Goal: Task Accomplishment & Management: Manage account settings

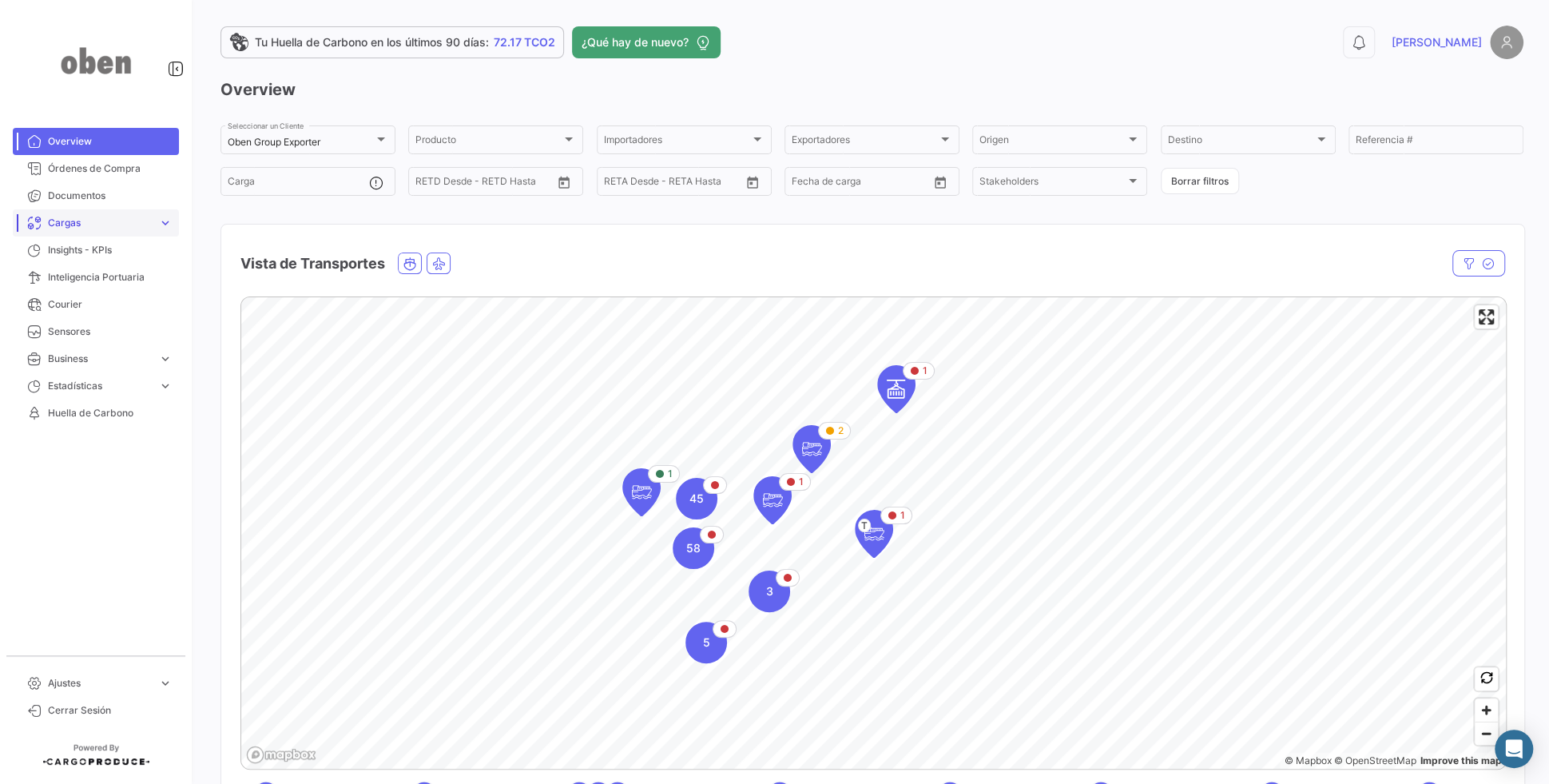
click at [103, 216] on span "Cargas" at bounding box center [99, 223] width 103 height 14
click at [108, 279] on span "Cargas Marítimas" at bounding box center [81, 283] width 80 height 14
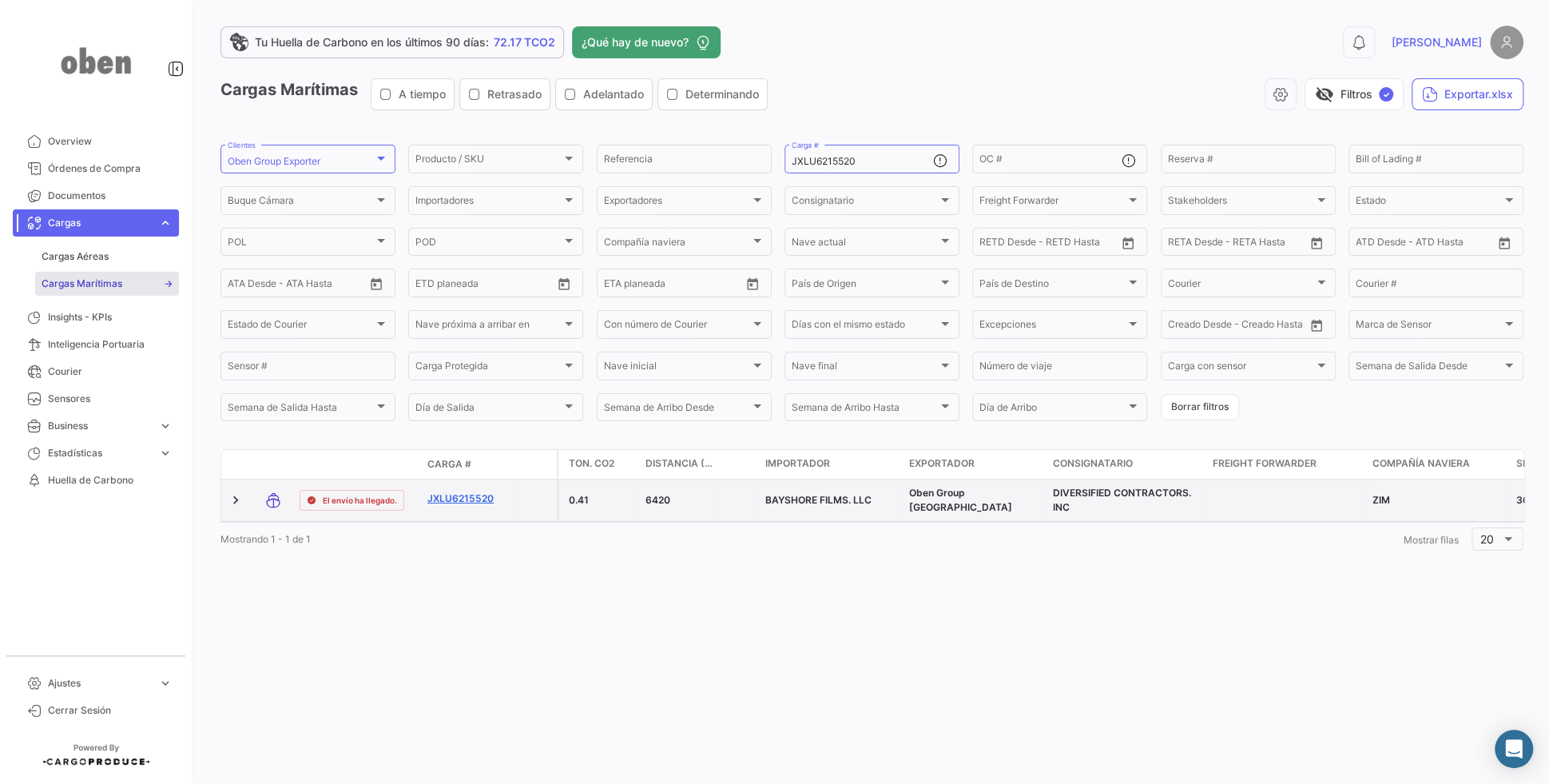
click at [459, 503] on link "JXLU6215520" at bounding box center [469, 498] width 83 height 14
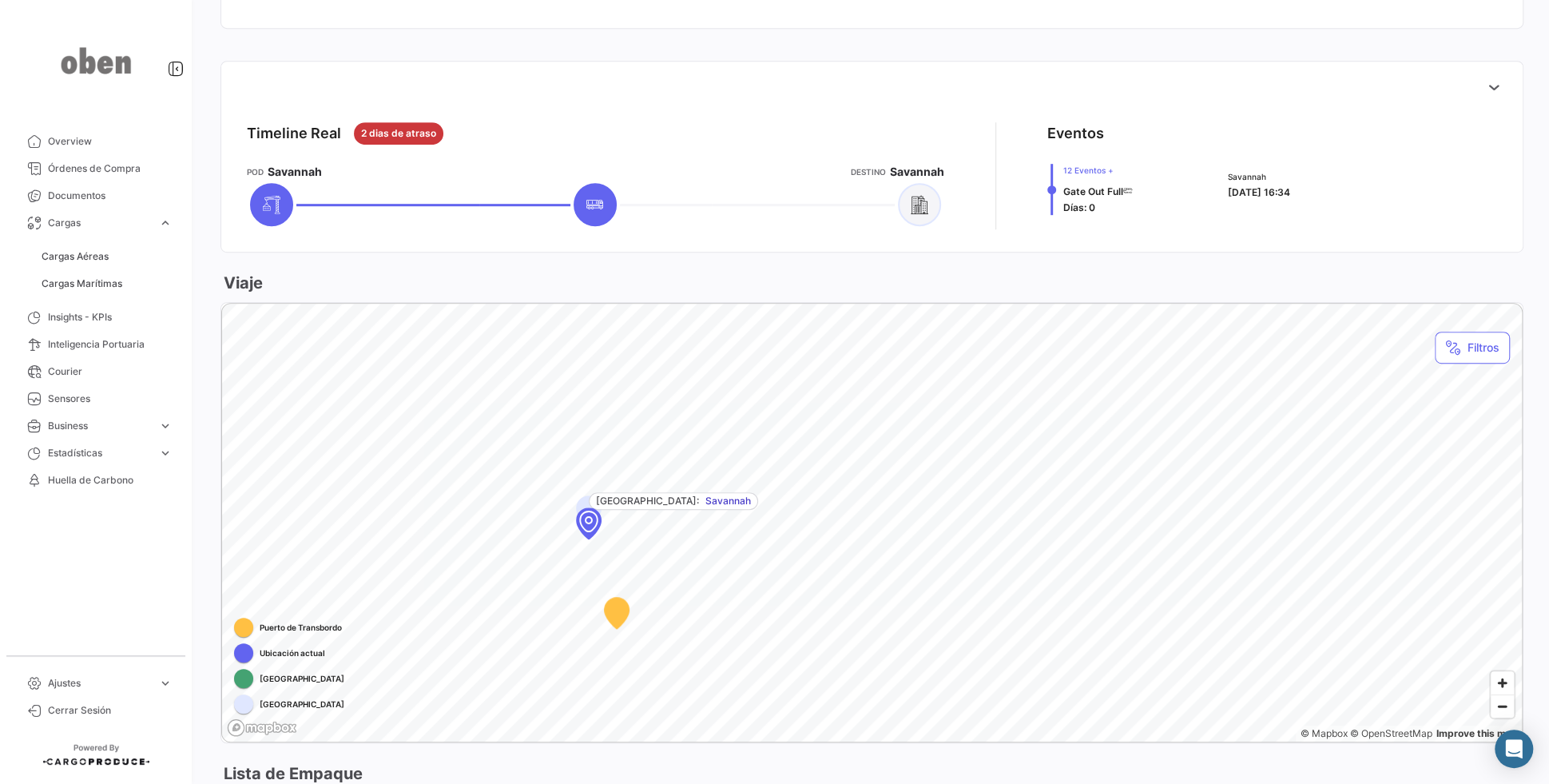
scroll to position [624, 0]
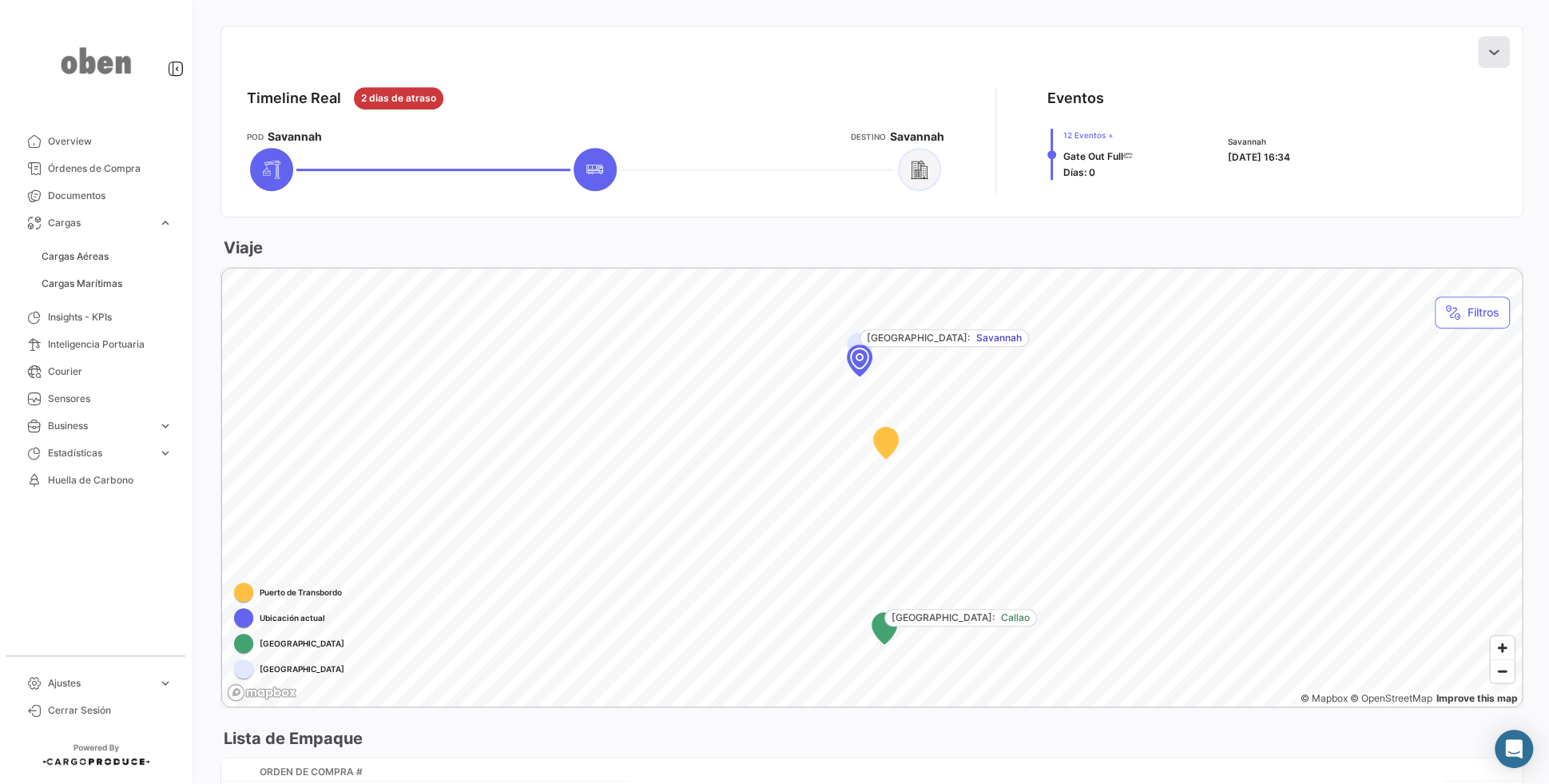
click at [1497, 56] on icon at bounding box center [1494, 51] width 16 height 16
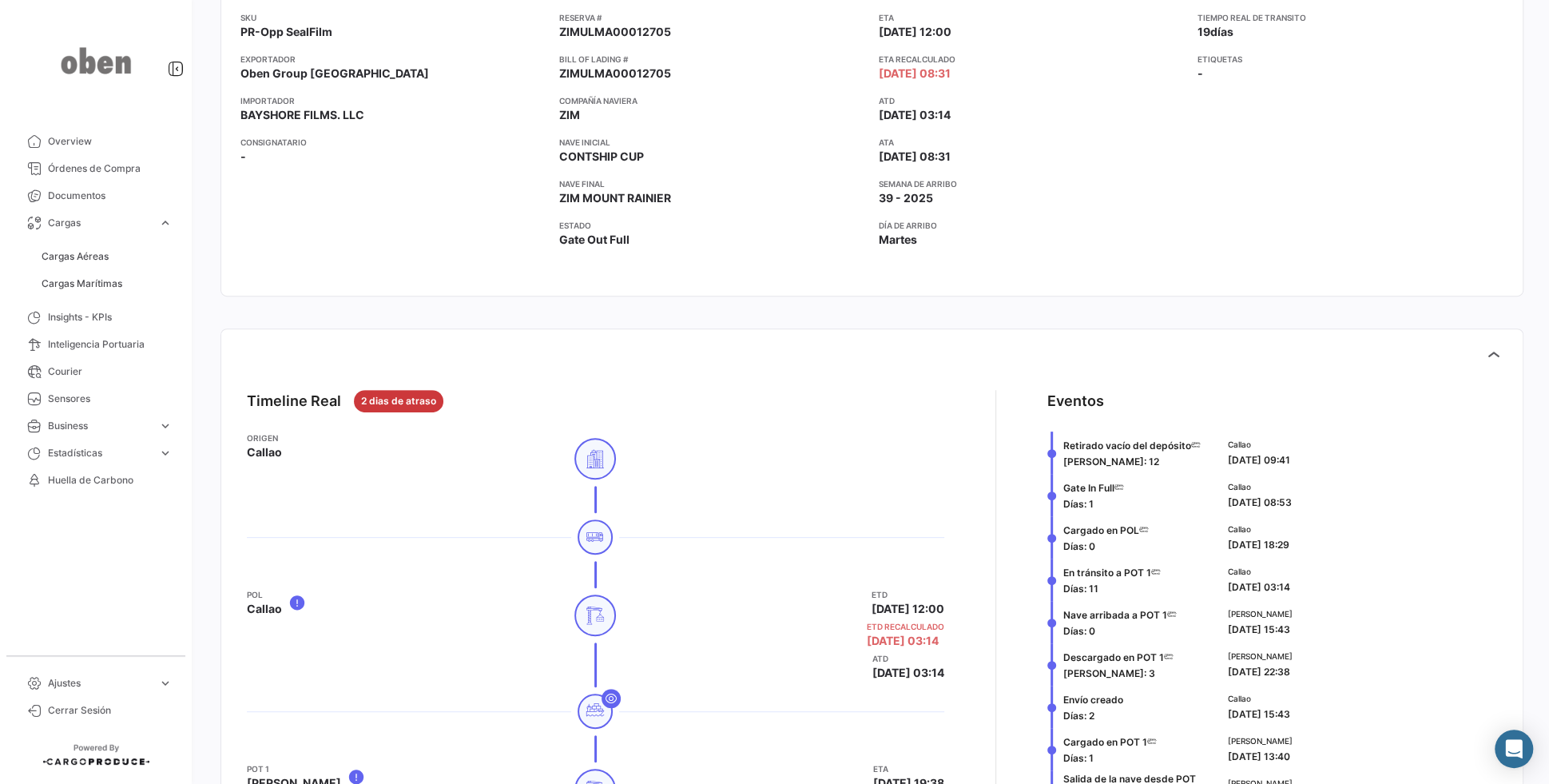
scroll to position [0, 0]
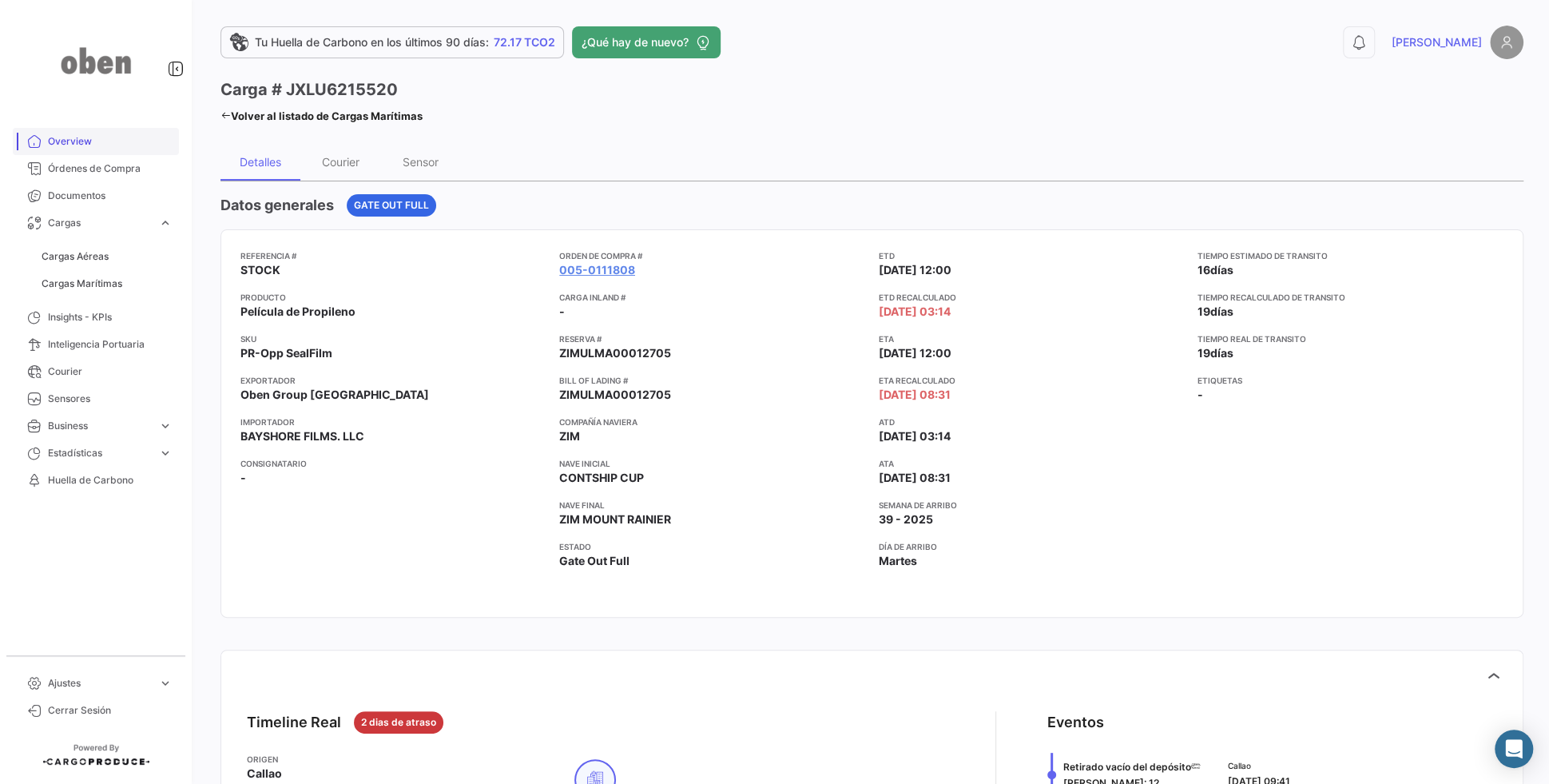
click at [103, 139] on span "Overview" at bounding box center [110, 141] width 125 height 14
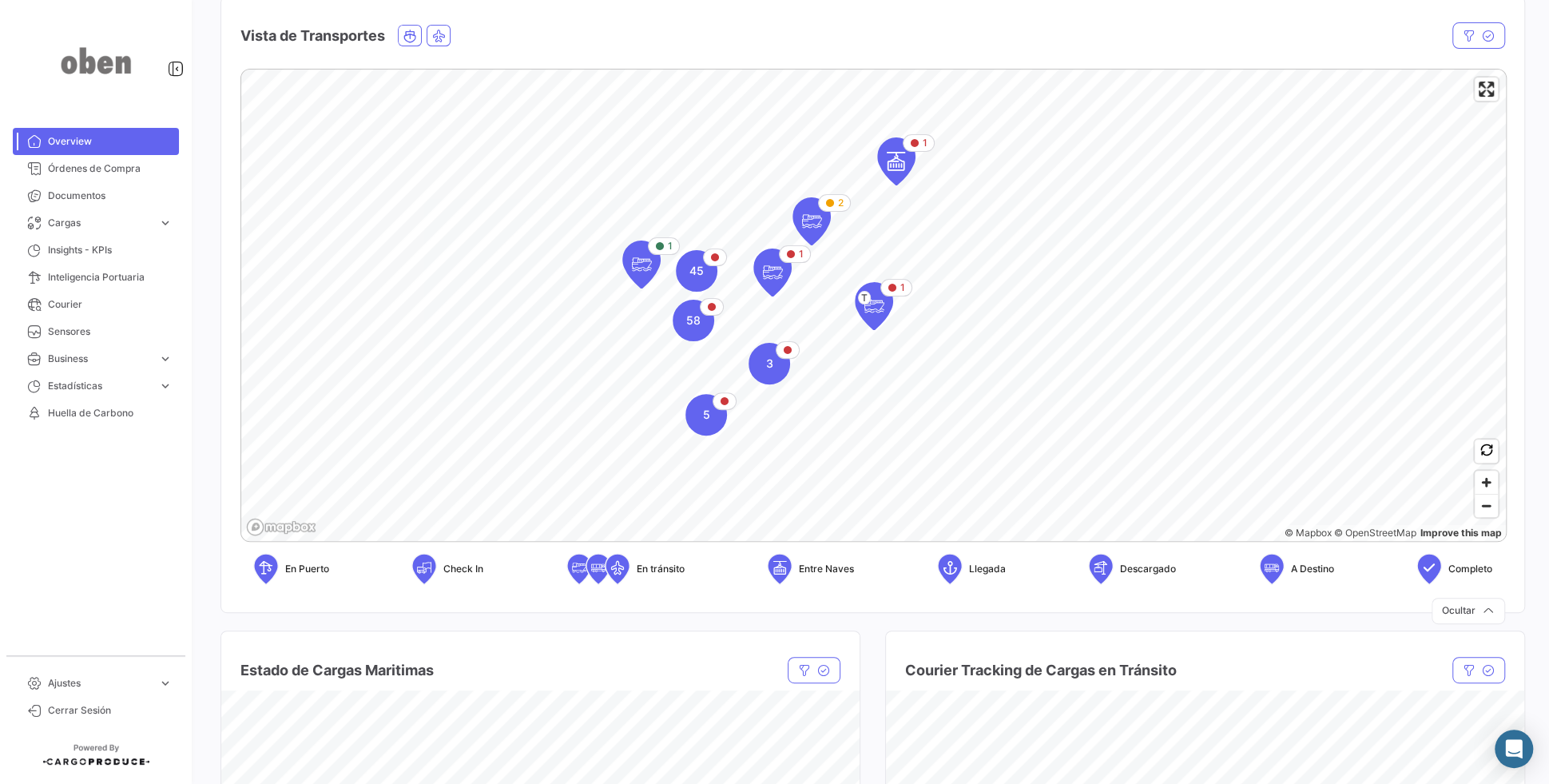
scroll to position [225, 0]
click at [125, 166] on span "Órdenes de Compra" at bounding box center [110, 168] width 125 height 14
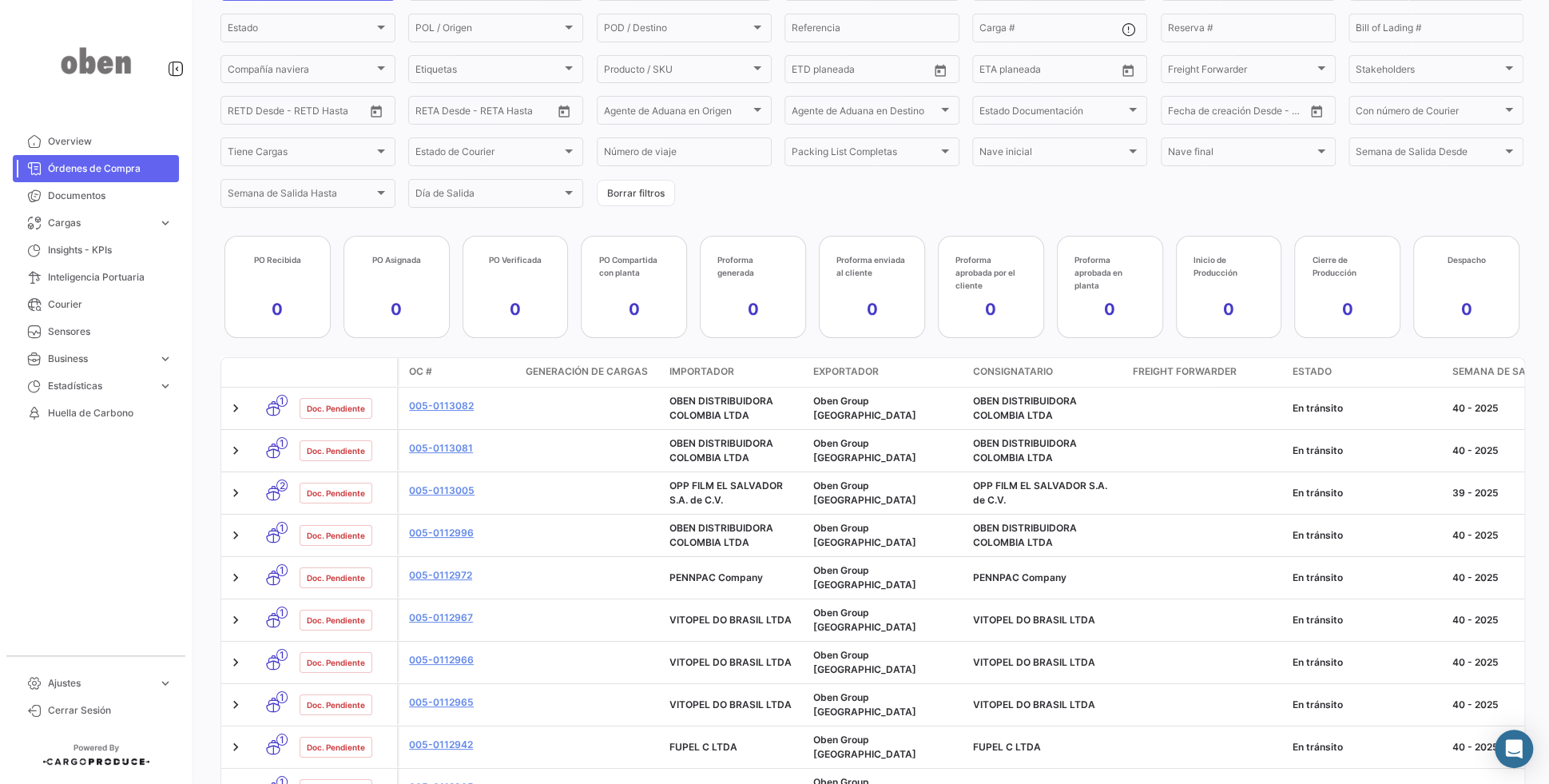
scroll to position [235, 0]
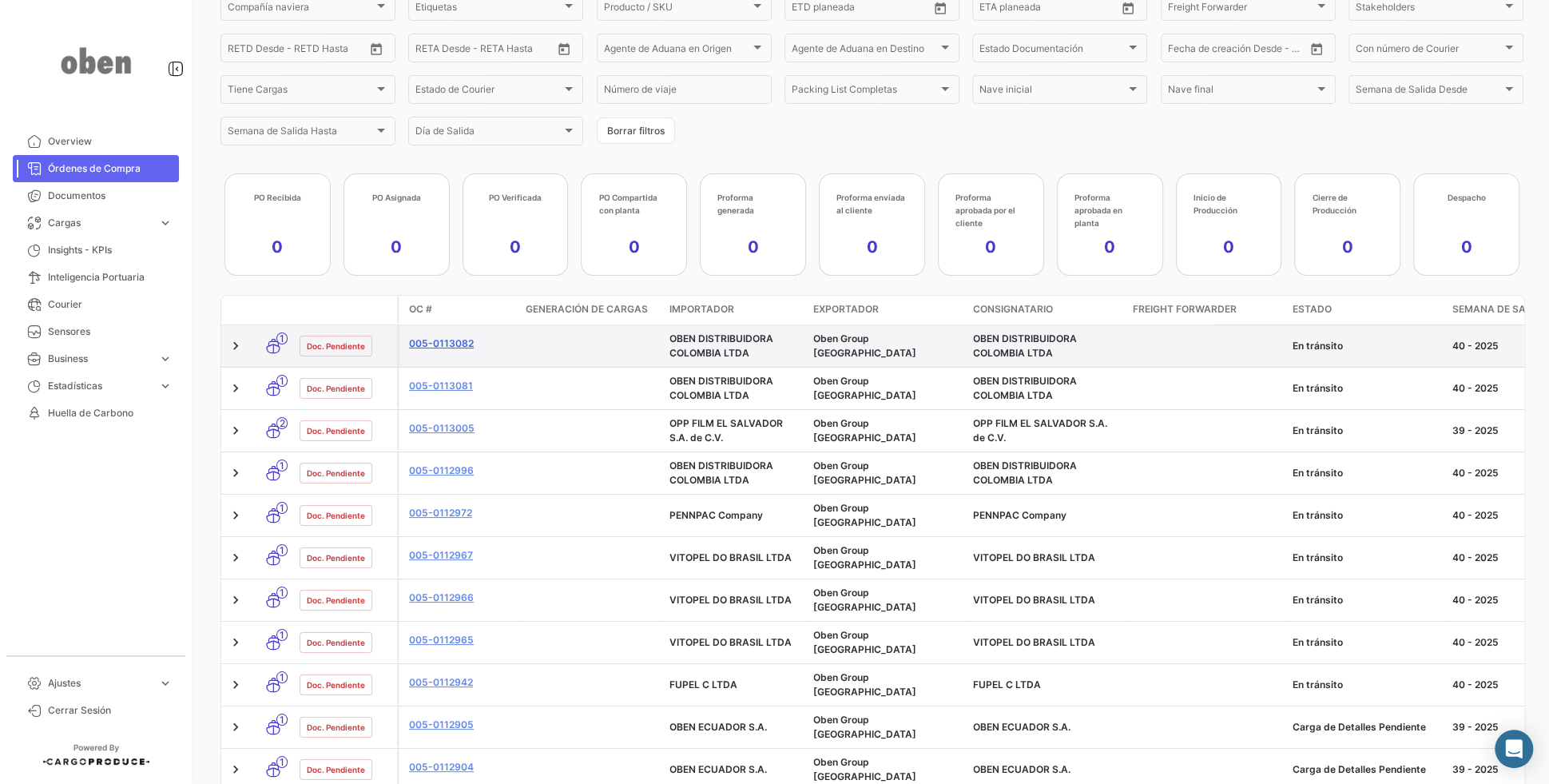
click at [435, 344] on link "005-0113082" at bounding box center [460, 343] width 103 height 14
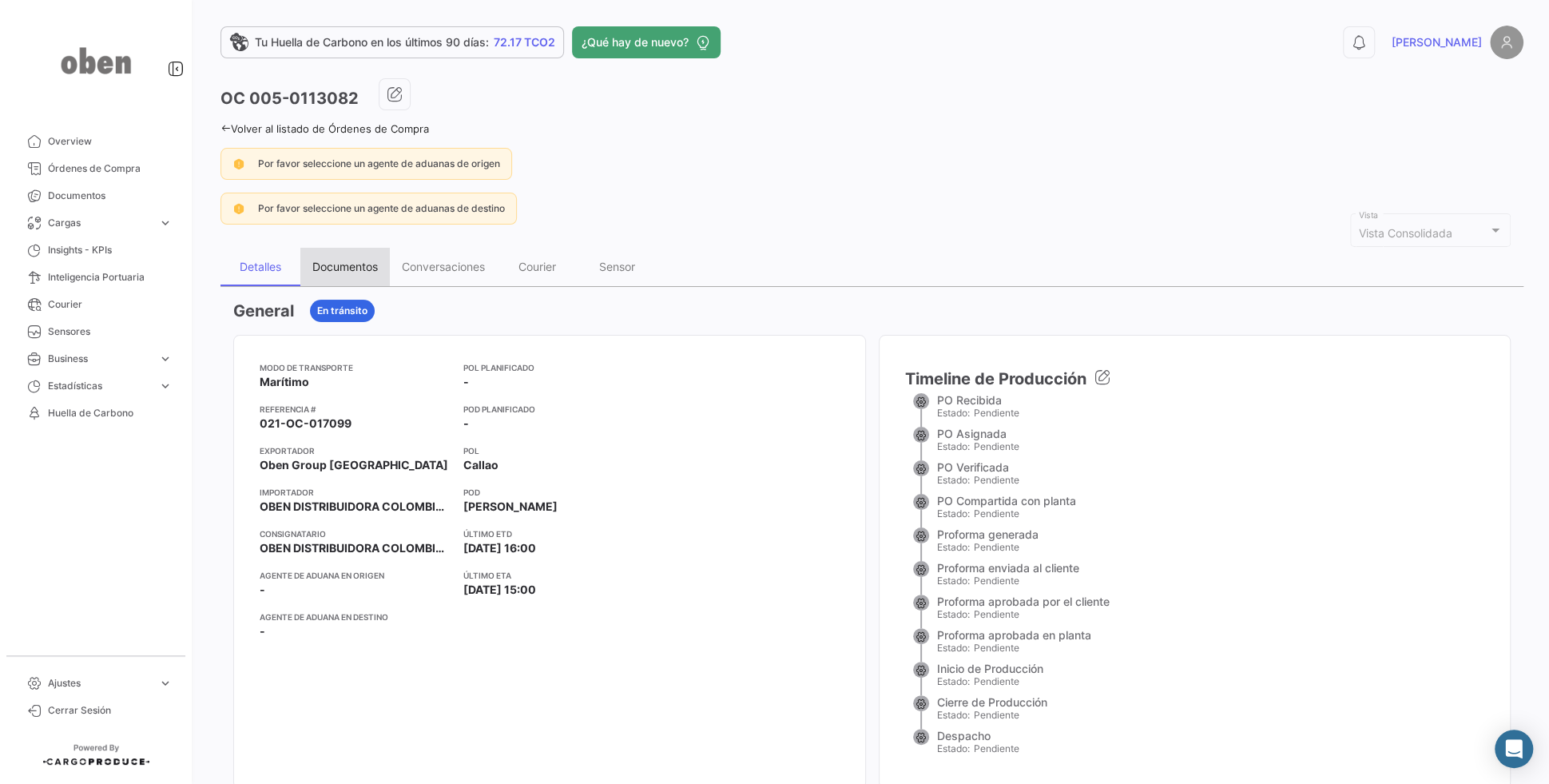
click at [351, 266] on div "Documentos" at bounding box center [344, 267] width 65 height 13
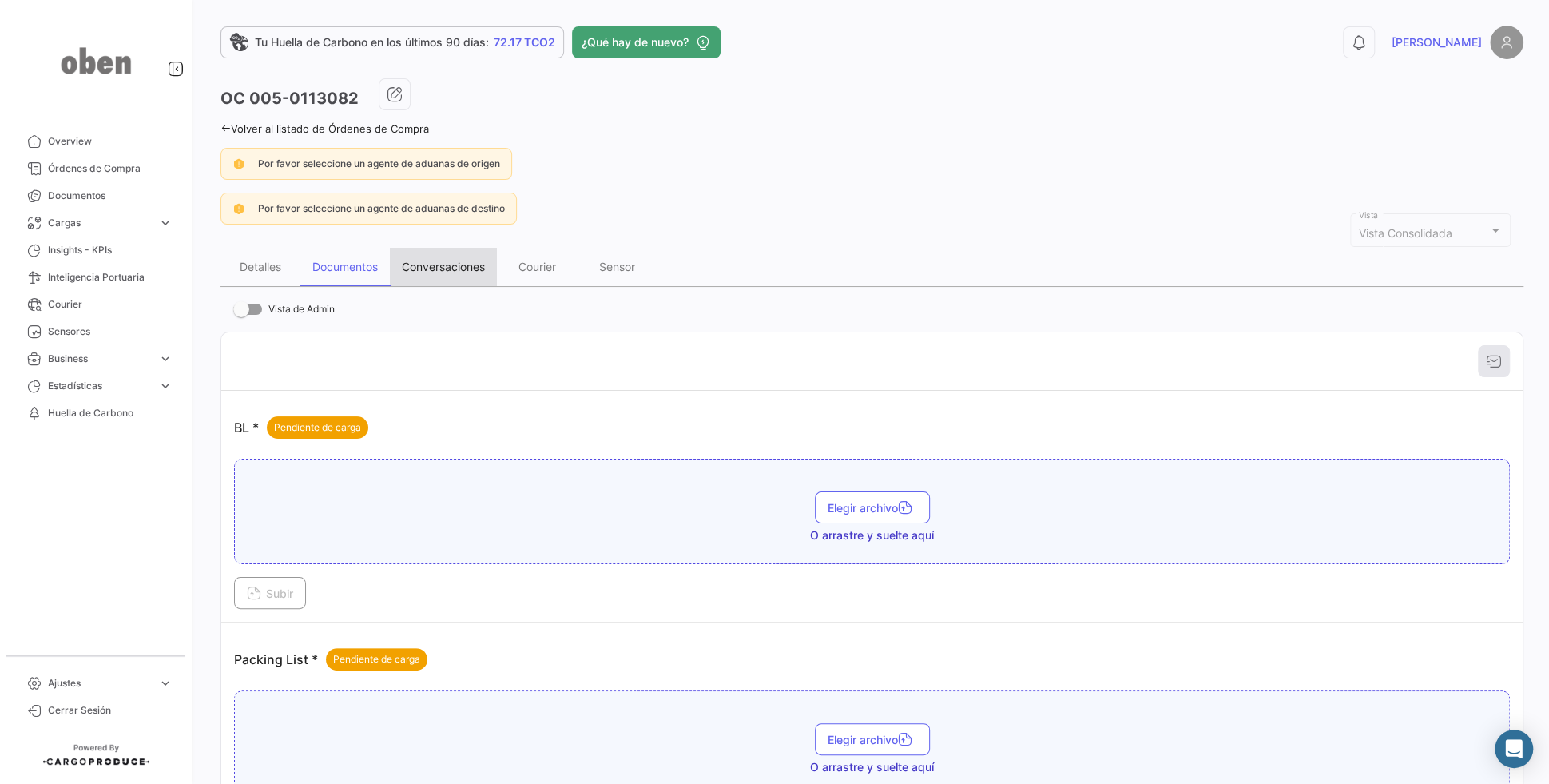
click at [421, 265] on div "Conversaciones" at bounding box center [443, 267] width 83 height 13
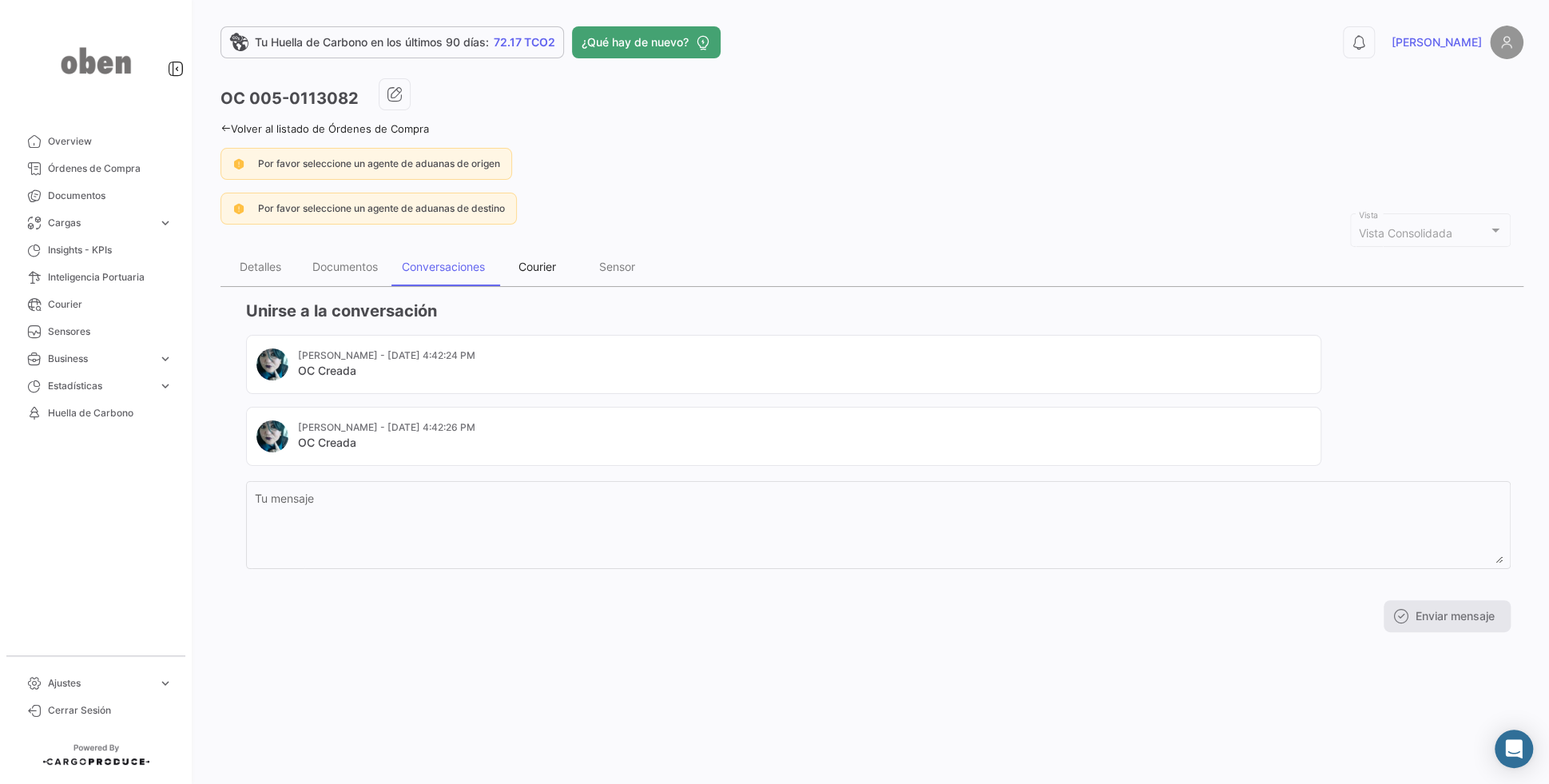
click at [522, 263] on div "Courier" at bounding box center [536, 267] width 37 height 13
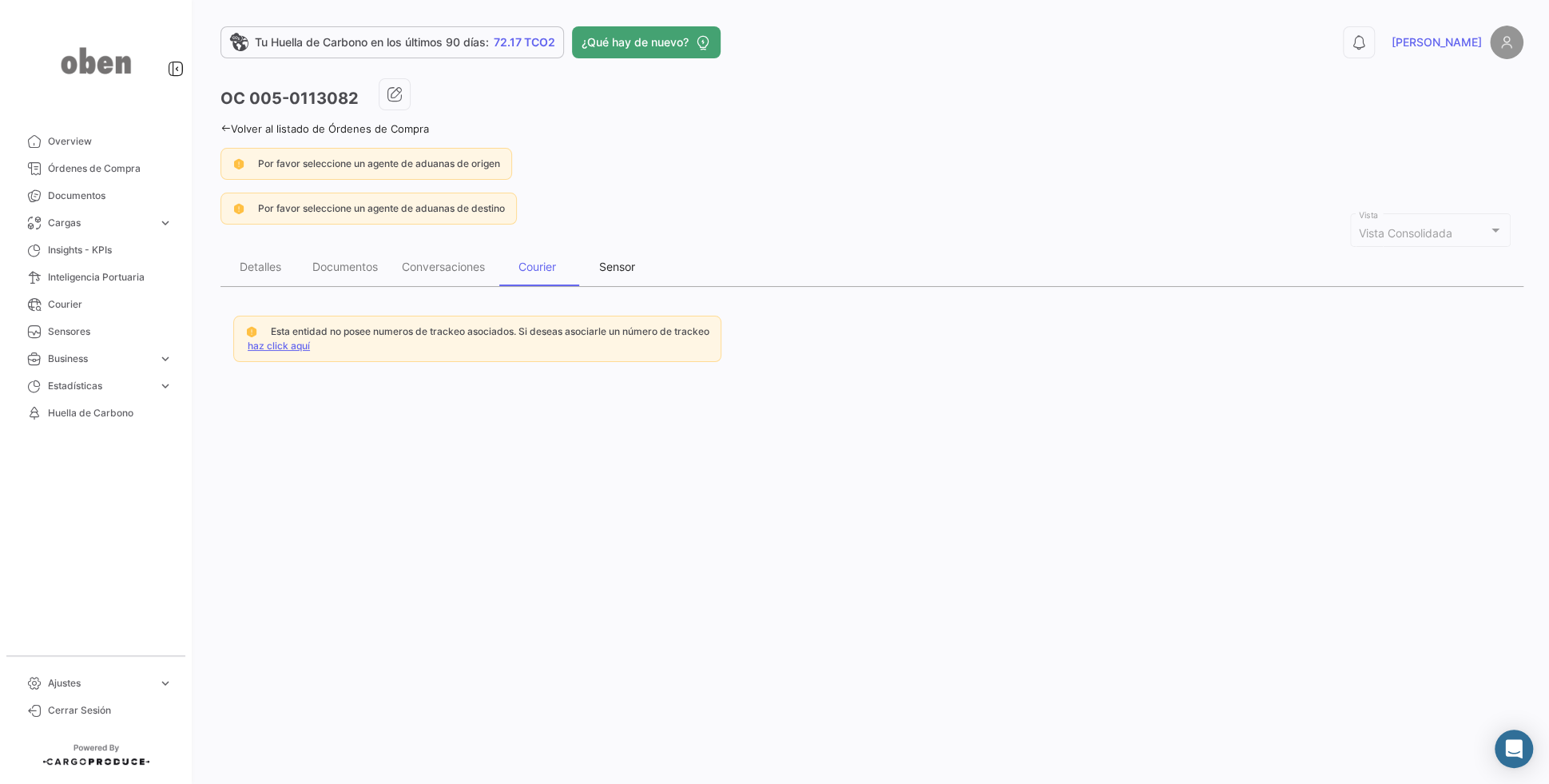
click at [614, 260] on div "Sensor" at bounding box center [617, 267] width 36 height 13
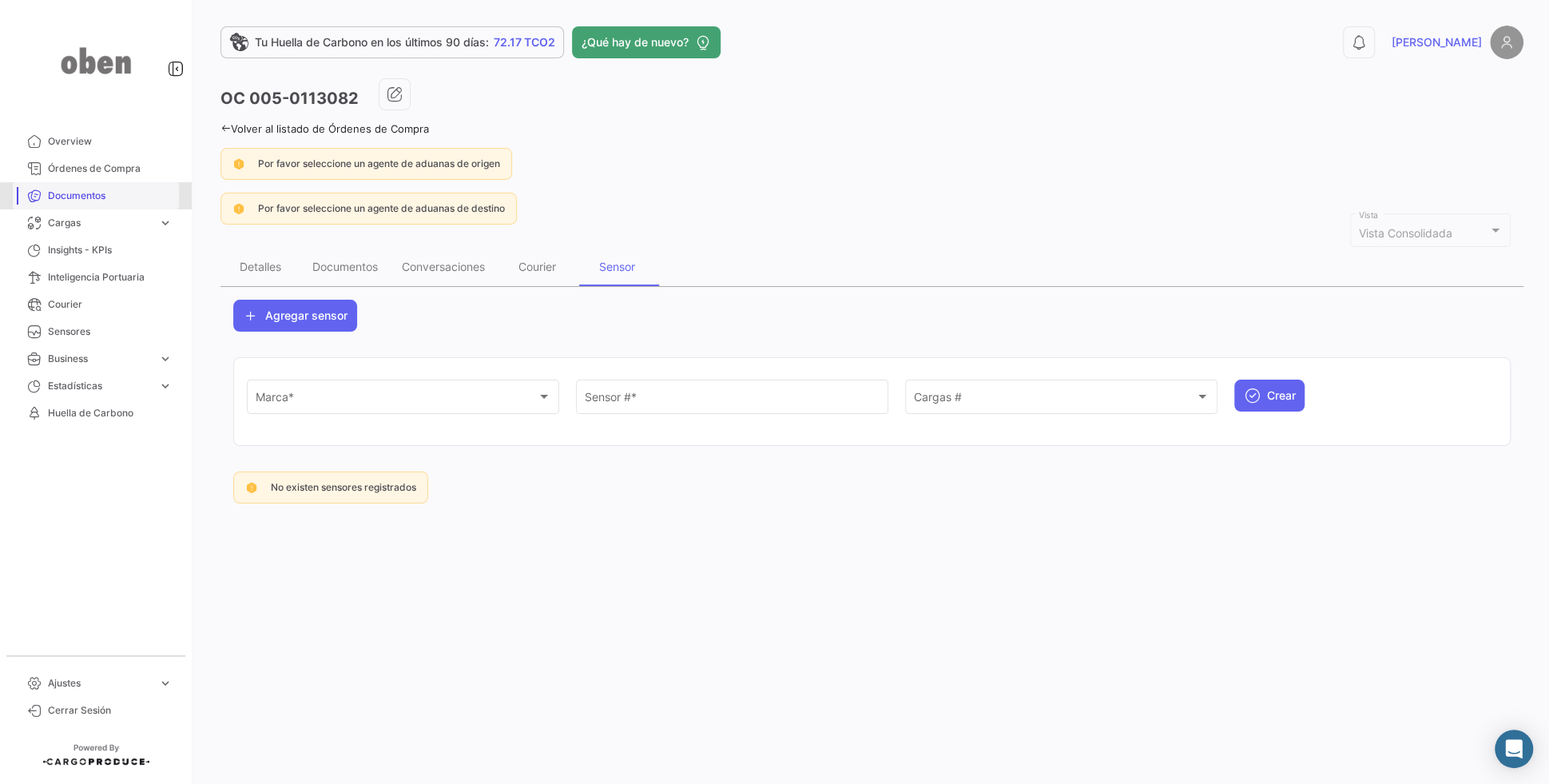
click at [130, 199] on span "Documentos" at bounding box center [110, 195] width 125 height 14
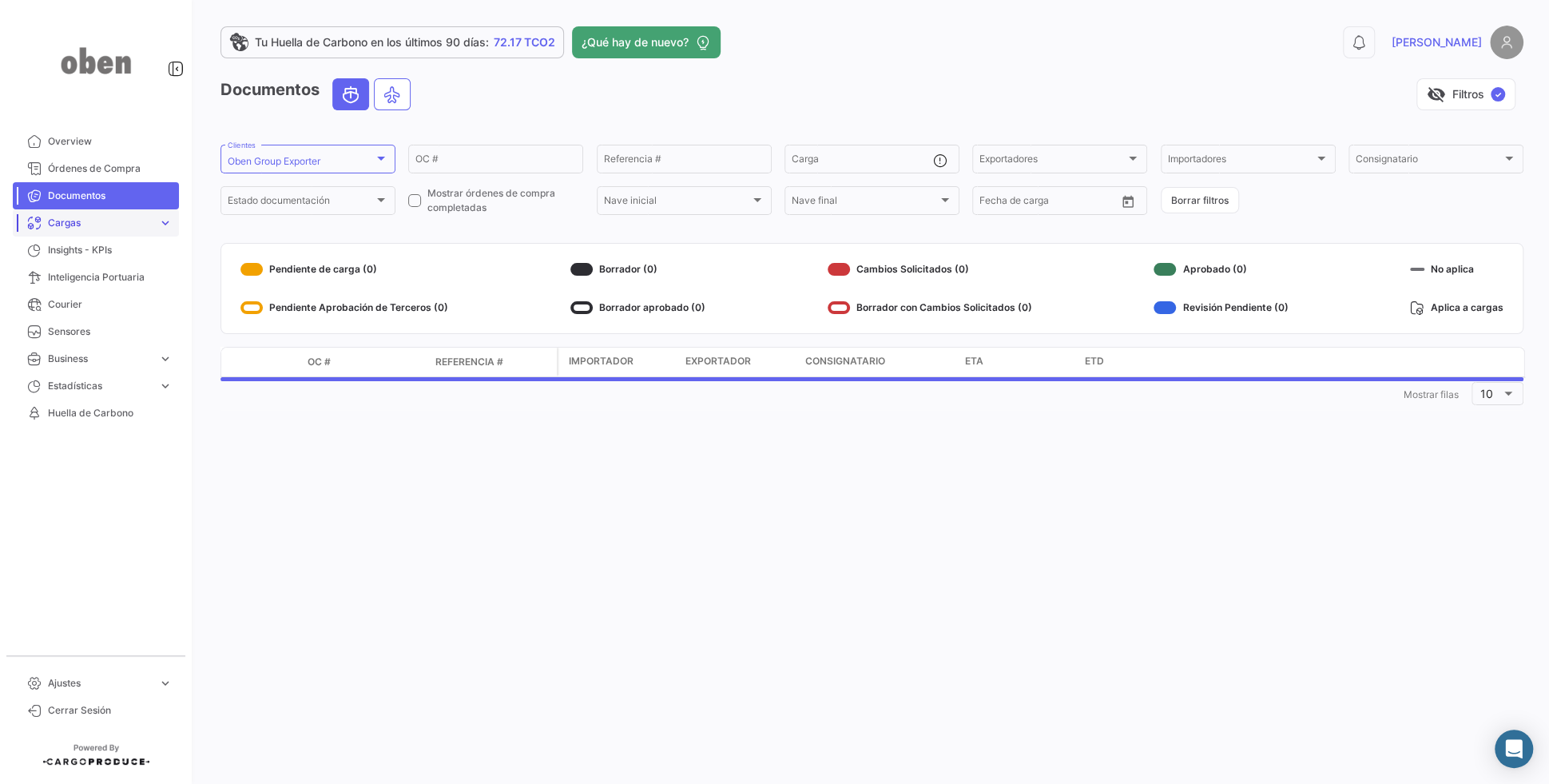
click at [89, 224] on span "Cargas" at bounding box center [99, 223] width 103 height 14
click at [113, 315] on span "Insights - KPIs" at bounding box center [110, 316] width 125 height 14
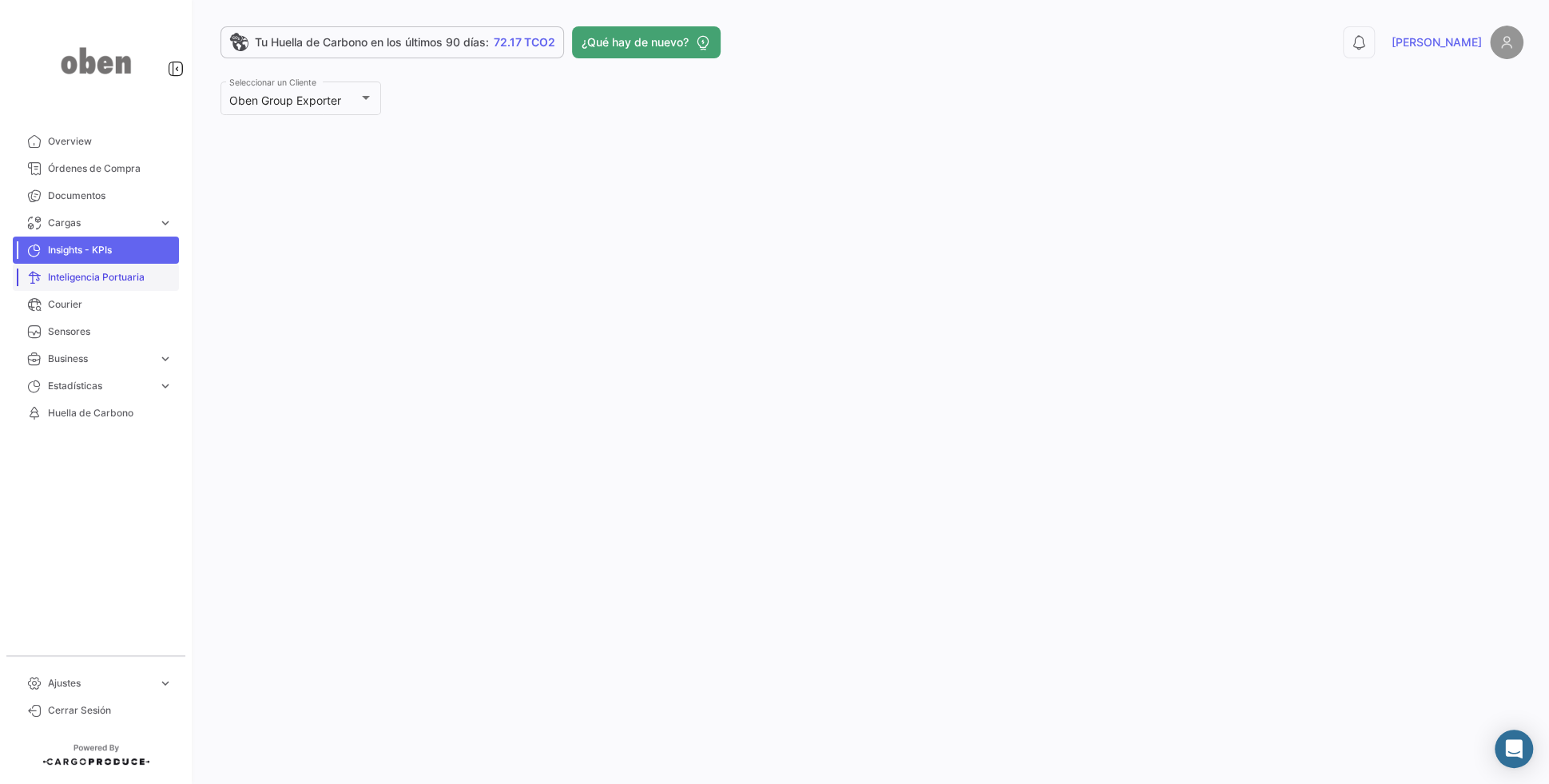
click at [132, 277] on span "Inteligencia Portuaria" at bounding box center [110, 277] width 125 height 14
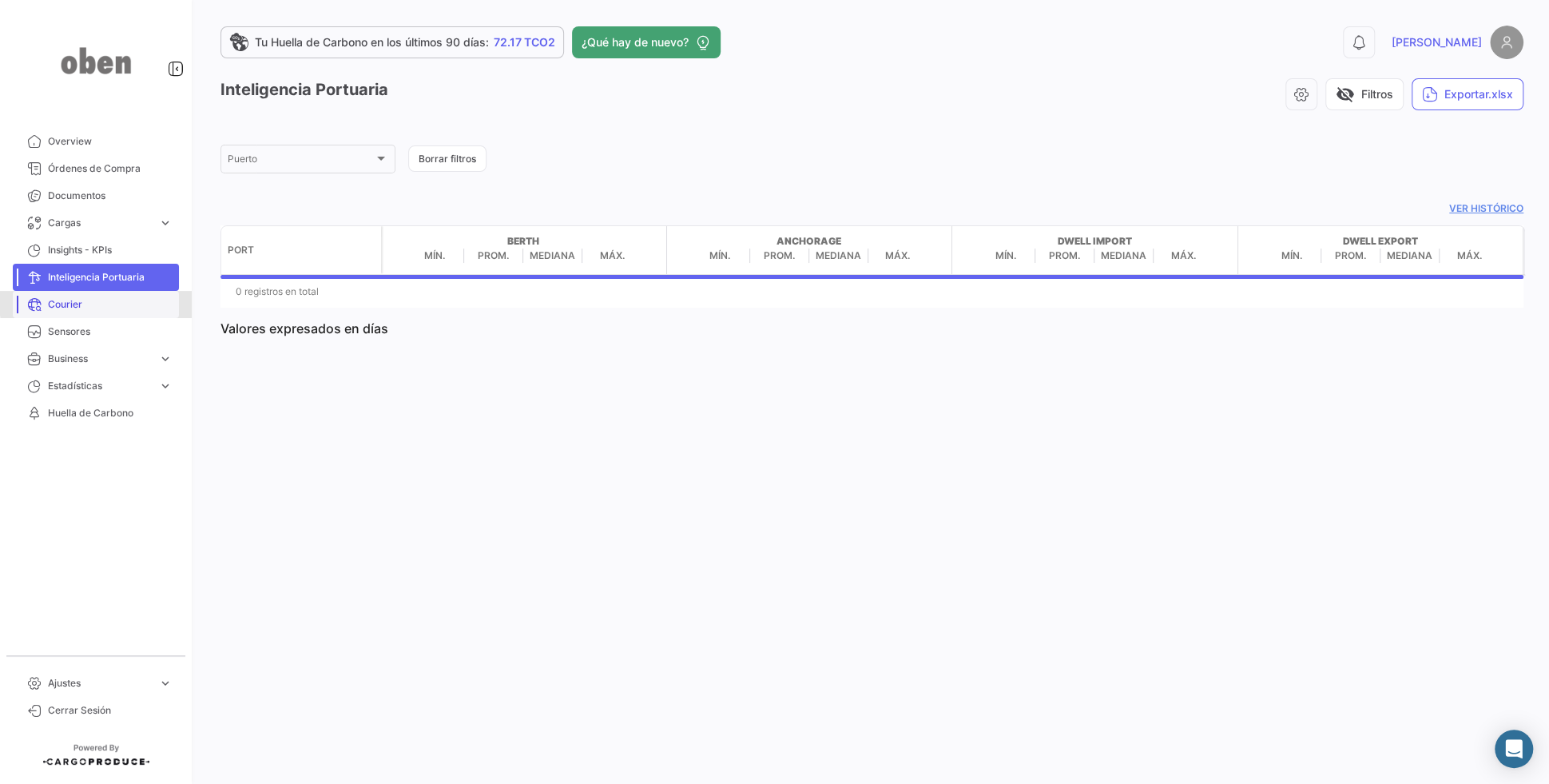
click at [137, 301] on span "Courier" at bounding box center [110, 304] width 125 height 14
click at [134, 326] on span "Sensores" at bounding box center [110, 331] width 125 height 14
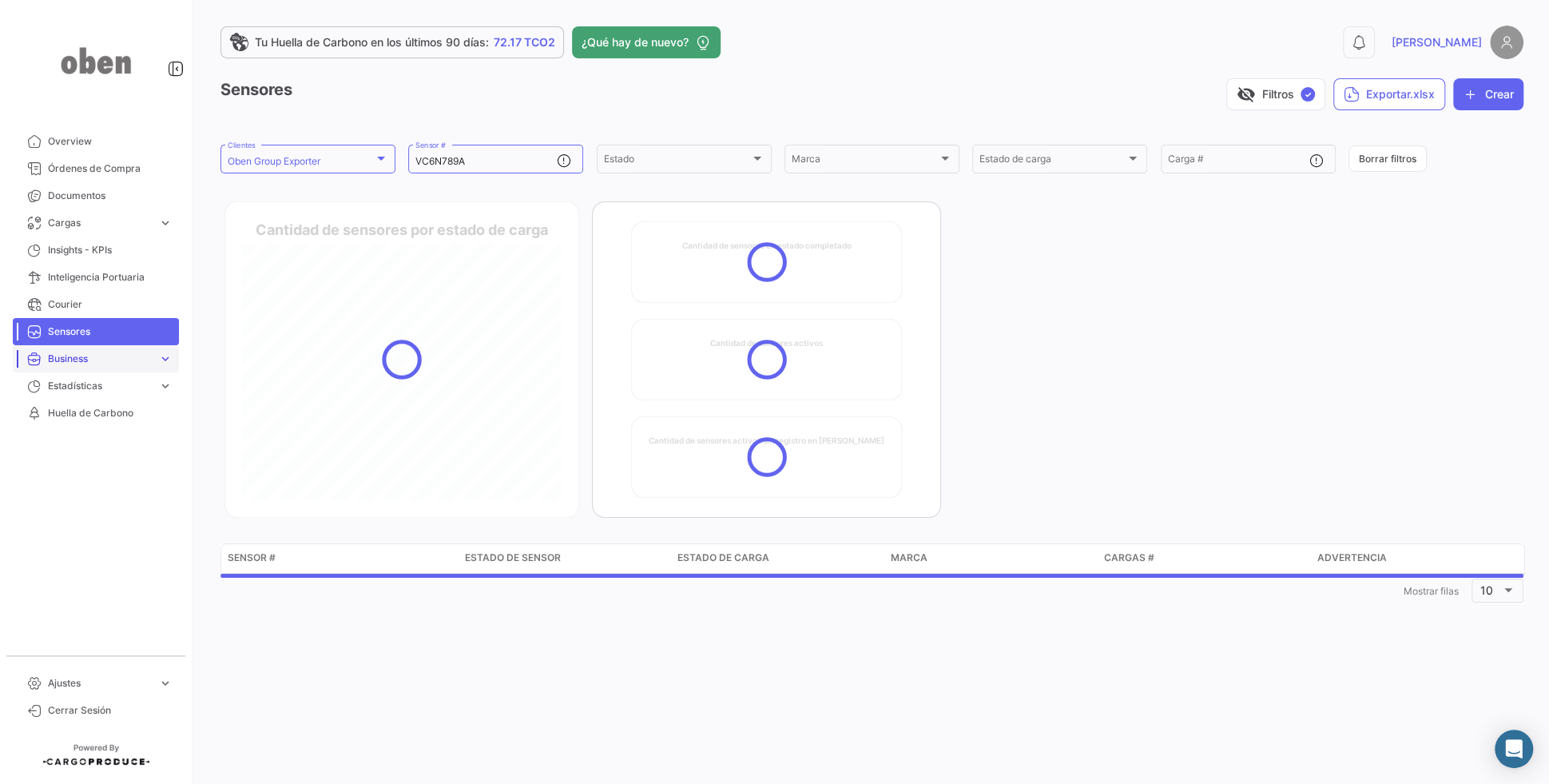
click at [134, 354] on span "Business" at bounding box center [99, 358] width 103 height 14
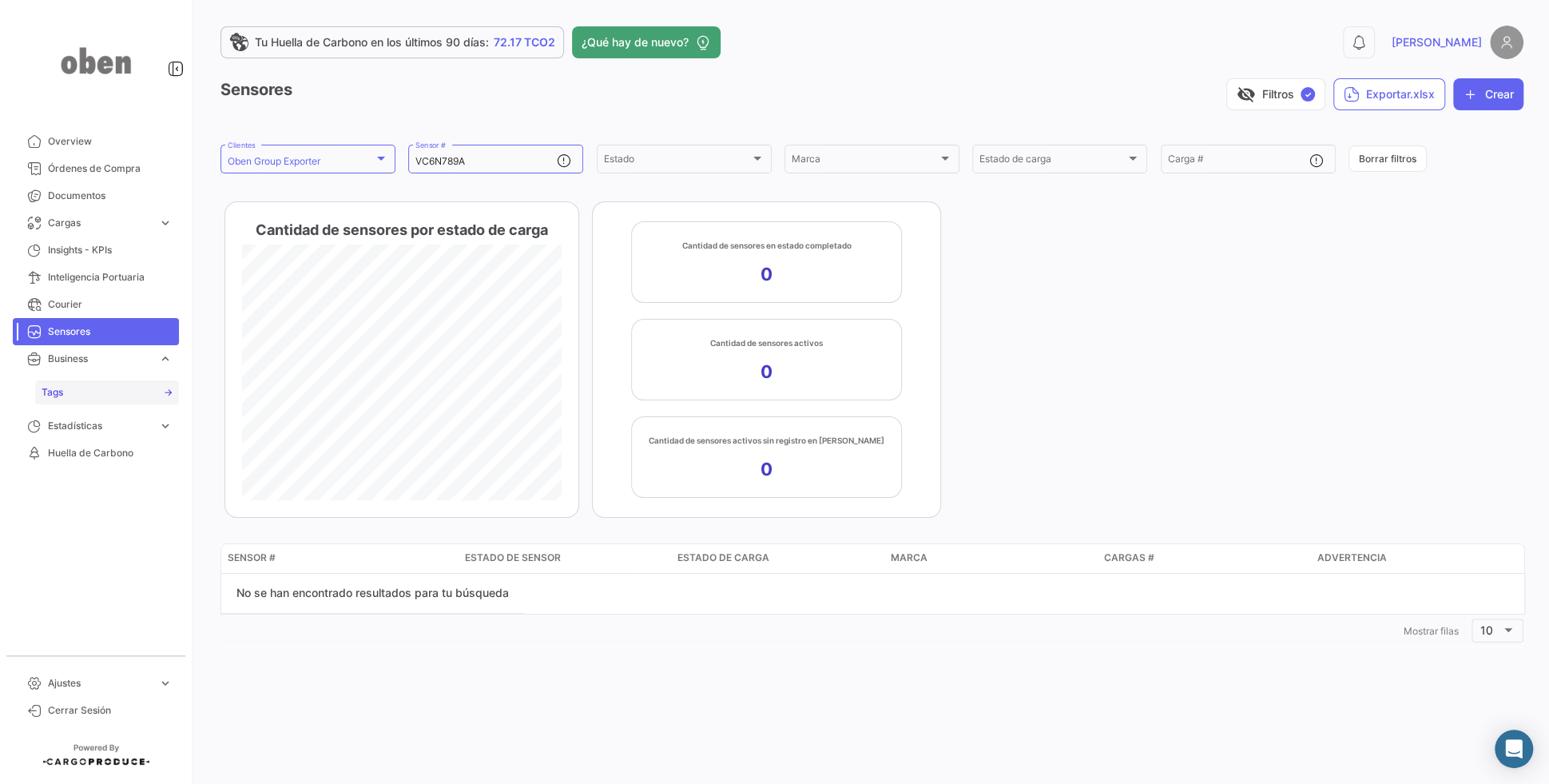
click at [108, 399] on link "Tags" at bounding box center [107, 392] width 144 height 24
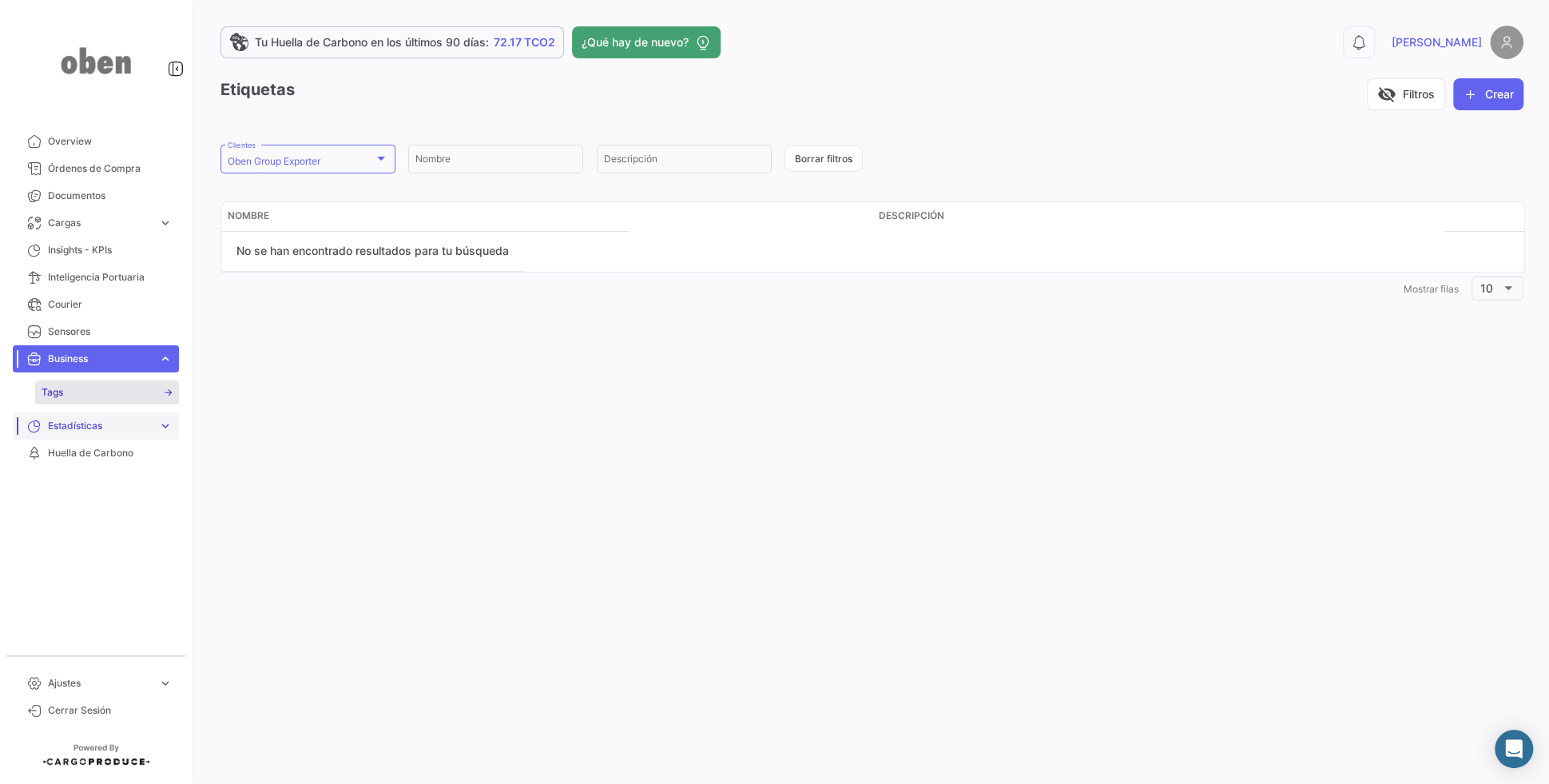
click at [118, 423] on span "Estadísticas" at bounding box center [99, 426] width 103 height 14
click at [1485, 99] on button "Crear" at bounding box center [1488, 94] width 70 height 32
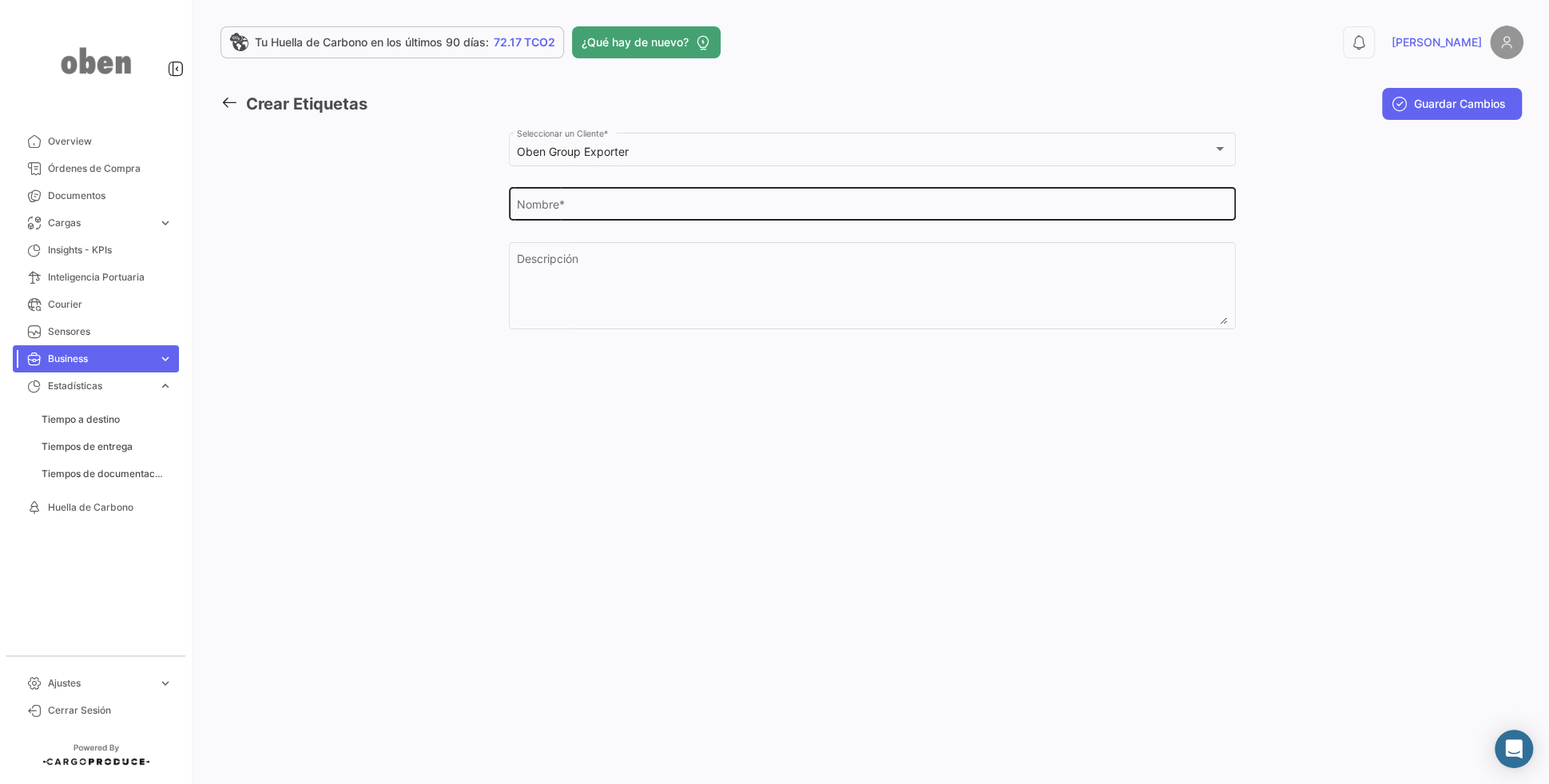
click at [671, 207] on input "Nombre *" at bounding box center [872, 207] width 710 height 13
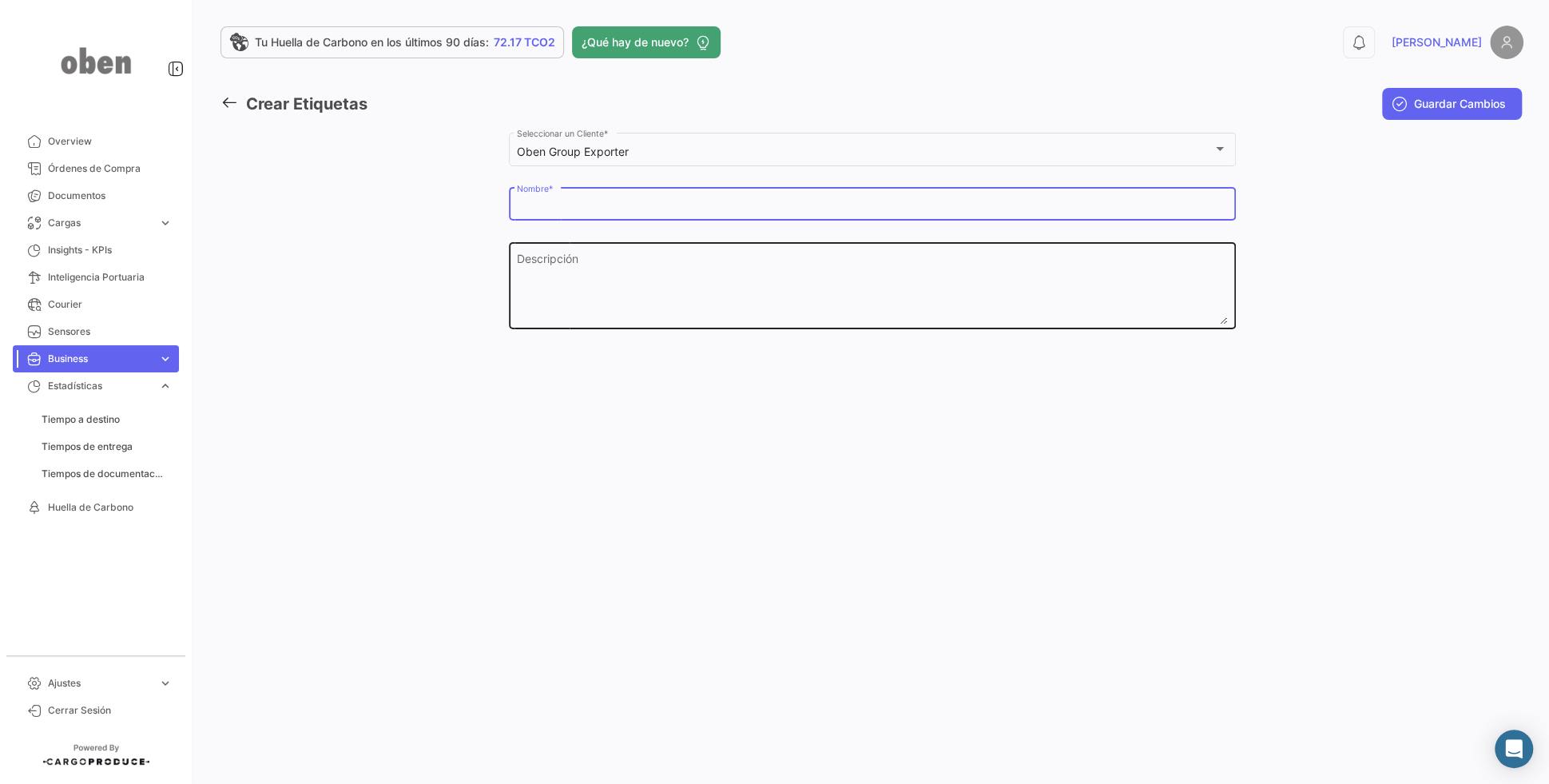
click at [696, 303] on textarea "Descripción" at bounding box center [872, 289] width 710 height 70
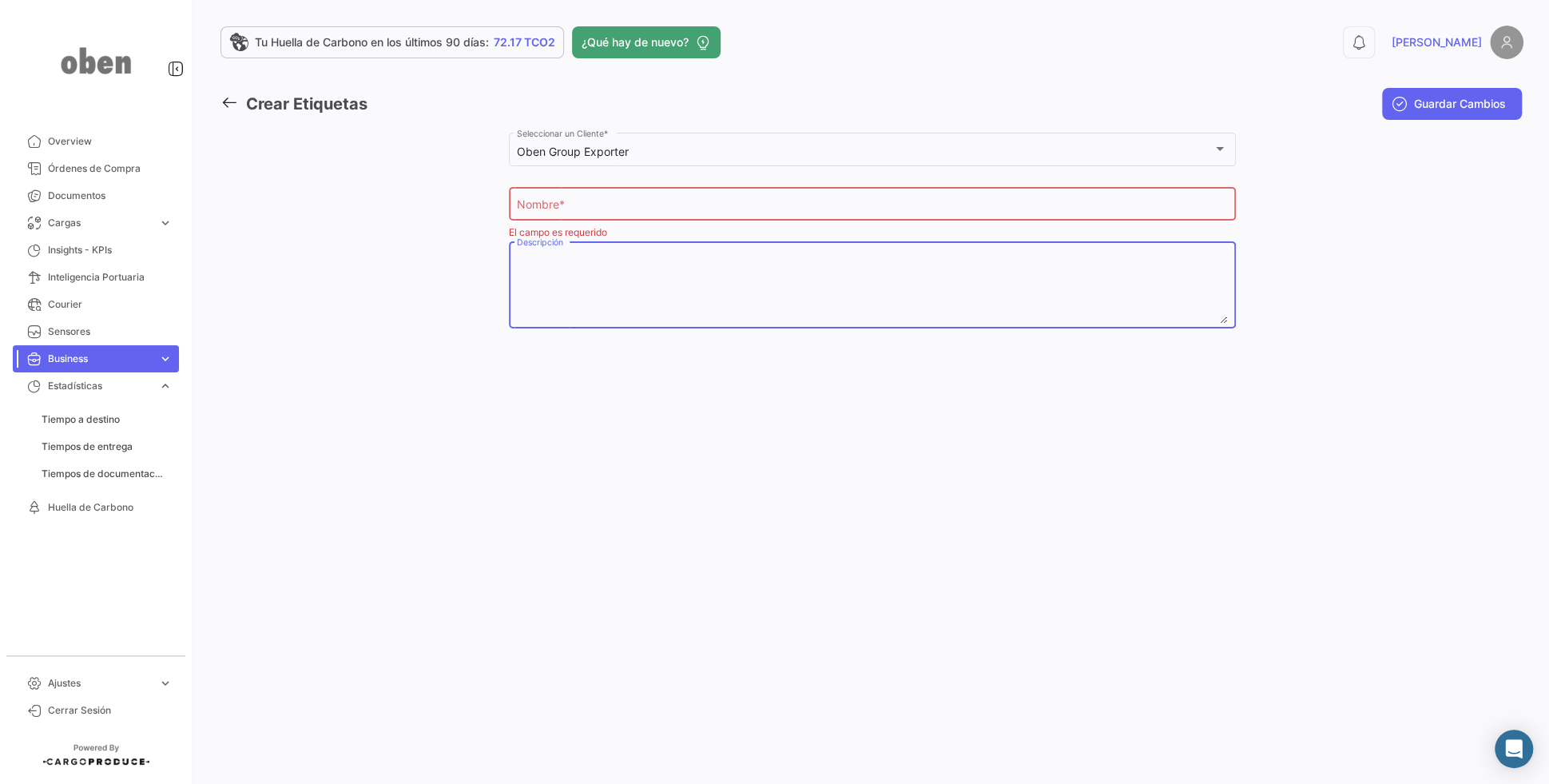
click at [539, 399] on div "Tu Huella de Carbono en los últimos 90 [PERSON_NAME]: 72.17 TCO2 ¿Qué hay de nu…" at bounding box center [872, 392] width 1354 height 784
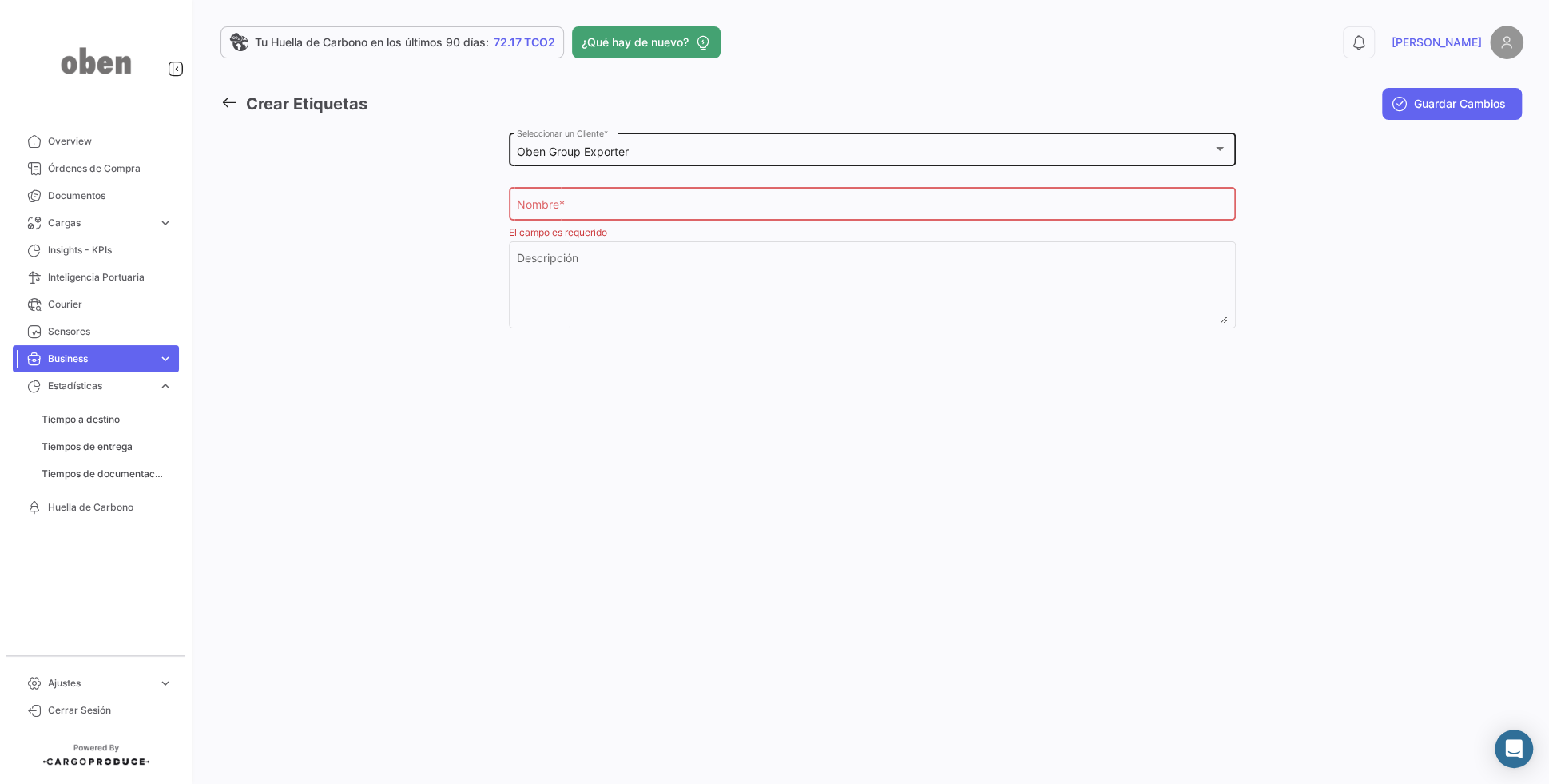
click at [812, 147] on div "Oben Group Exporter" at bounding box center [864, 152] width 695 height 13
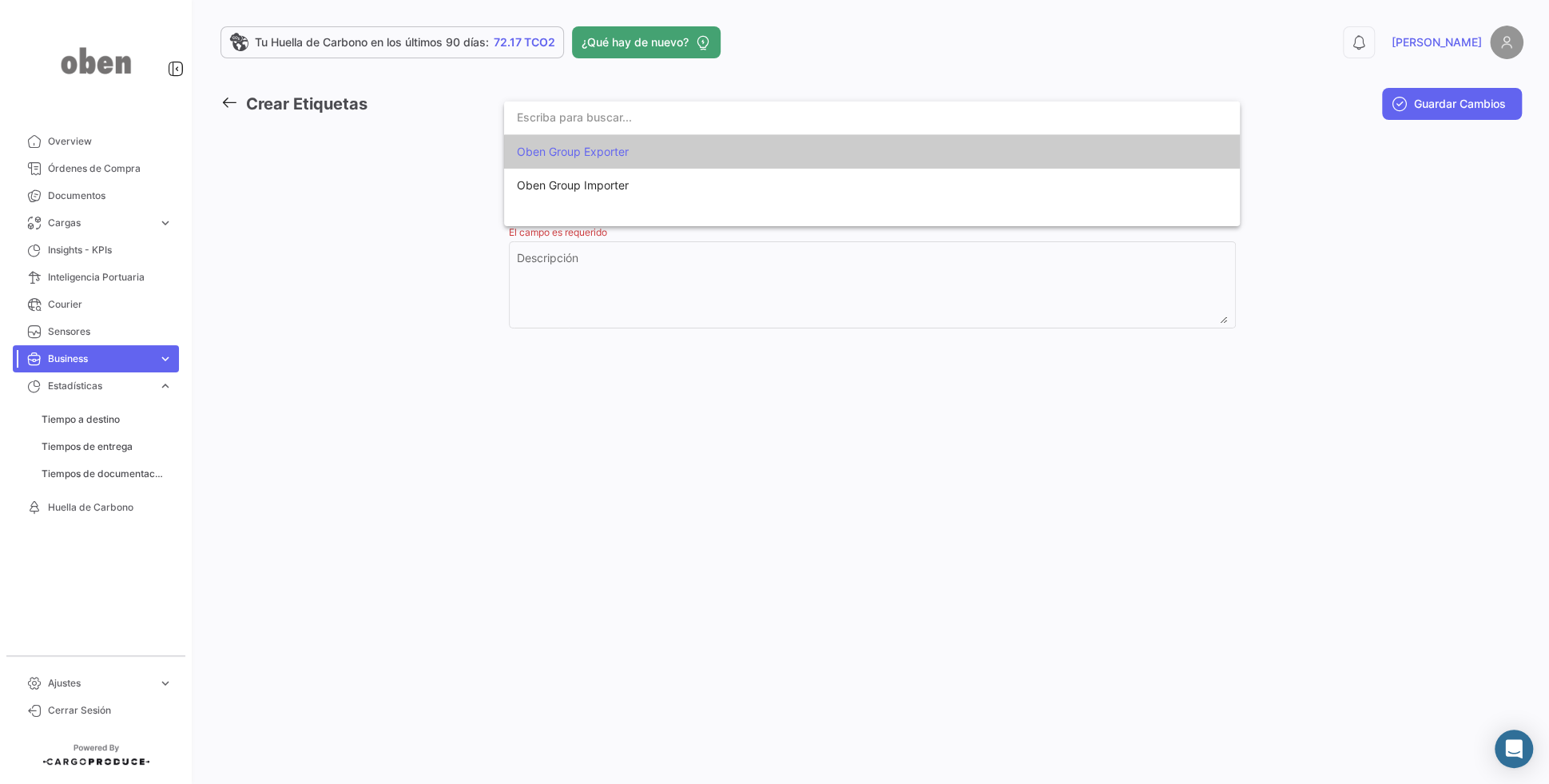
click at [305, 309] on div at bounding box center [774, 392] width 1549 height 784
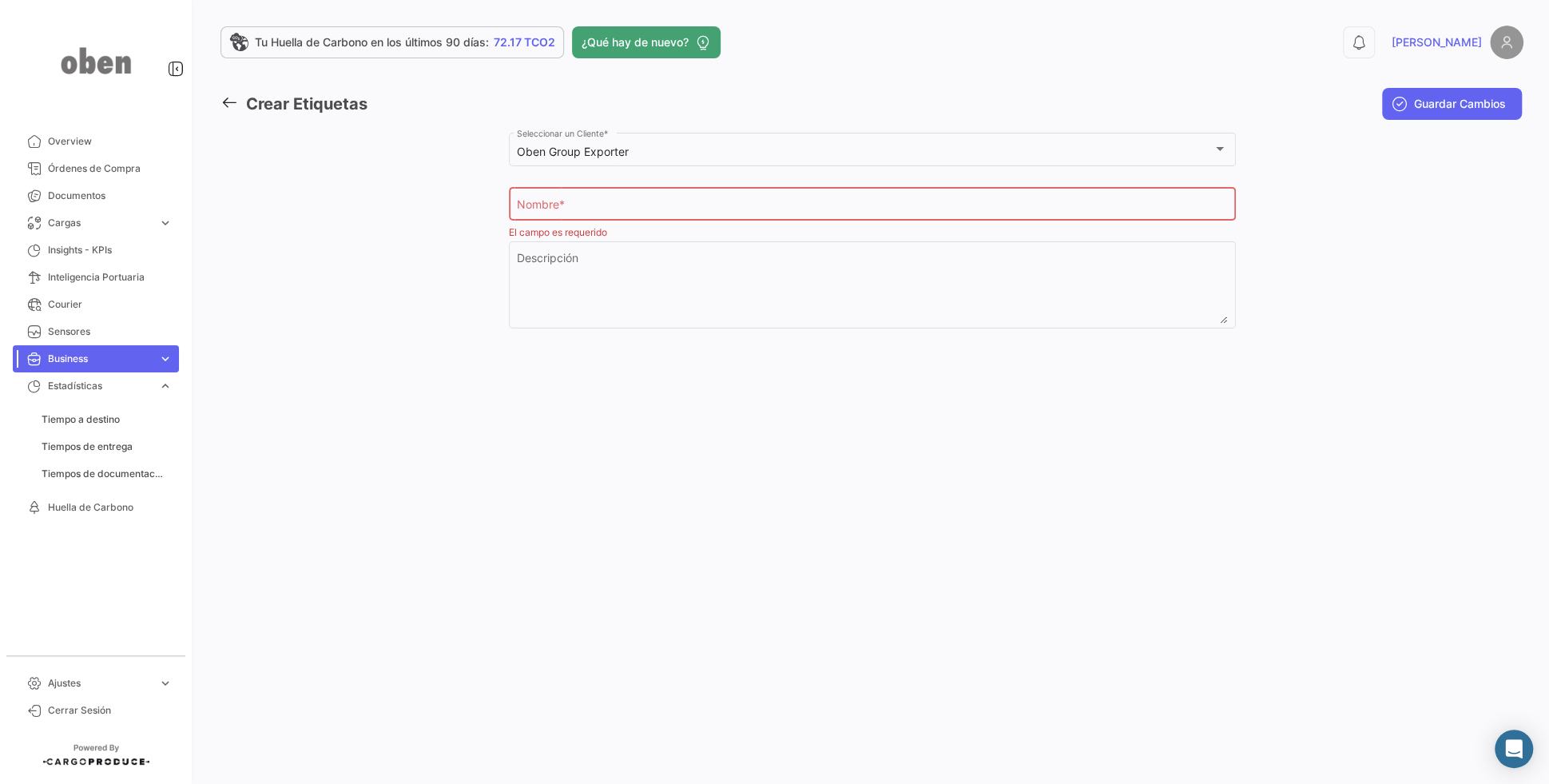
click at [695, 195] on div "Nombre *" at bounding box center [872, 203] width 710 height 36
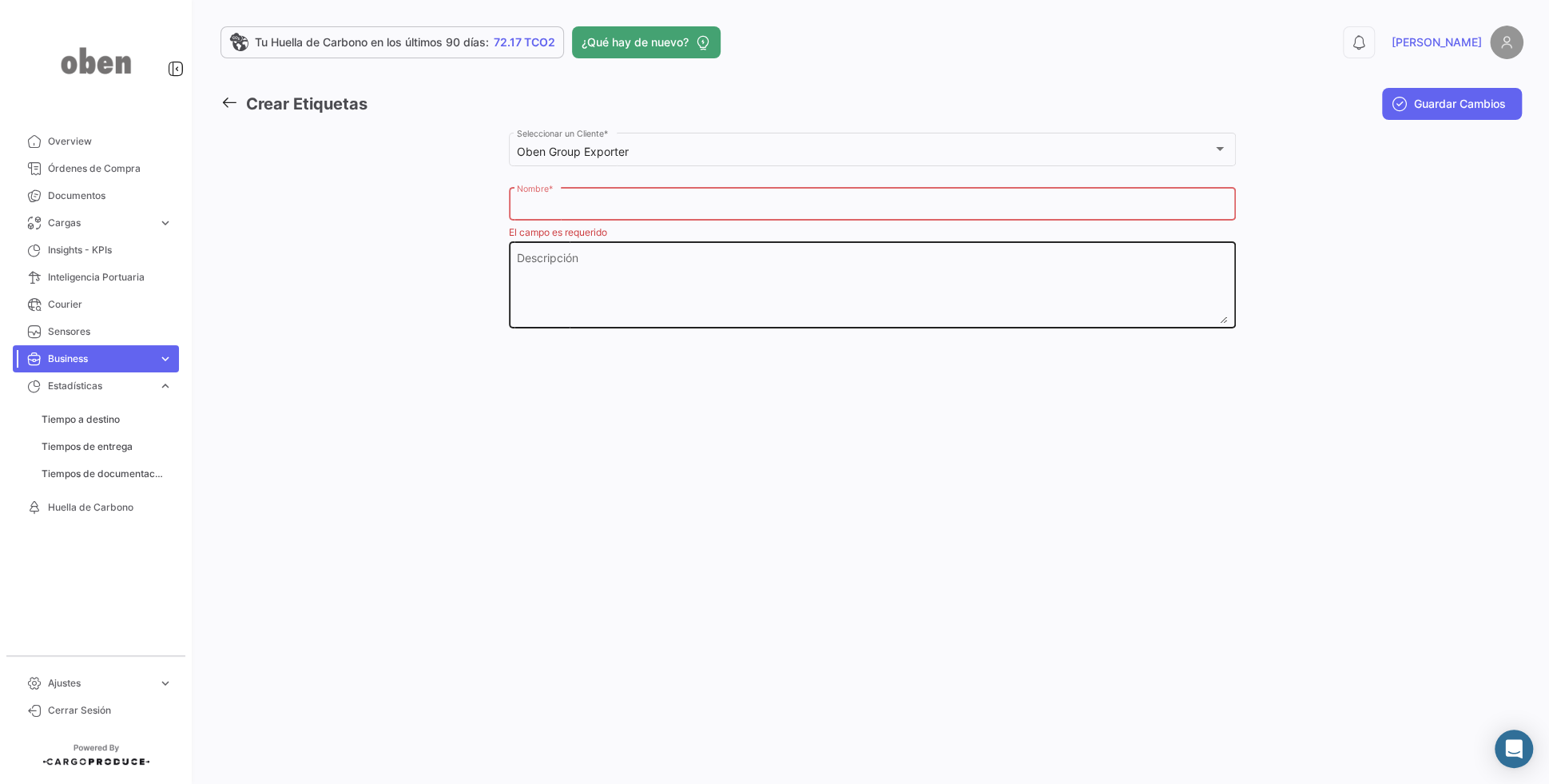
click at [672, 276] on textarea "Descripción" at bounding box center [872, 288] width 710 height 70
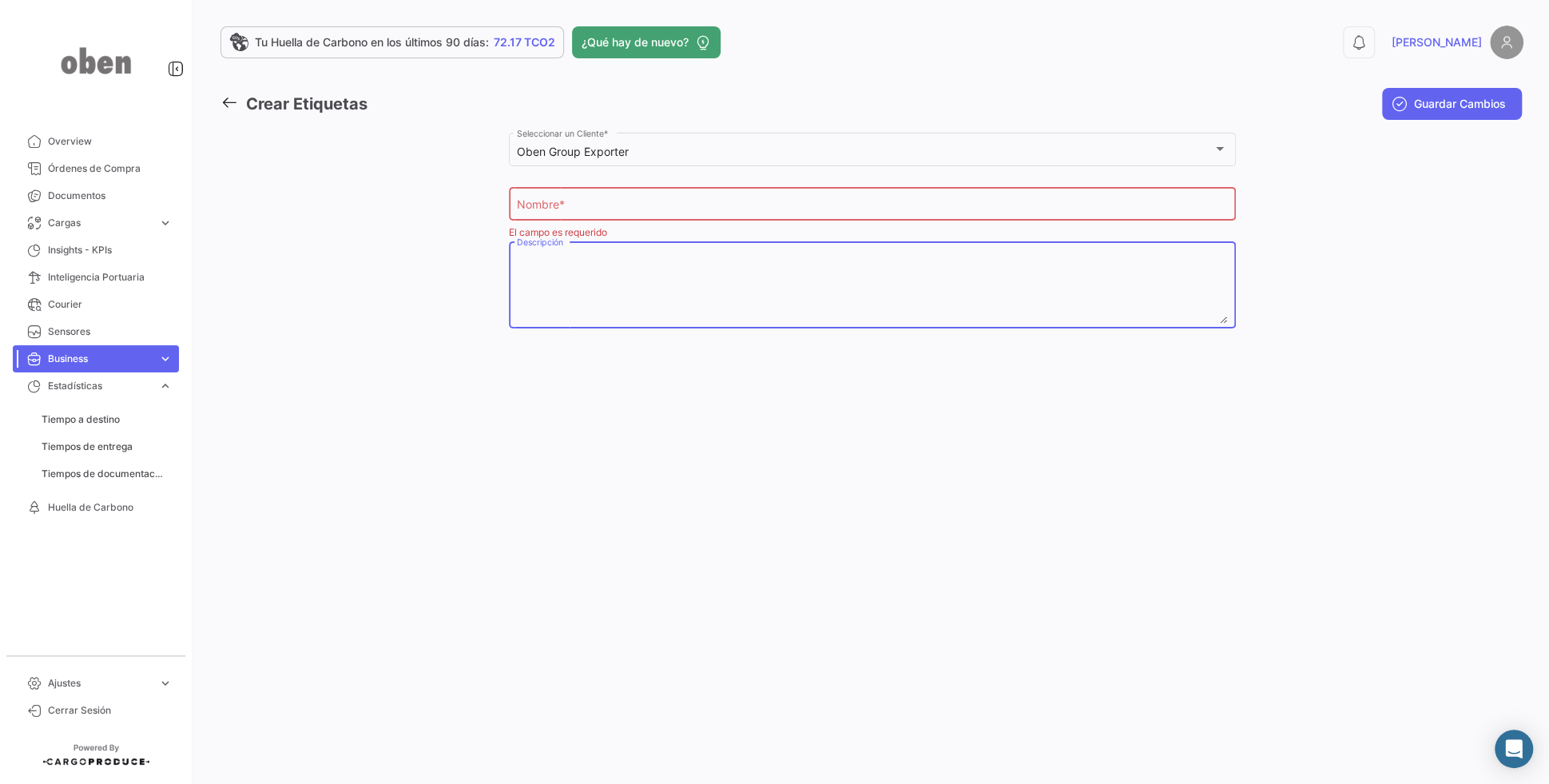
click at [233, 110] on icon at bounding box center [229, 102] width 17 height 17
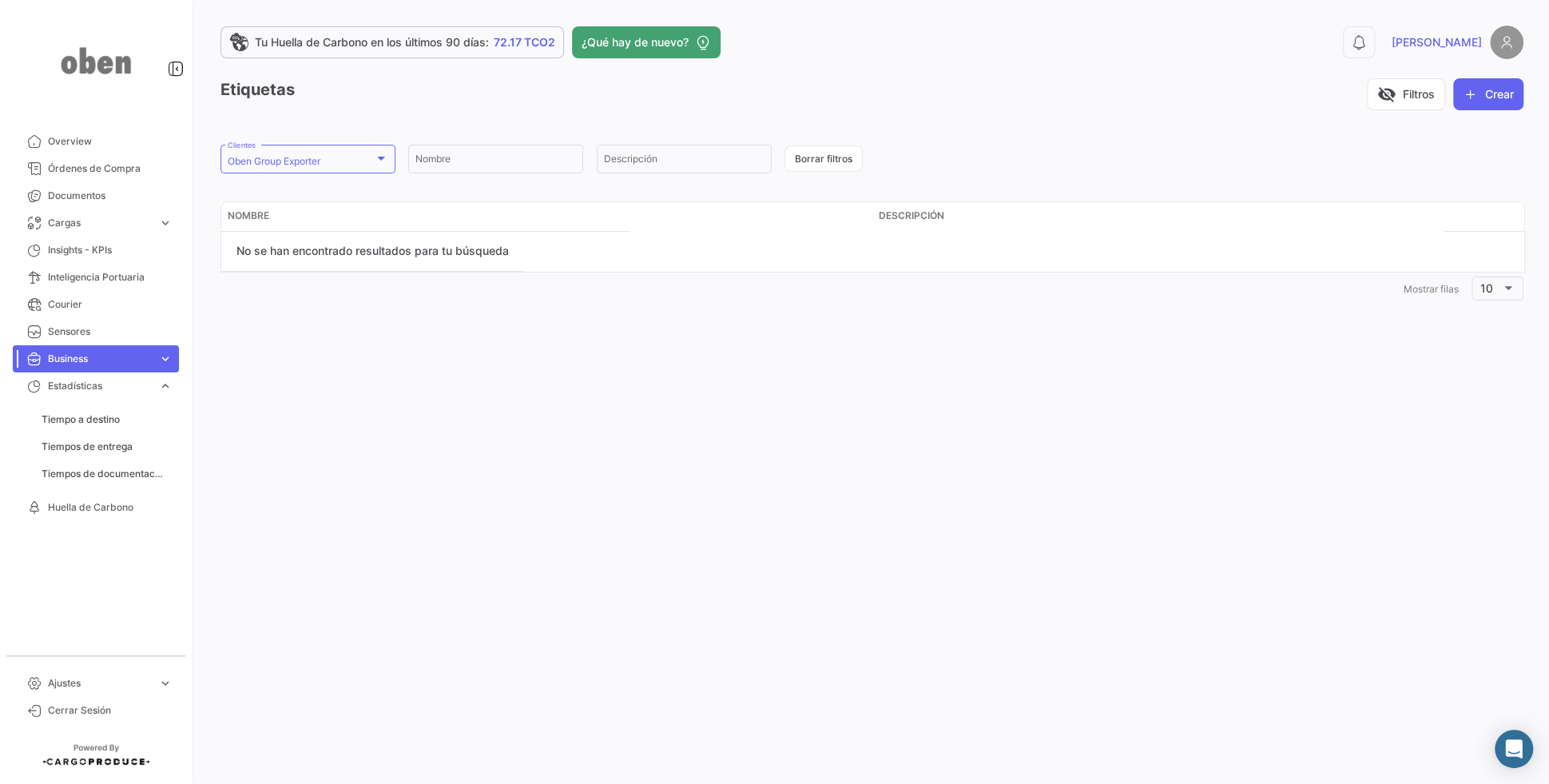
click at [174, 354] on link "Business expand_more" at bounding box center [95, 358] width 166 height 27
click at [164, 353] on span "expand_more" at bounding box center [165, 358] width 14 height 14
click at [159, 355] on span "expand_more" at bounding box center [165, 358] width 14 height 14
click at [1500, 46] on img at bounding box center [1507, 42] width 34 height 34
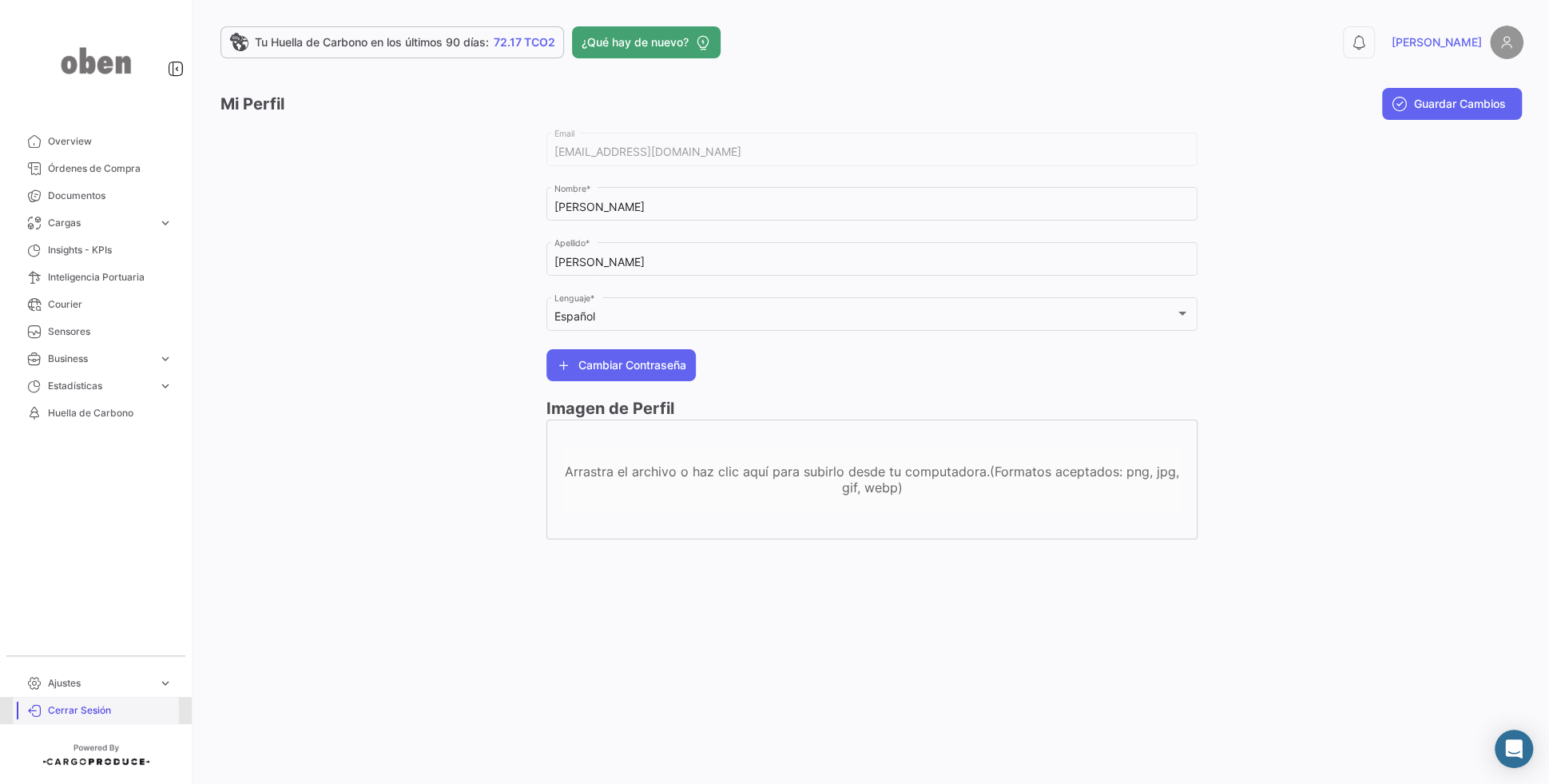
click at [101, 709] on span "Cerrar Sesión" at bounding box center [110, 709] width 125 height 14
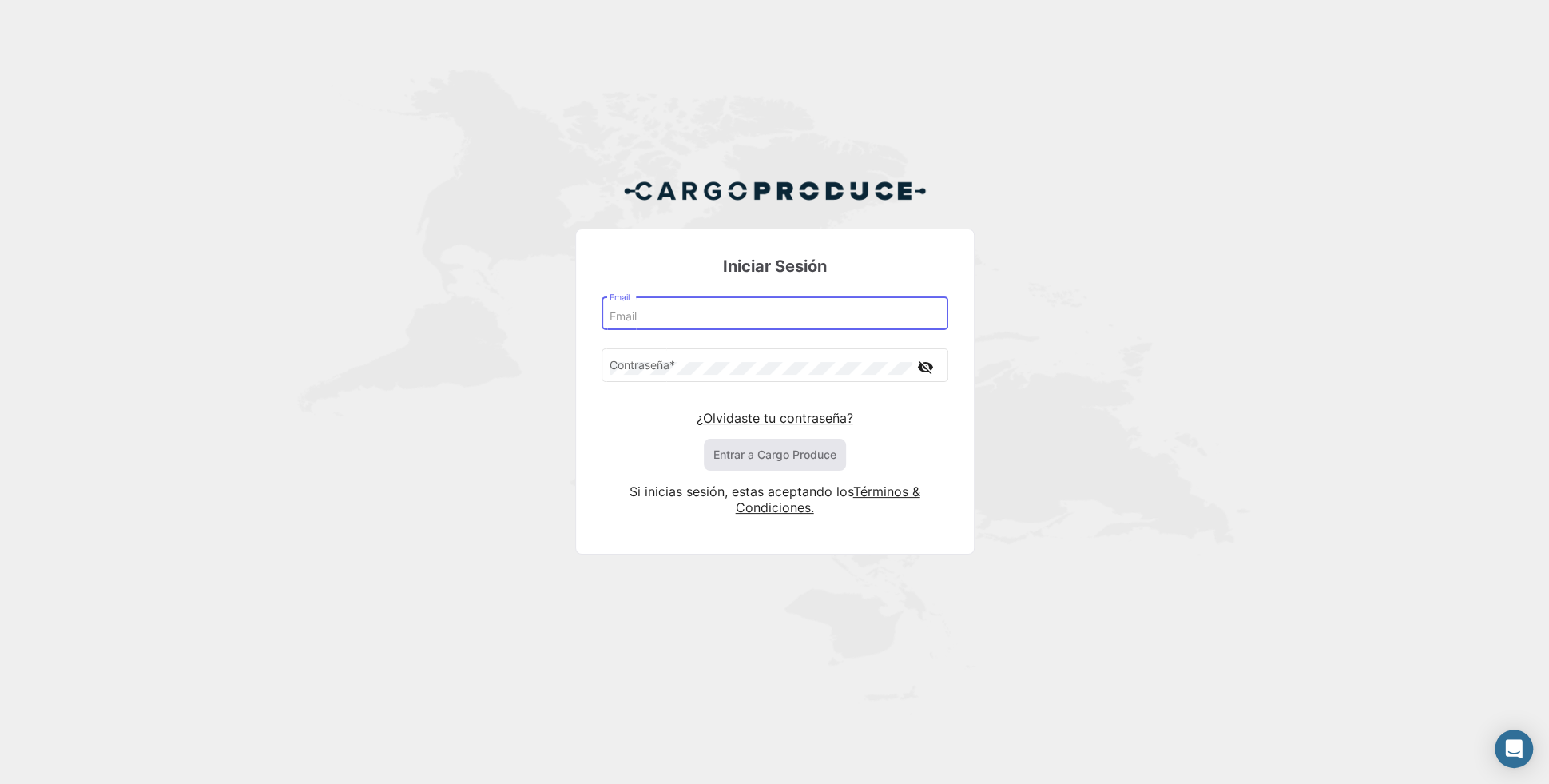
click at [772, 313] on input "Email" at bounding box center [774, 316] width 330 height 13
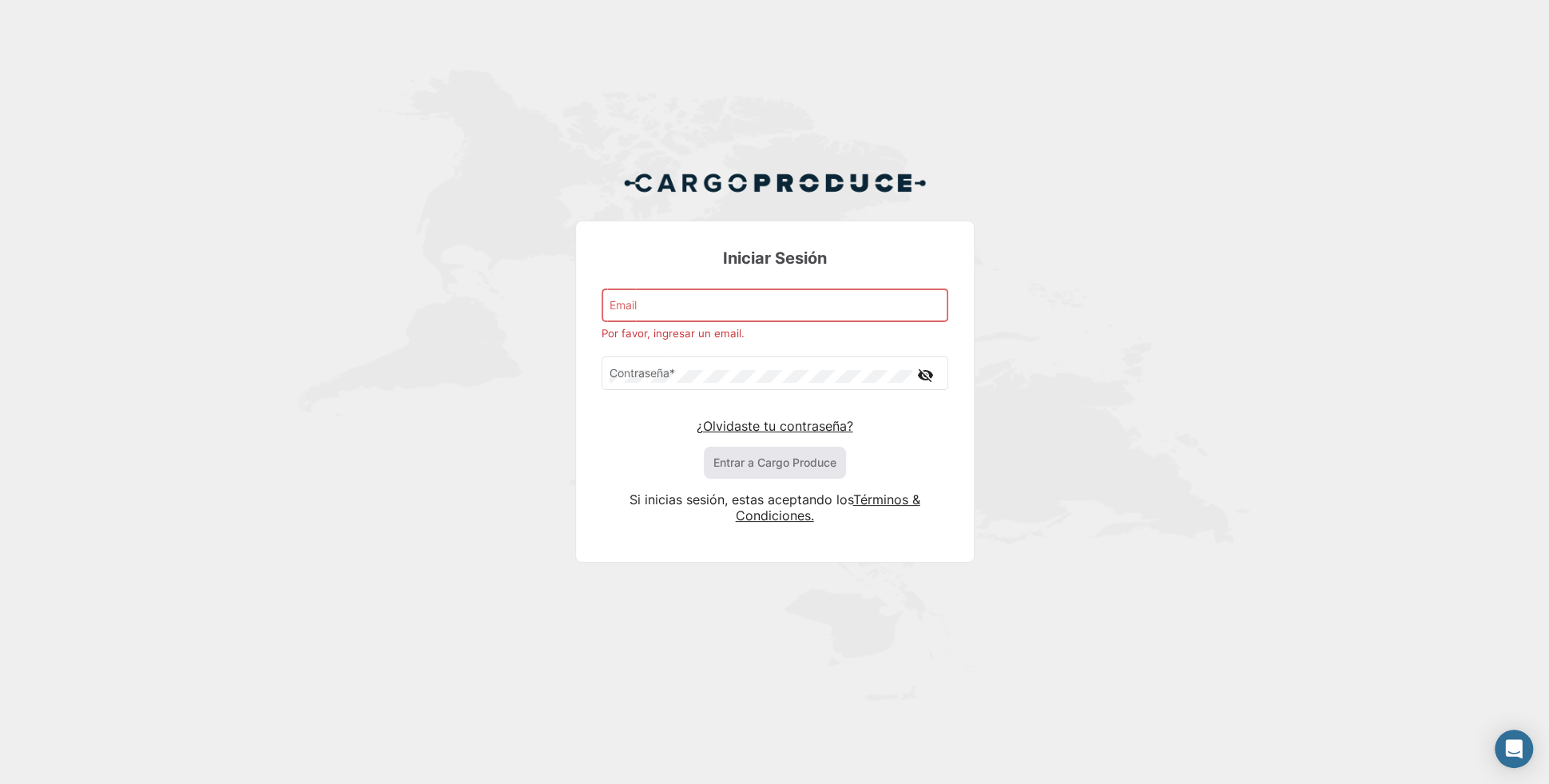
type input "[EMAIL_ADDRESS][DOMAIN_NAME]"
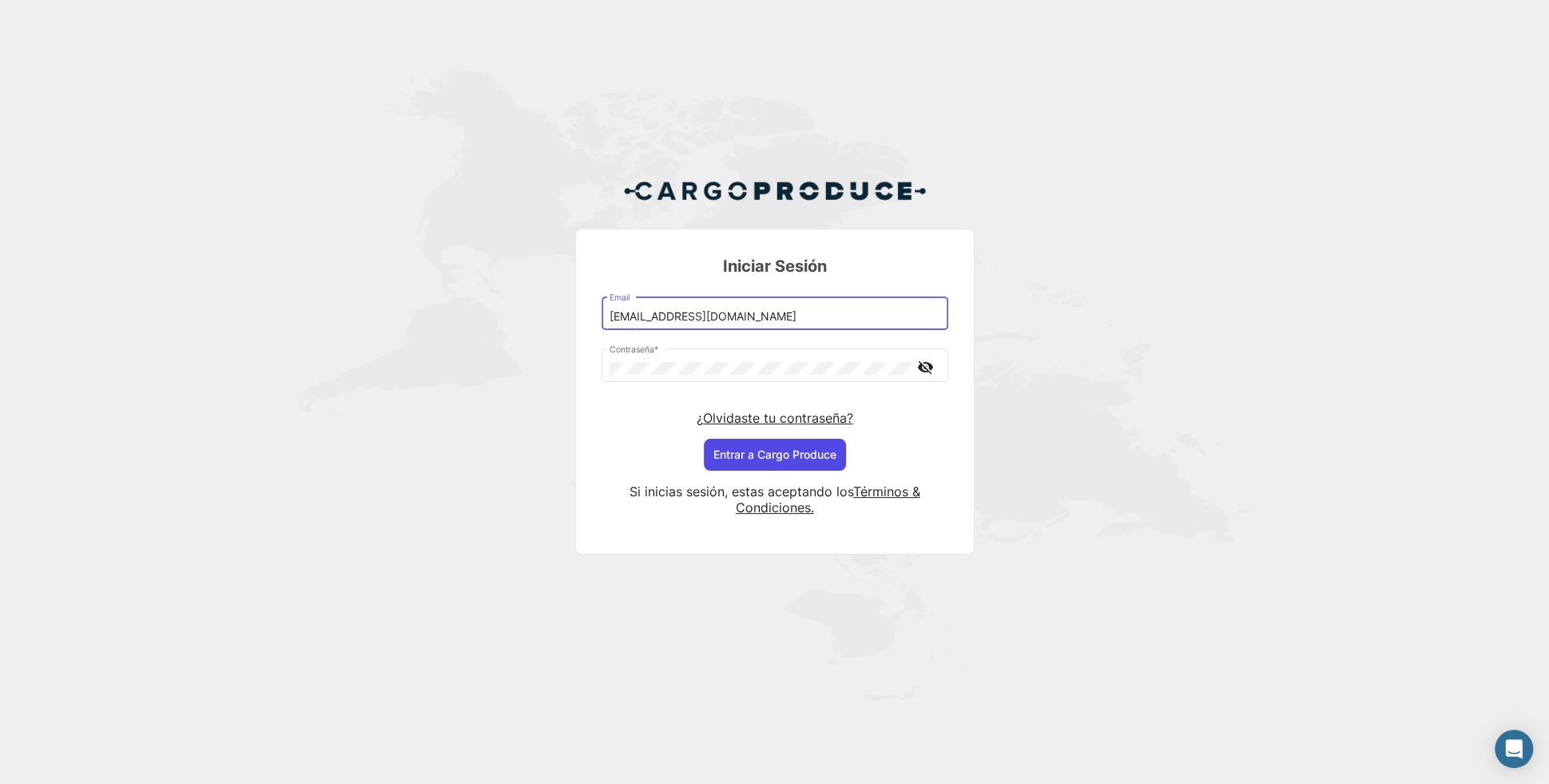
click at [764, 464] on button "Entrar a Cargo Produce" at bounding box center [775, 455] width 142 height 32
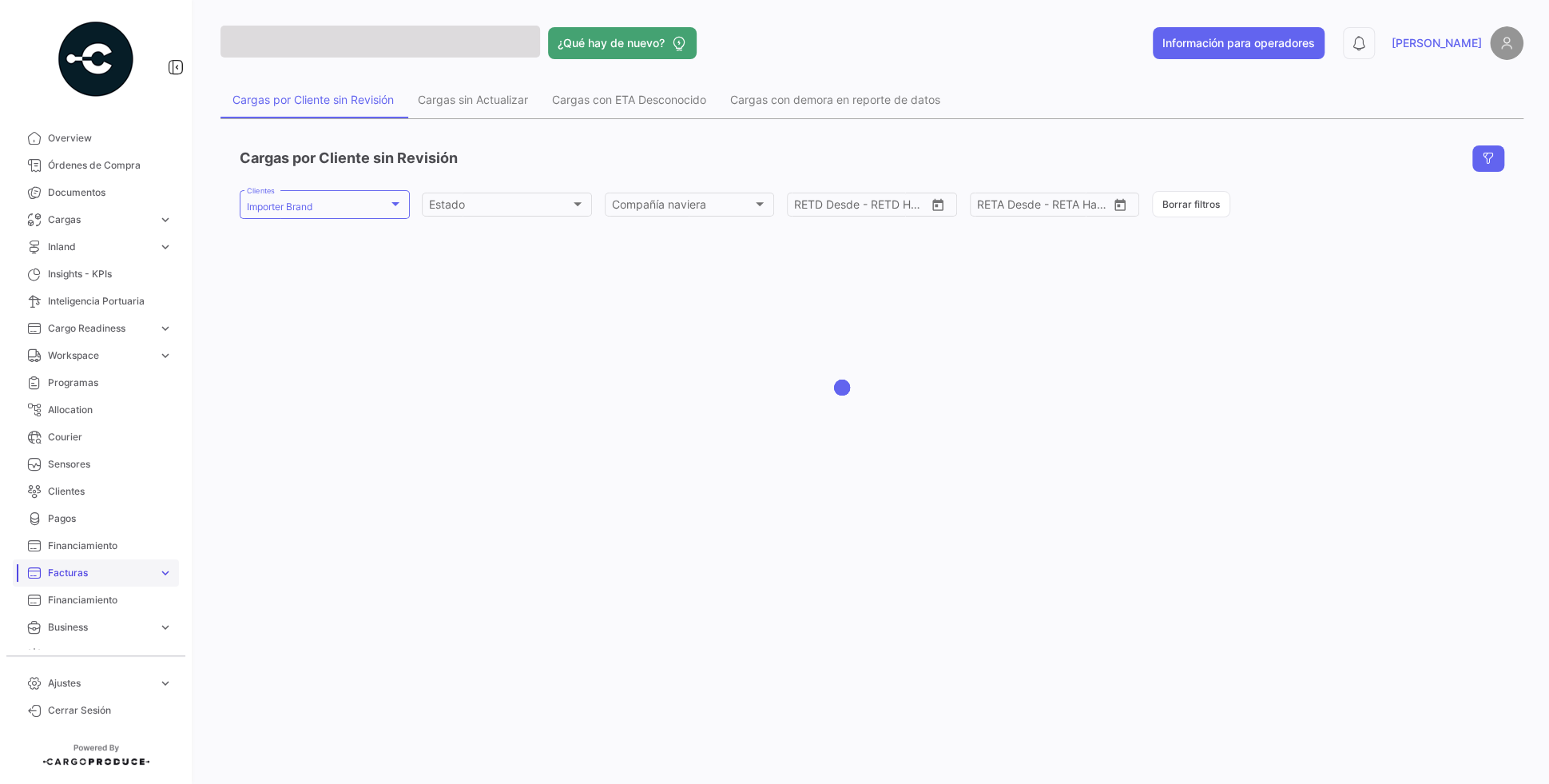
scroll to position [154, 0]
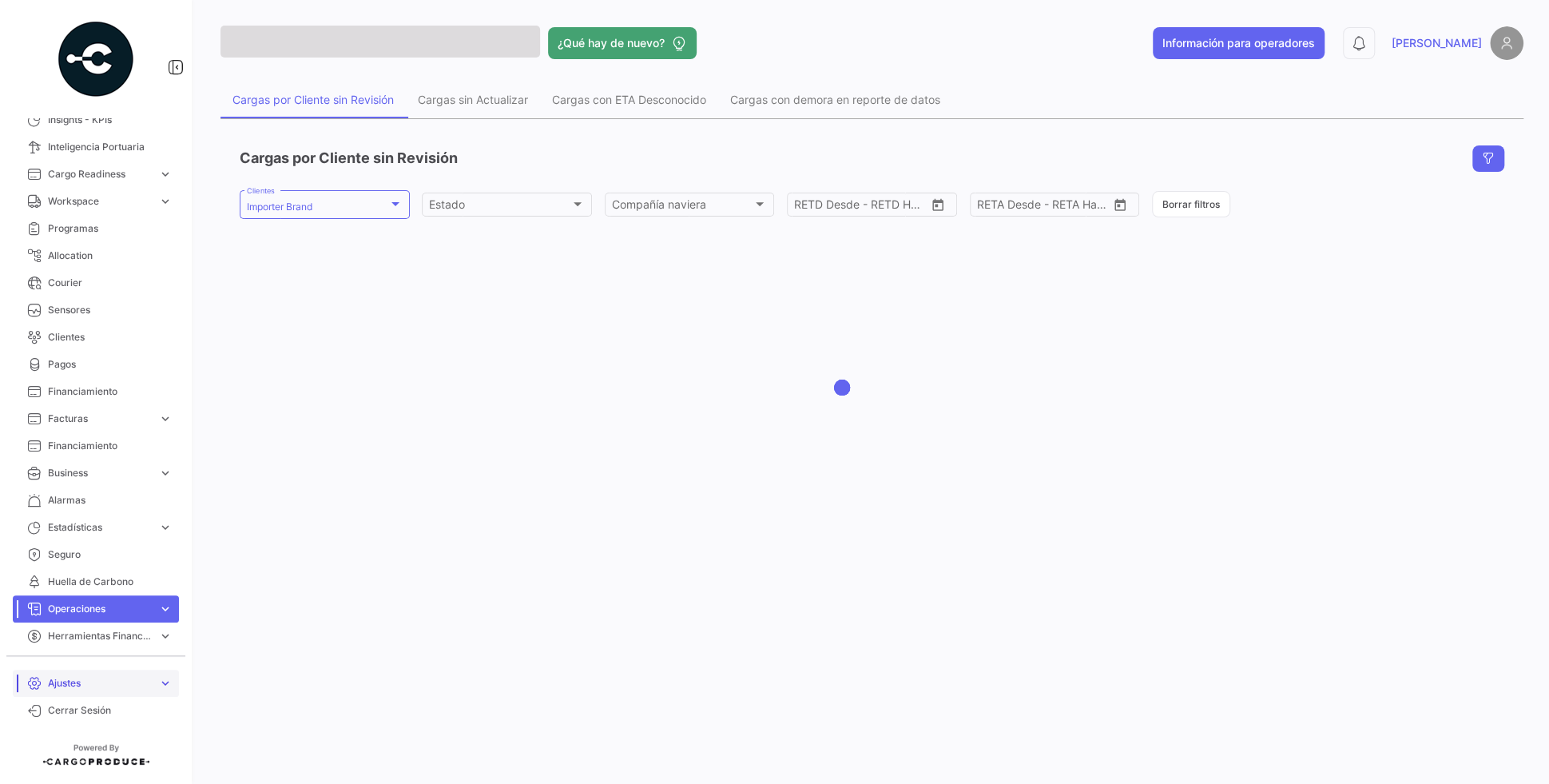
click at [86, 685] on span "Ajustes" at bounding box center [99, 682] width 103 height 14
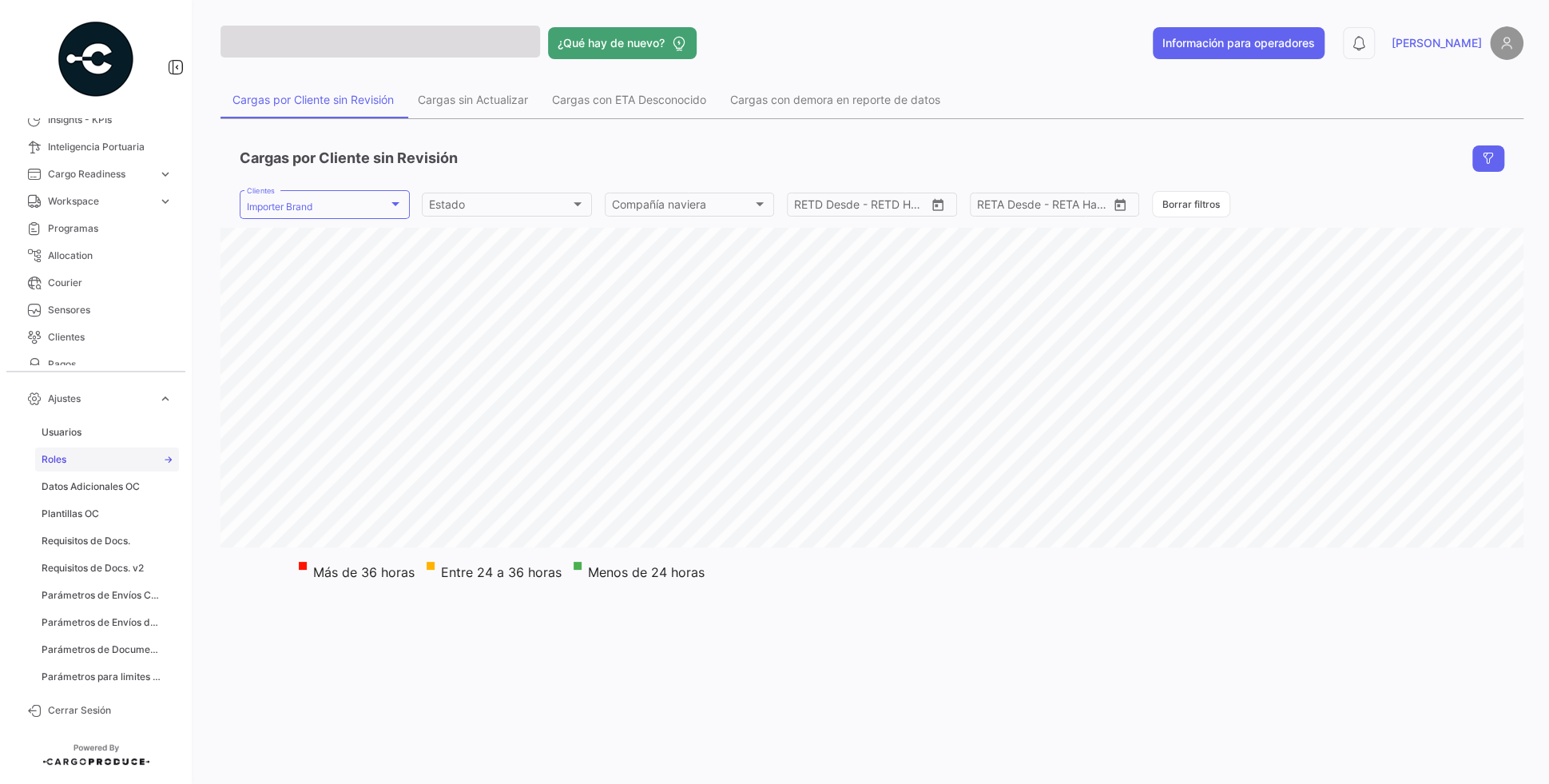
click at [85, 451] on link "Roles" at bounding box center [107, 459] width 144 height 24
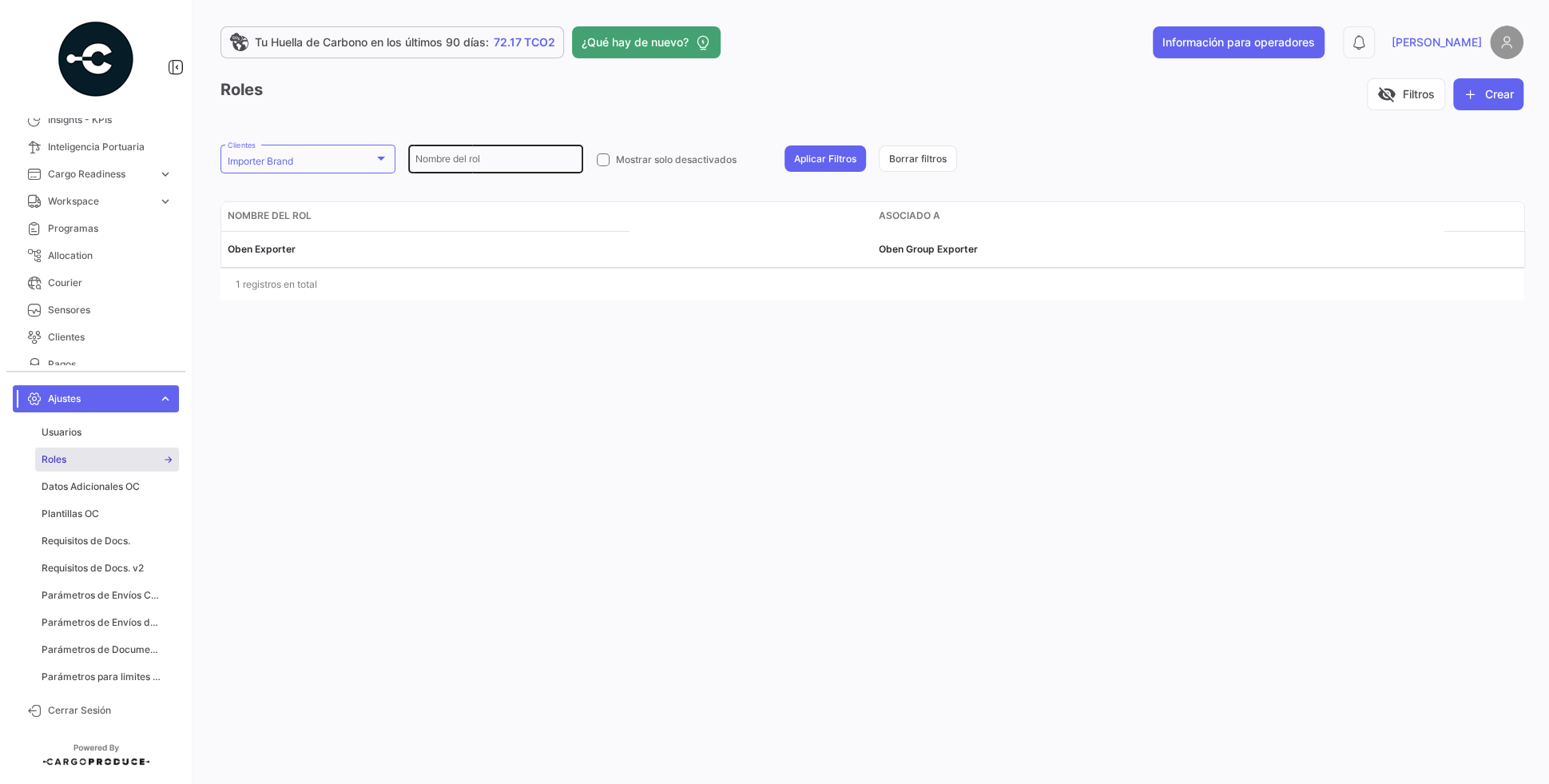
click at [498, 161] on input "Nombre del rol" at bounding box center [496, 161] width 161 height 12
type input "o"
type input "B"
click at [351, 171] on div "Importer Brand Clientes" at bounding box center [308, 158] width 161 height 31
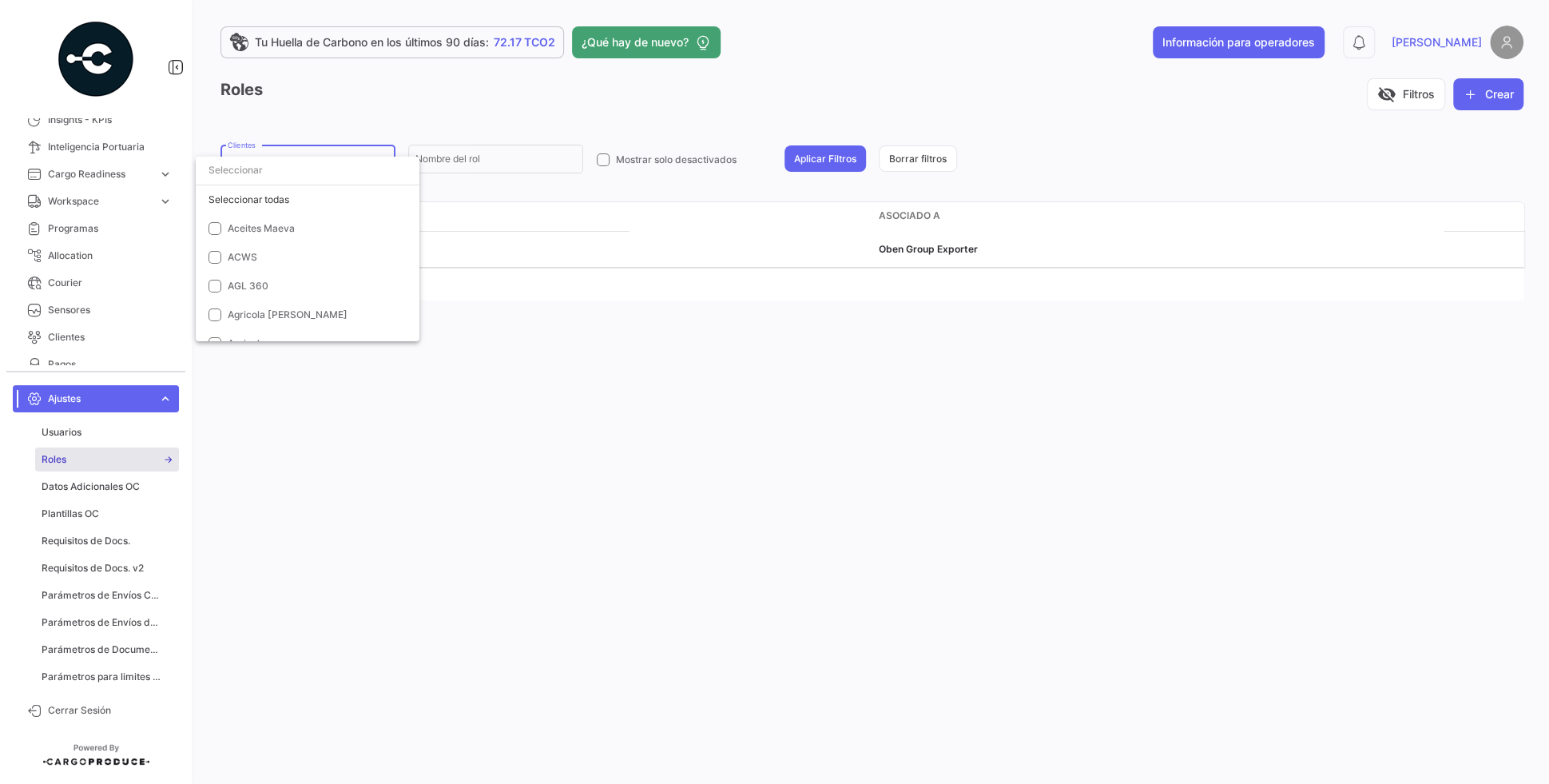
scroll to position [3677, 0]
click at [284, 203] on span "Importer Brand" at bounding box center [262, 201] width 70 height 12
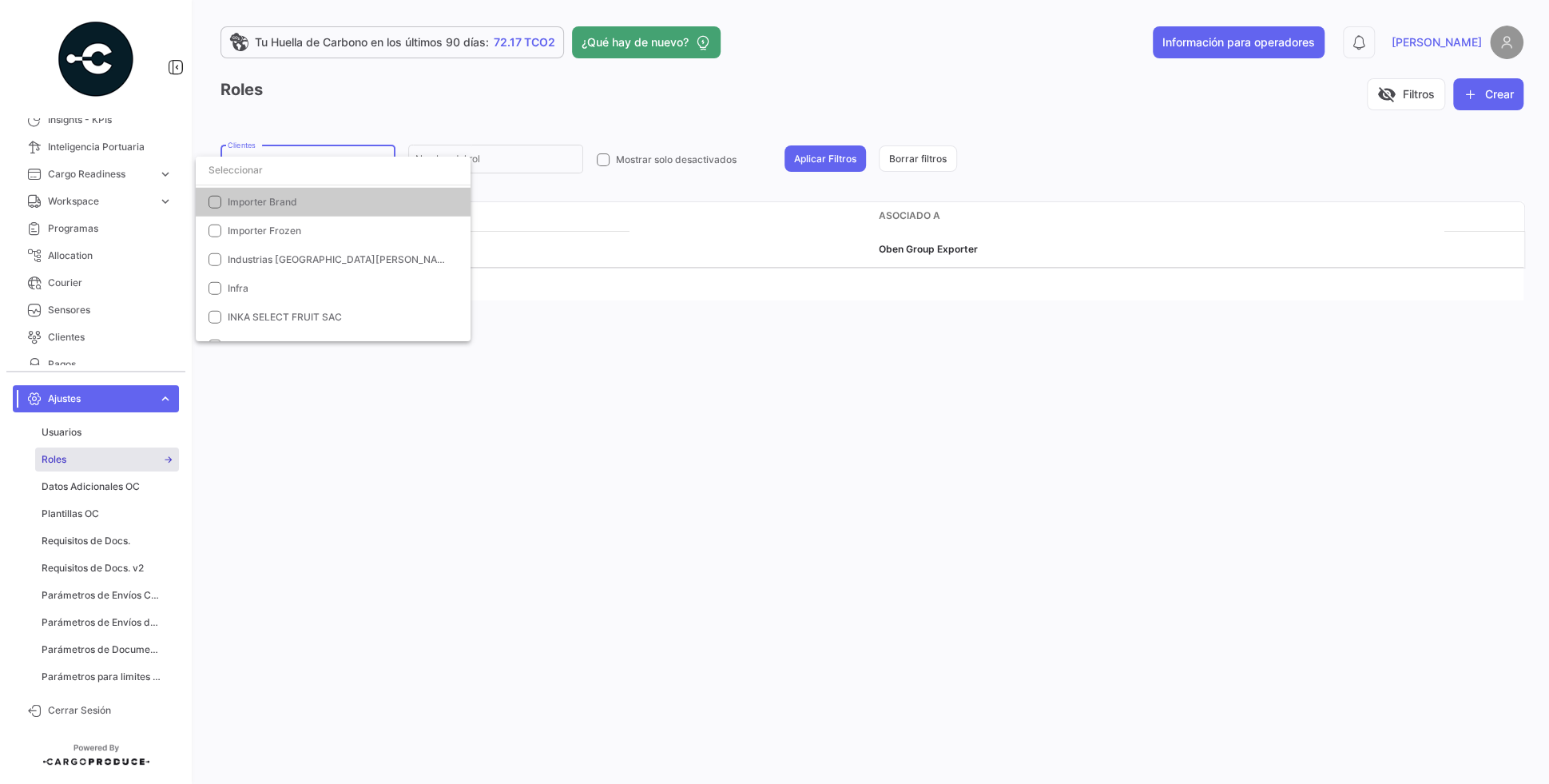
click at [476, 124] on div at bounding box center [774, 392] width 1549 height 784
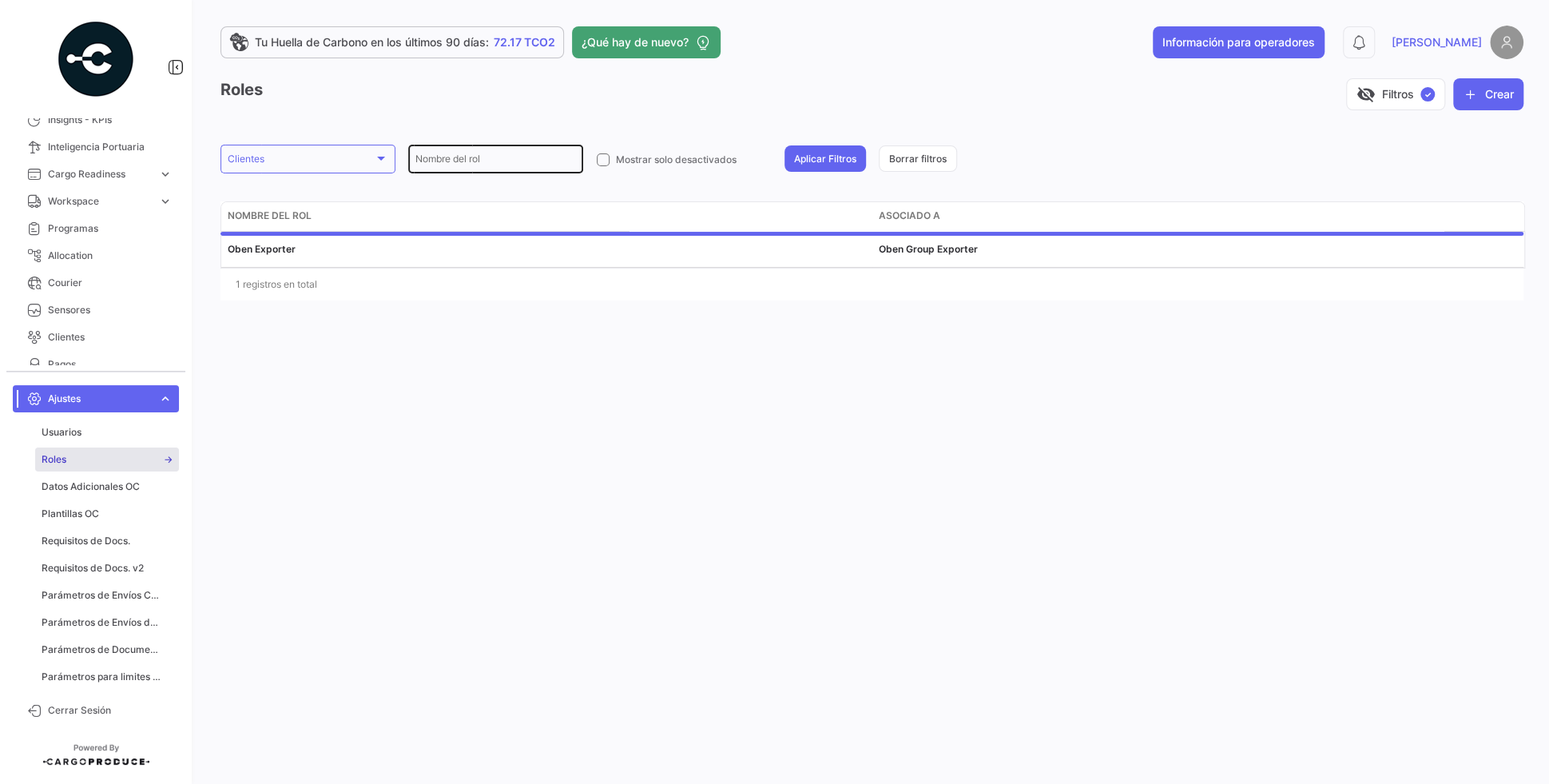
click at [453, 167] on input "Nombre del rol" at bounding box center [496, 161] width 161 height 12
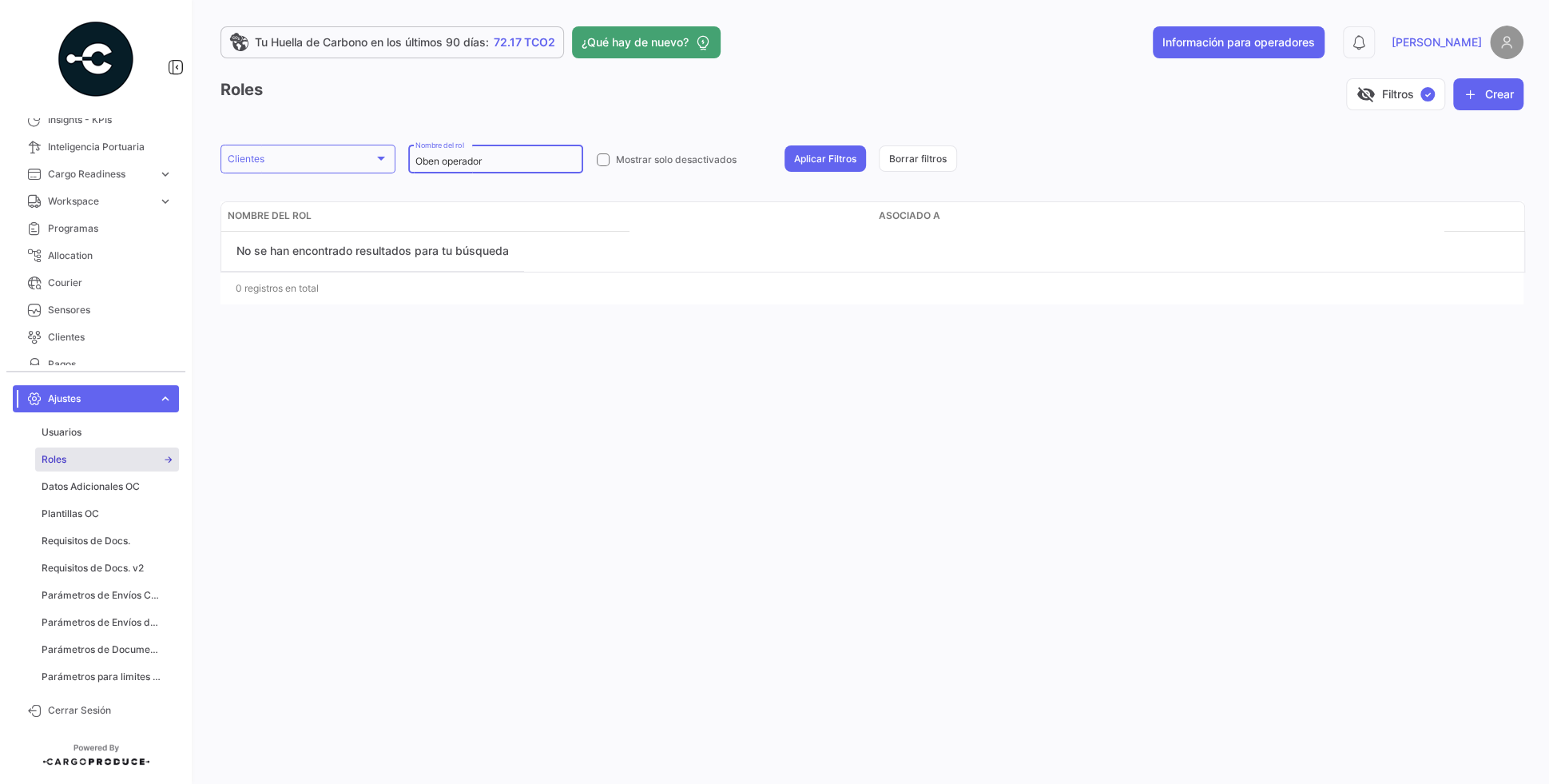
click at [521, 169] on div "Oben operador Nombre del rol" at bounding box center [496, 158] width 161 height 31
click at [497, 163] on input "Oben operador" at bounding box center [496, 161] width 161 height 12
type input "Oben"
click at [330, 166] on div "Clientes" at bounding box center [301, 161] width 147 height 12
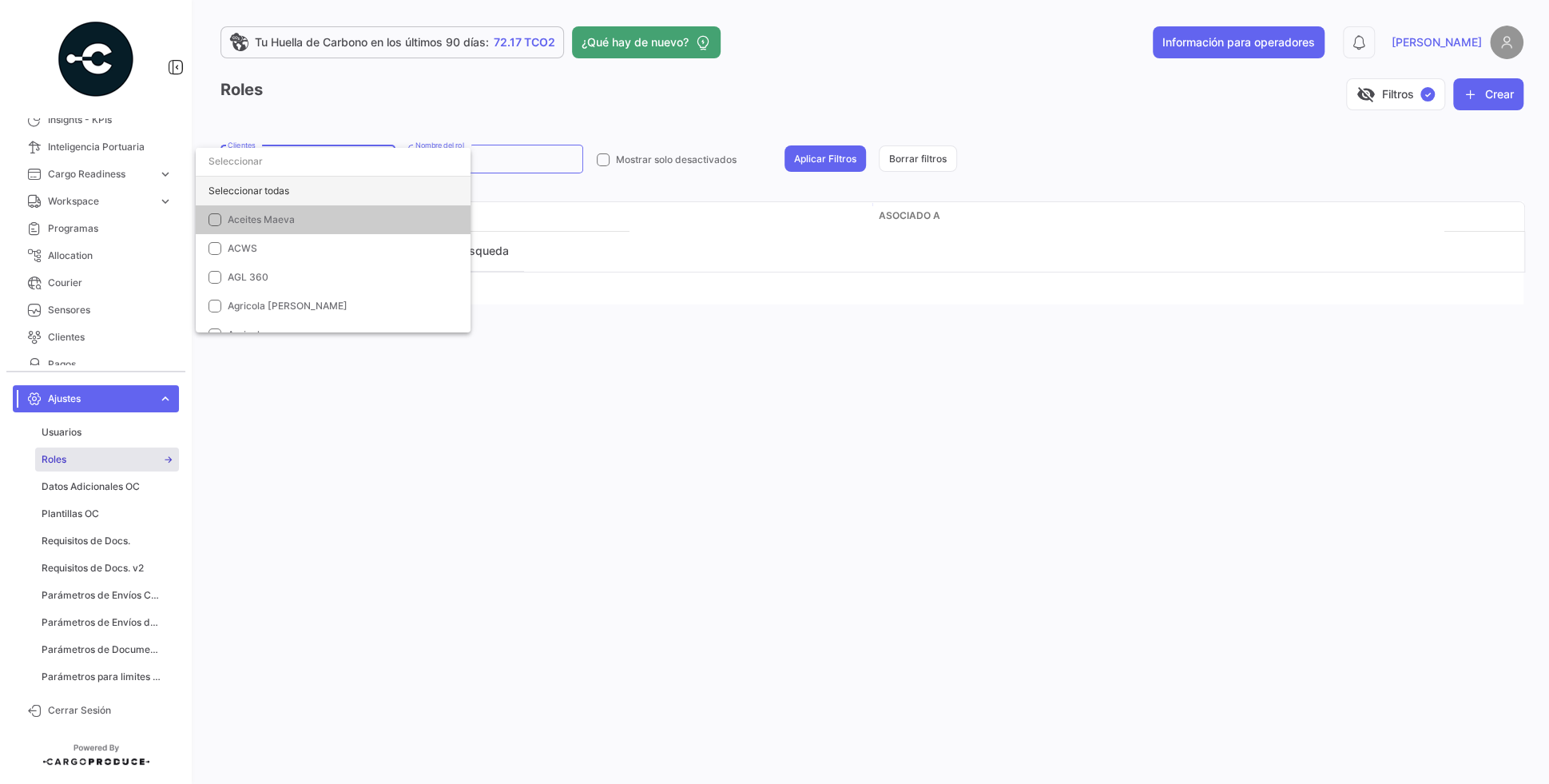
click at [282, 185] on div "Seleccionar todas" at bounding box center [333, 190] width 275 height 29
click at [310, 185] on div "Deseleccionar todas" at bounding box center [333, 190] width 275 height 29
click at [363, 123] on div at bounding box center [774, 392] width 1549 height 784
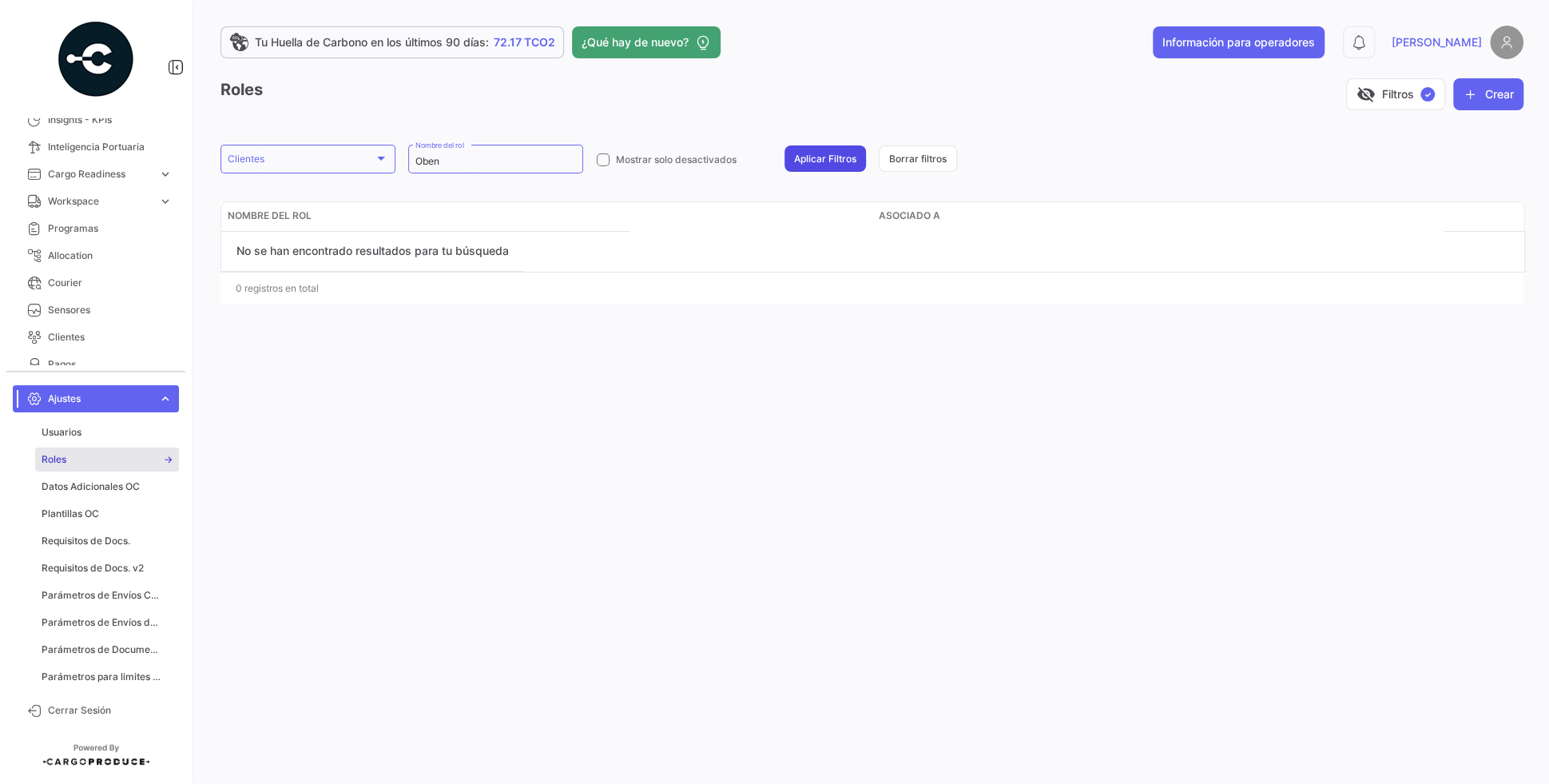
click at [811, 158] on button "Aplicar Filtros" at bounding box center [825, 159] width 81 height 26
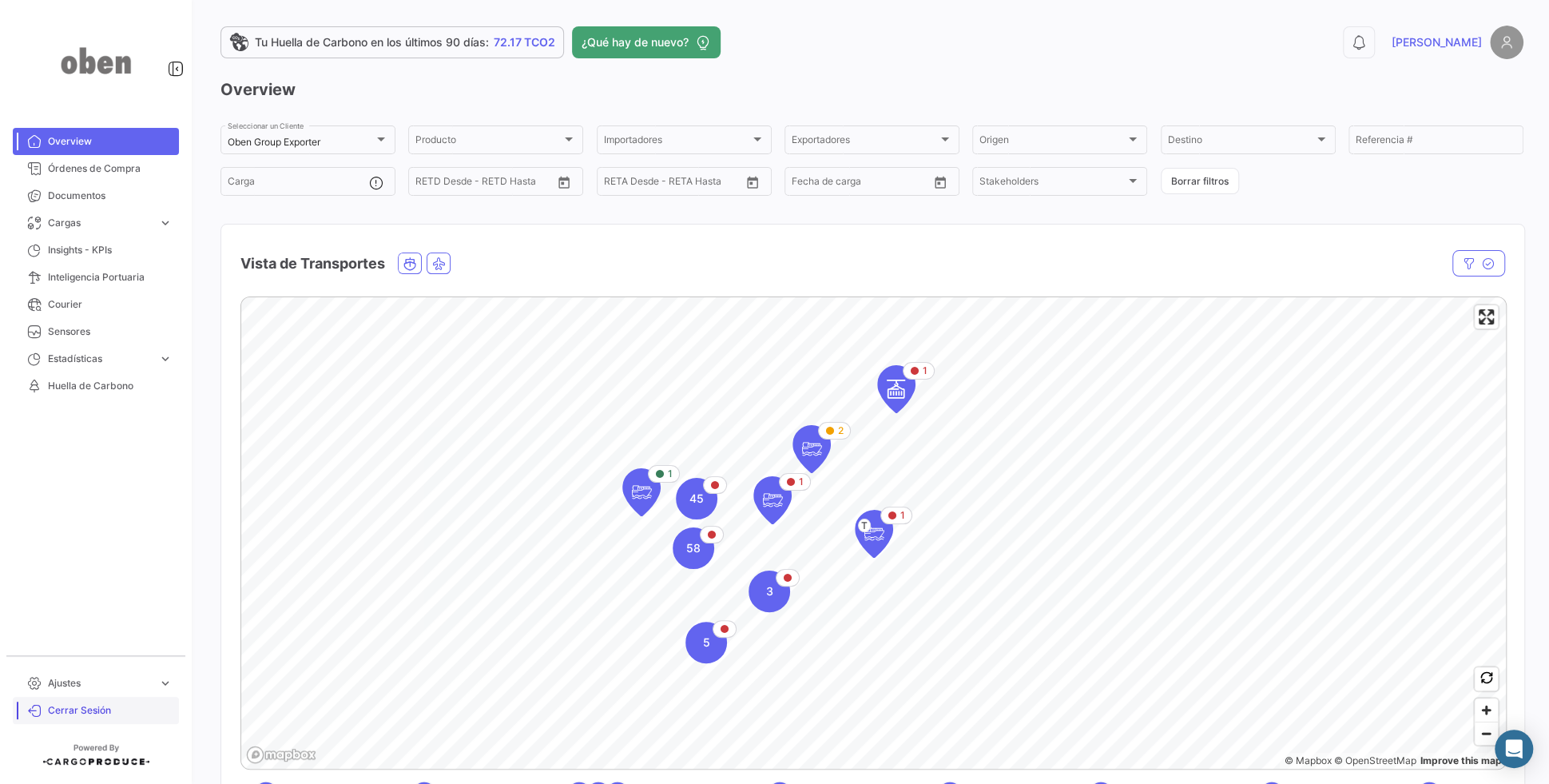
click at [123, 706] on span "Cerrar Sesión" at bounding box center [110, 709] width 125 height 14
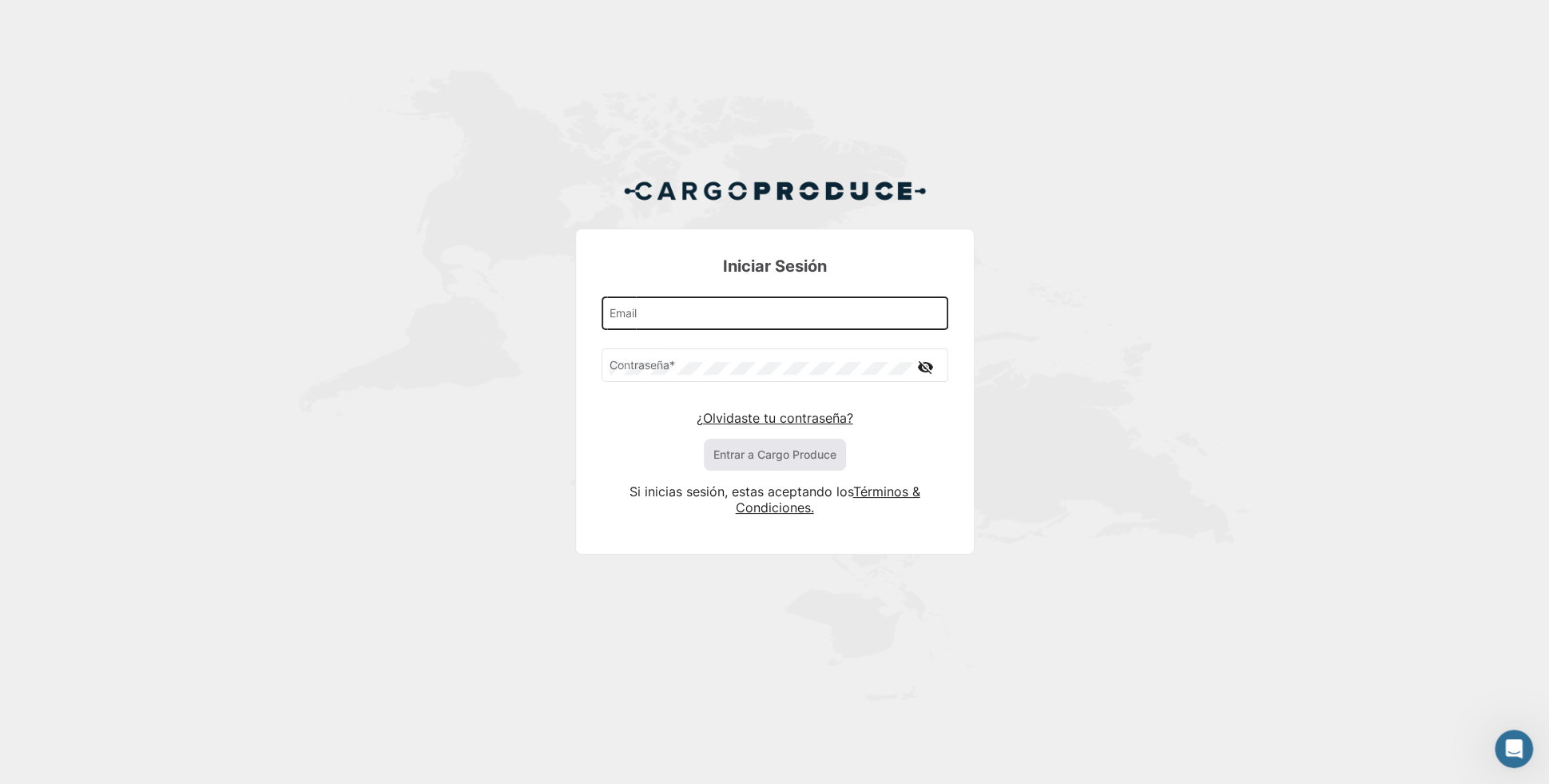
click at [705, 307] on div "Email" at bounding box center [774, 311] width 330 height 36
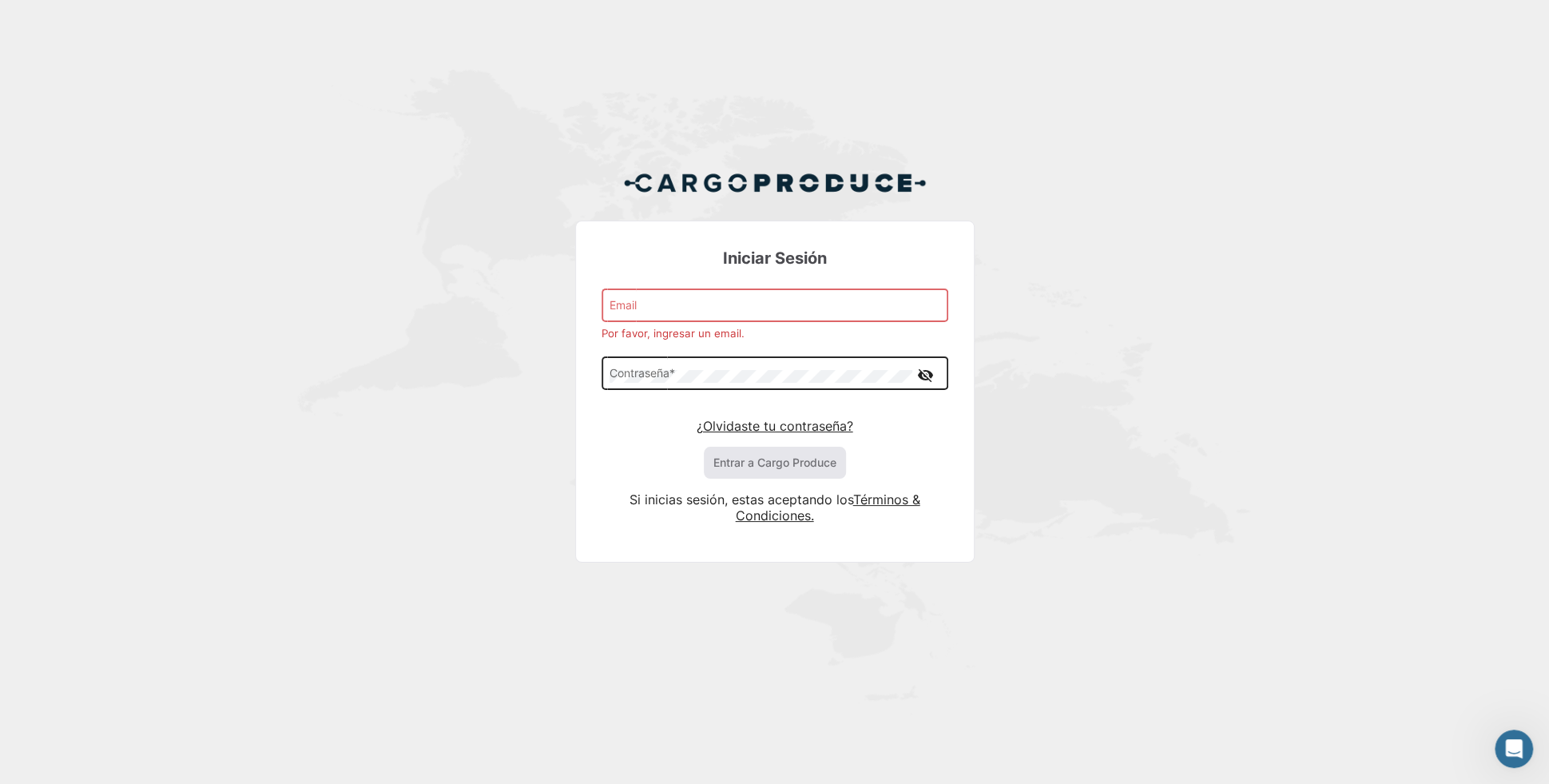
type input "[EMAIL_ADDRESS][DOMAIN_NAME]"
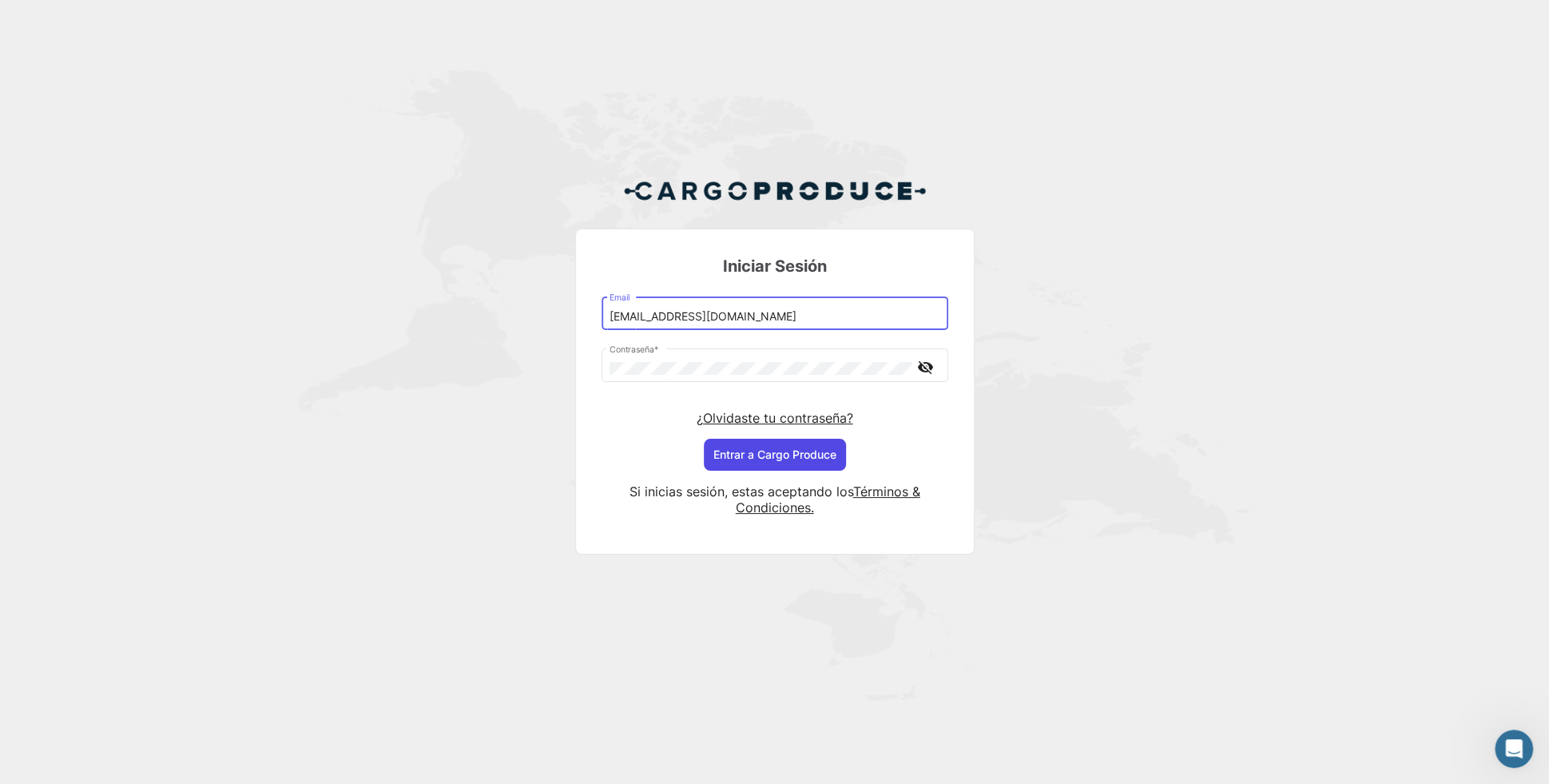
click at [752, 449] on button "Entrar a Cargo Produce" at bounding box center [775, 455] width 142 height 32
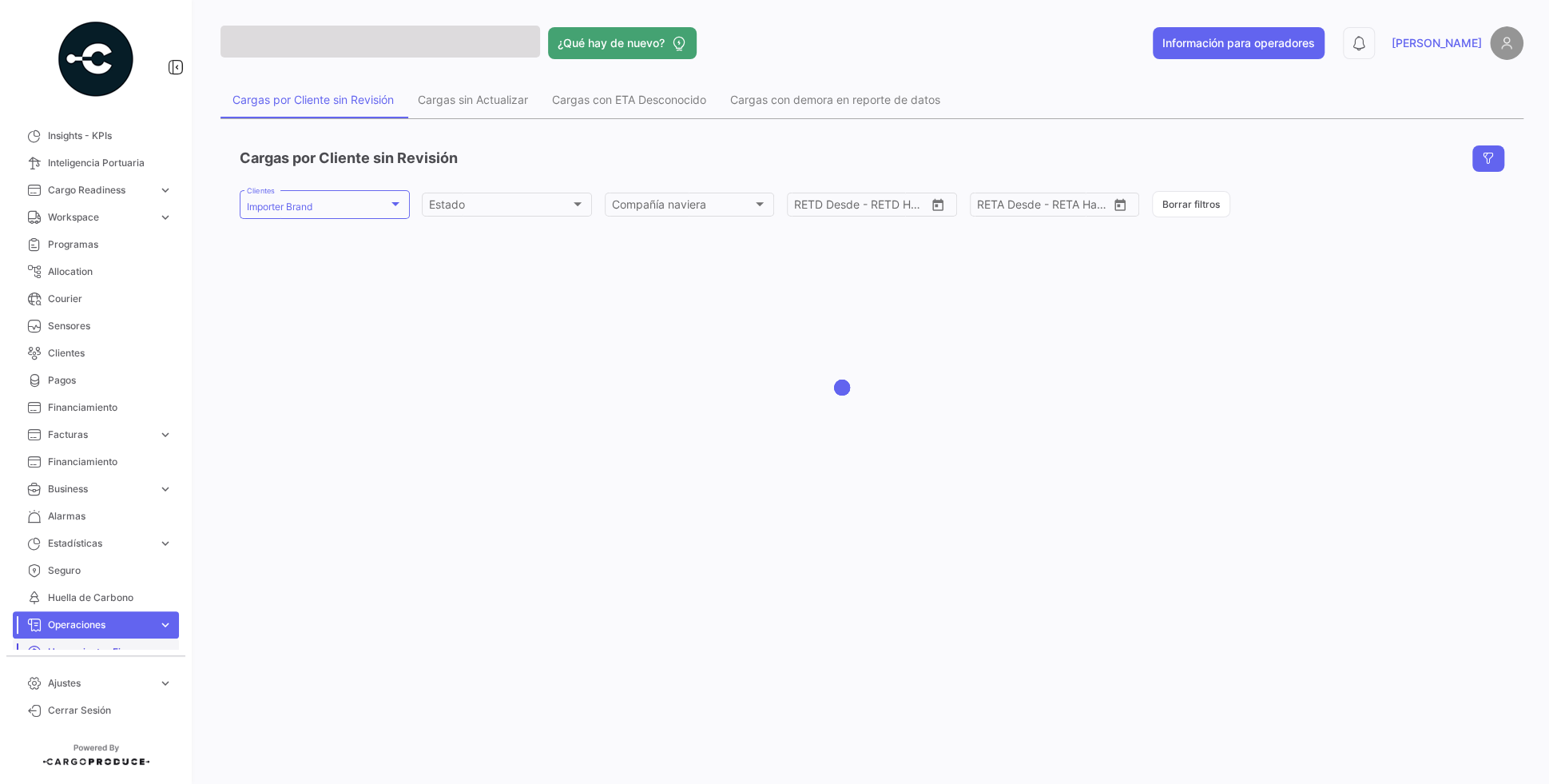
scroll to position [154, 0]
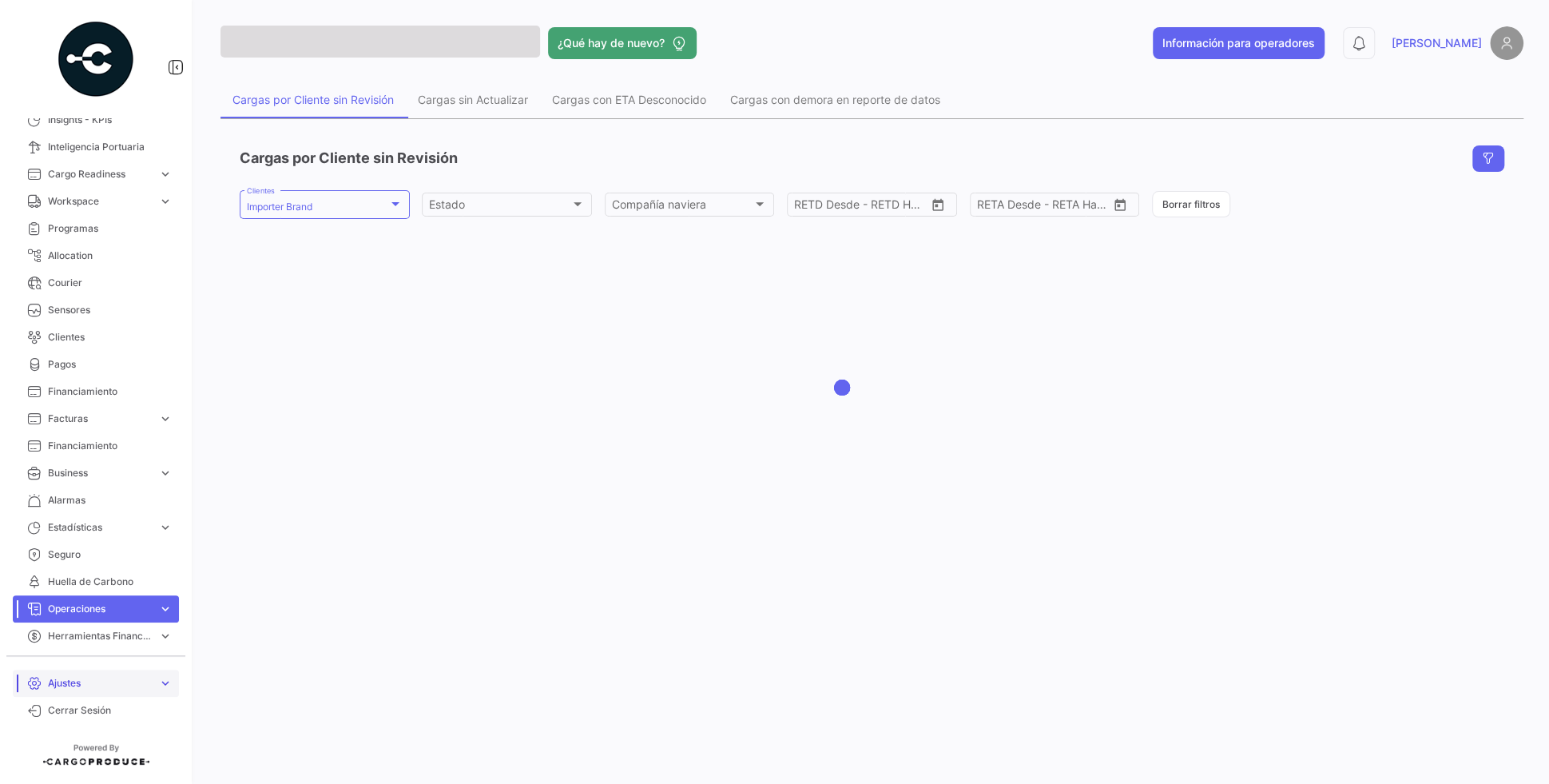
click at [109, 692] on link "Ajustes expand_more" at bounding box center [95, 683] width 166 height 27
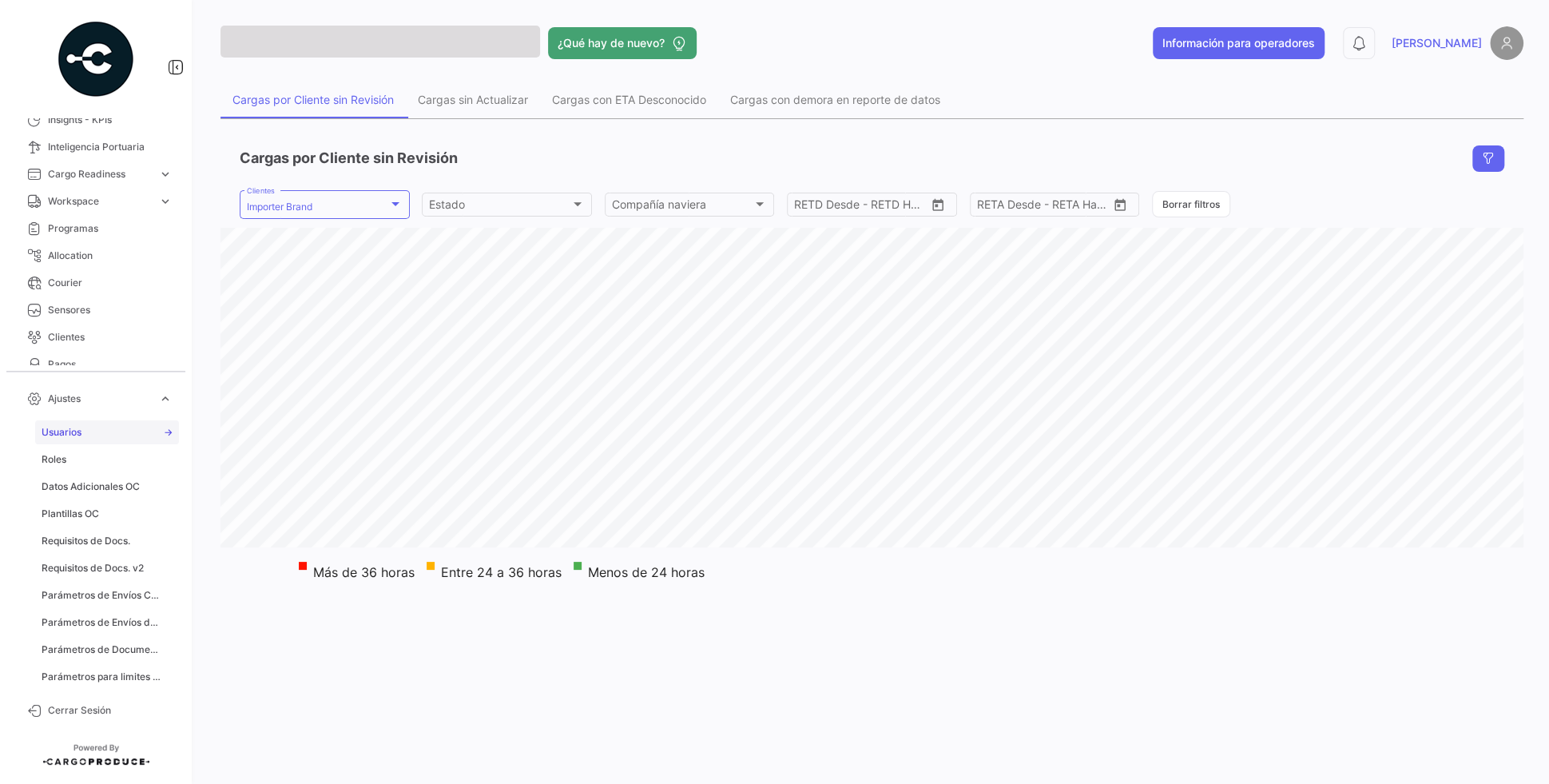
click at [103, 431] on link "Usuarios" at bounding box center [107, 432] width 144 height 24
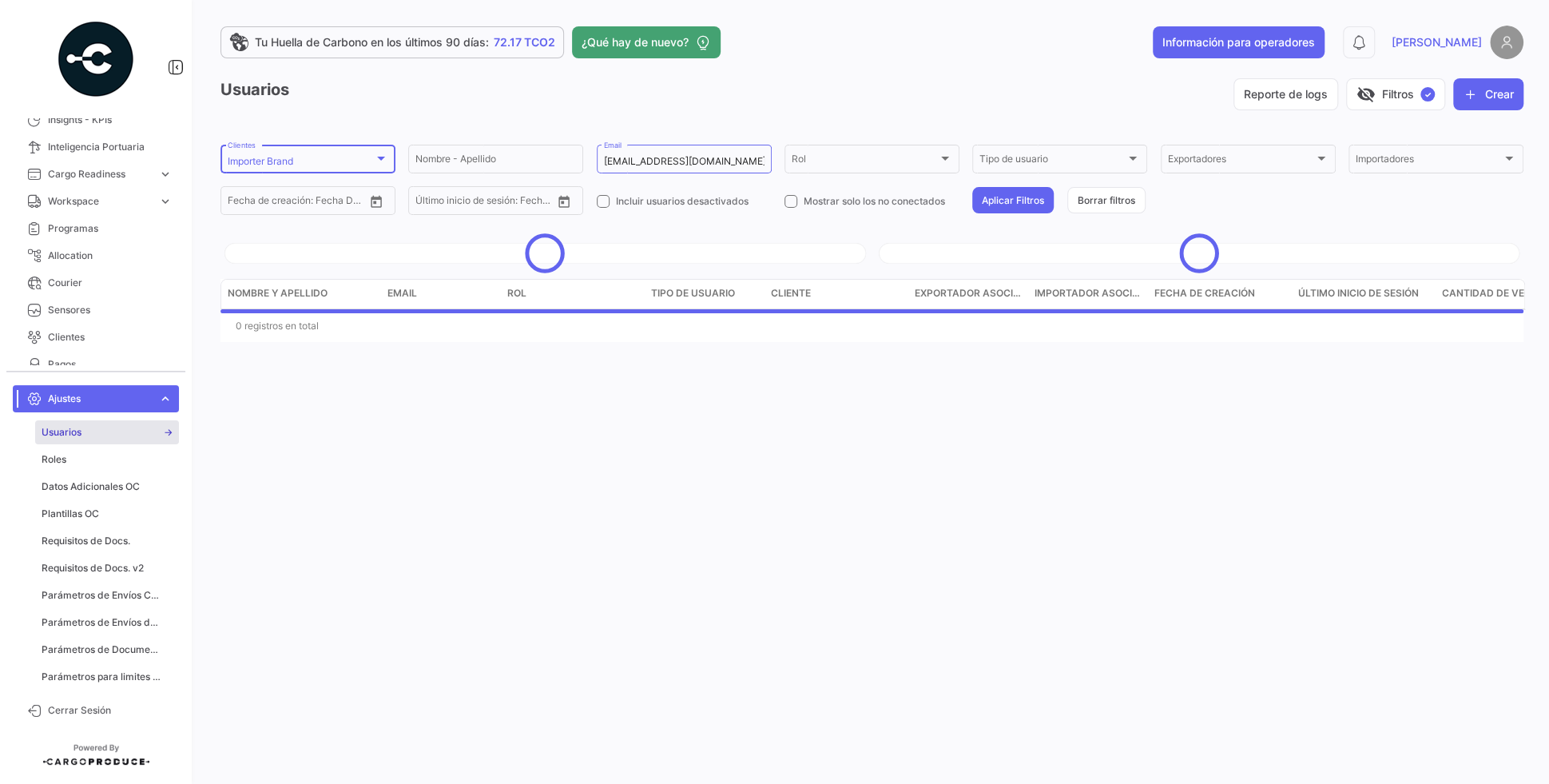
click at [351, 156] on div "Importer Brand" at bounding box center [301, 161] width 147 height 12
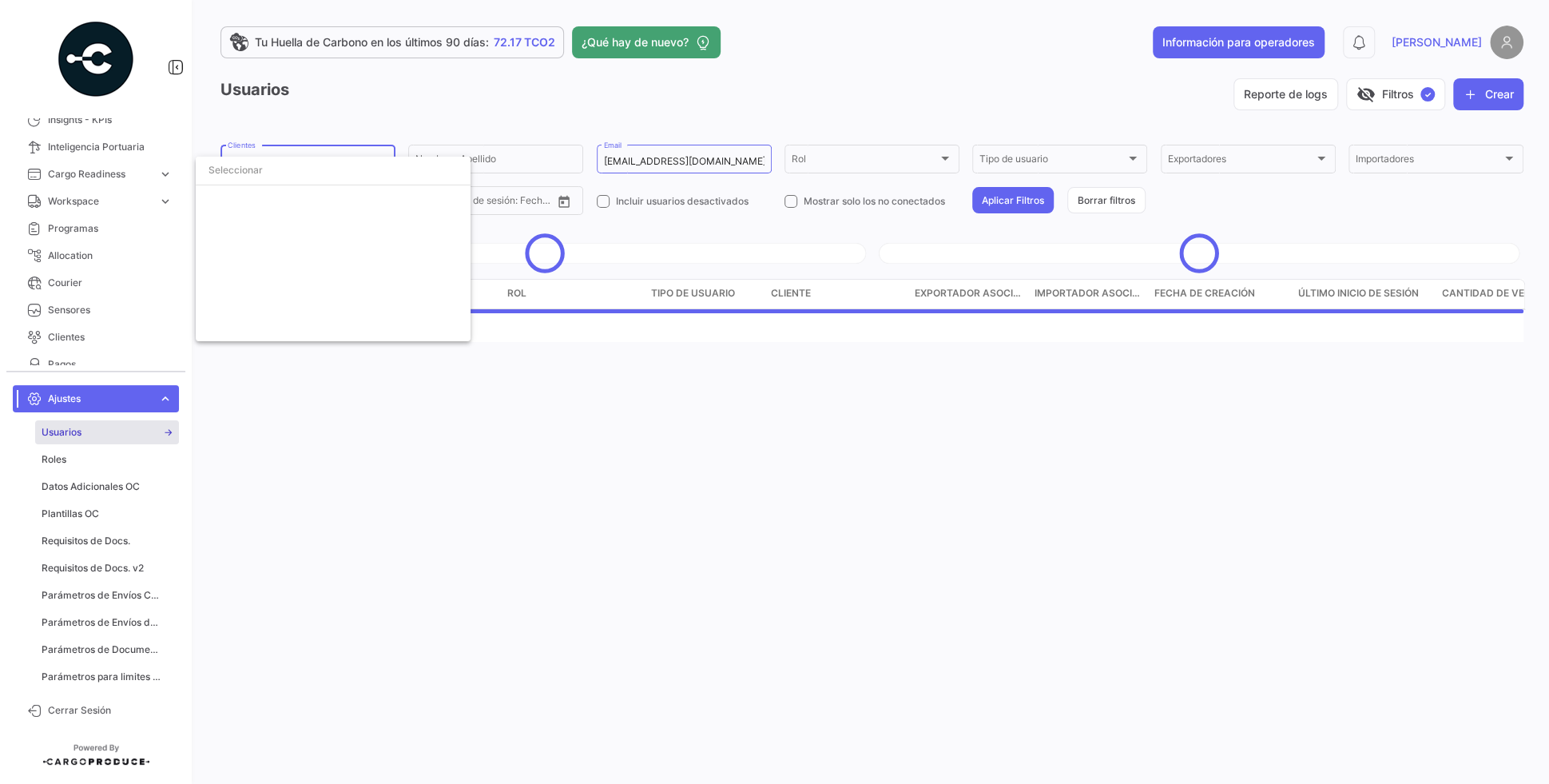
scroll to position [3677, 0]
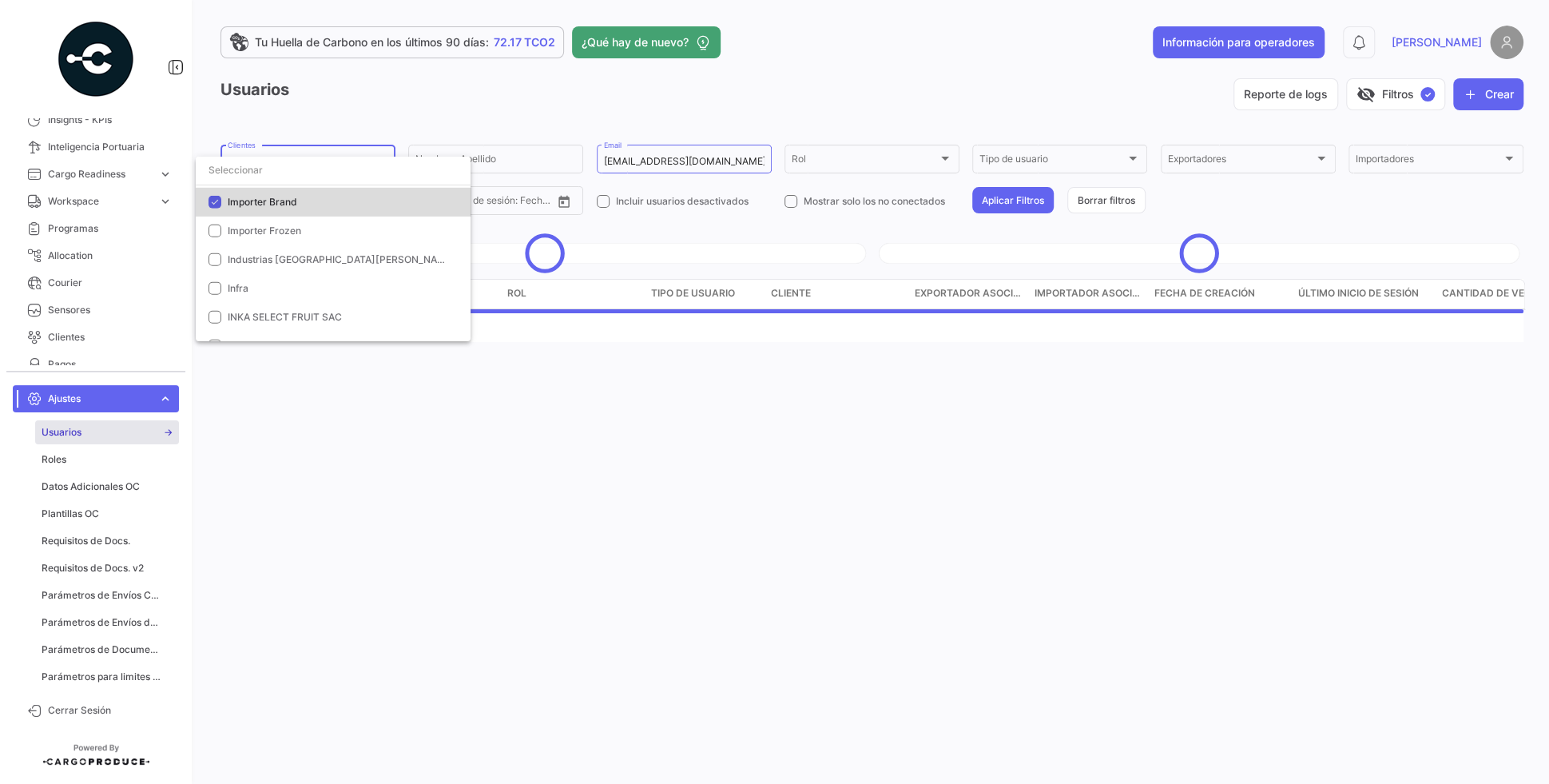
click at [265, 210] on mat-option "Importer Brand" at bounding box center [333, 202] width 275 height 29
click at [395, 106] on div at bounding box center [774, 392] width 1549 height 784
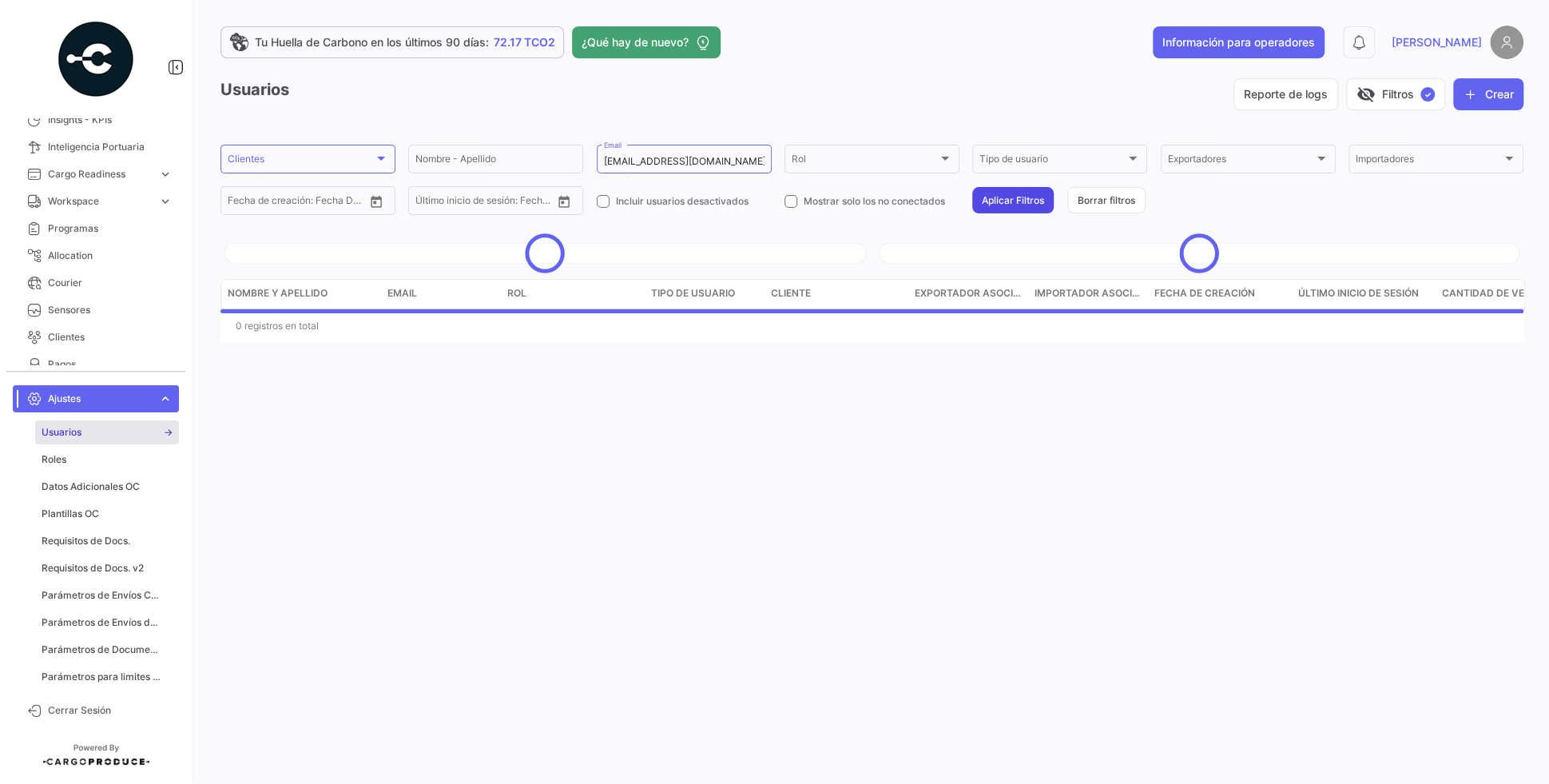
click at [1008, 199] on button "Aplicar Filtros" at bounding box center [1013, 200] width 81 height 26
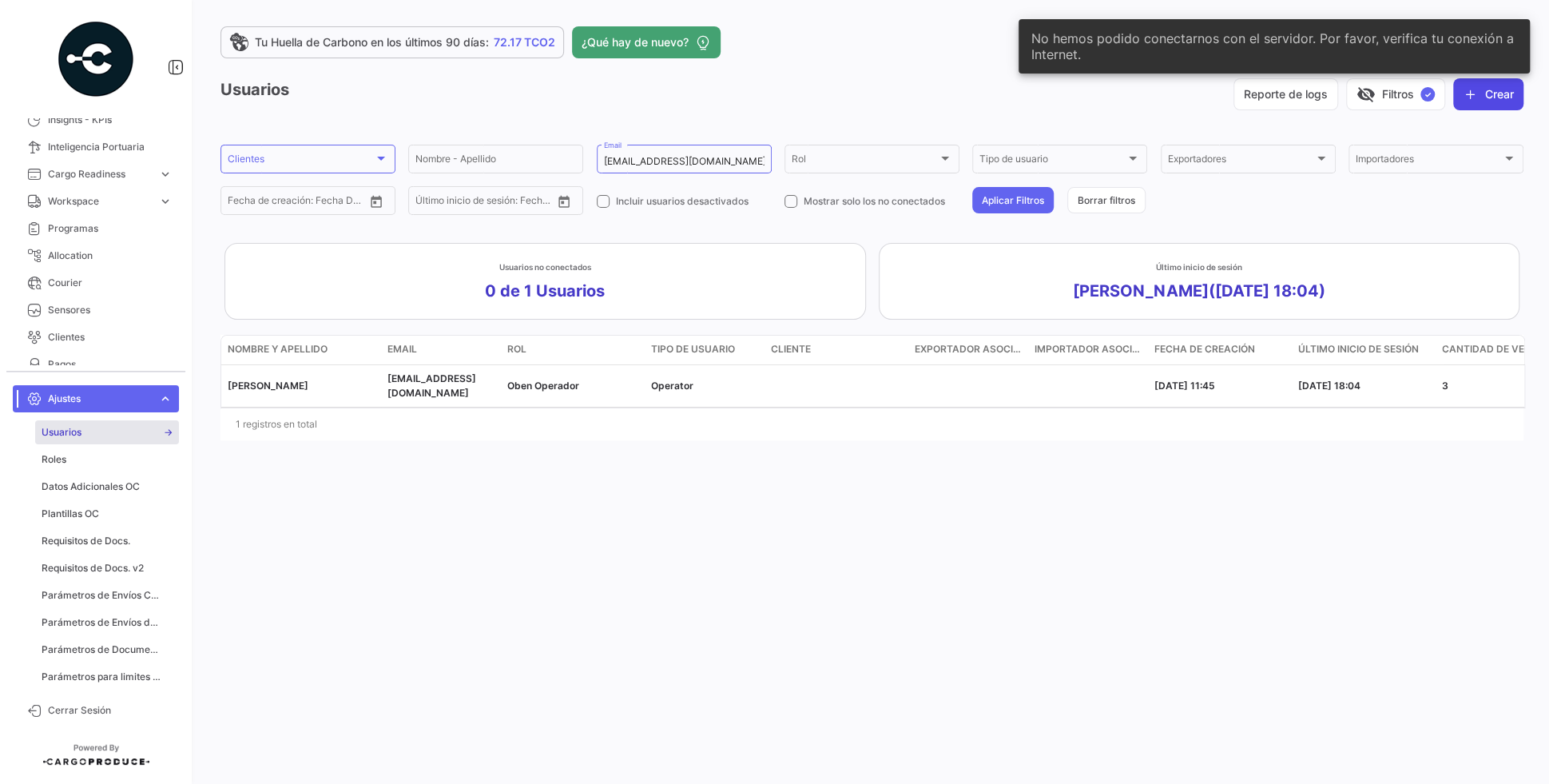
click at [1502, 93] on button "Crear" at bounding box center [1488, 94] width 70 height 32
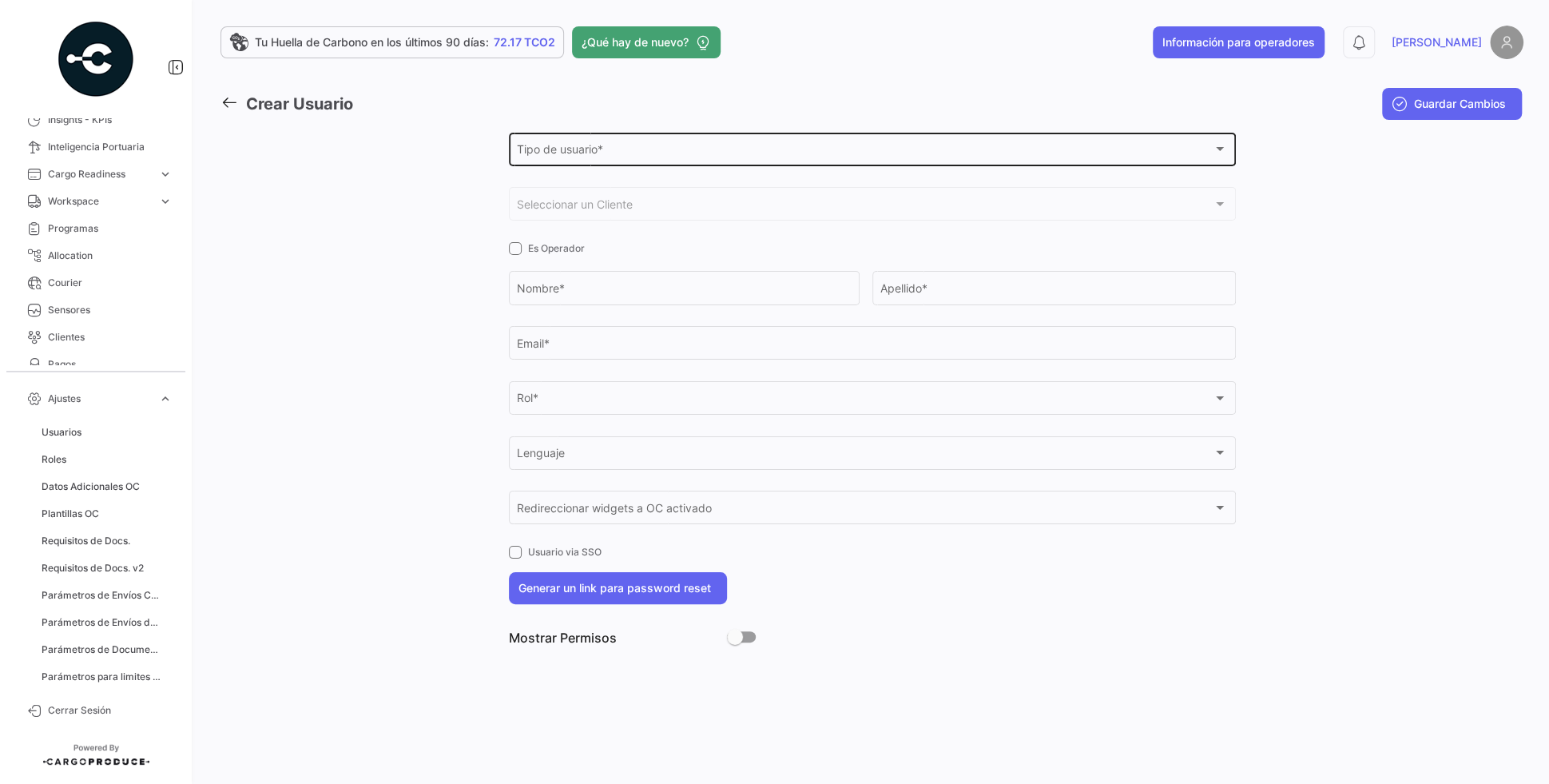
click at [657, 145] on div "Tipo de usuario * Tipo de usuario *" at bounding box center [872, 147] width 710 height 36
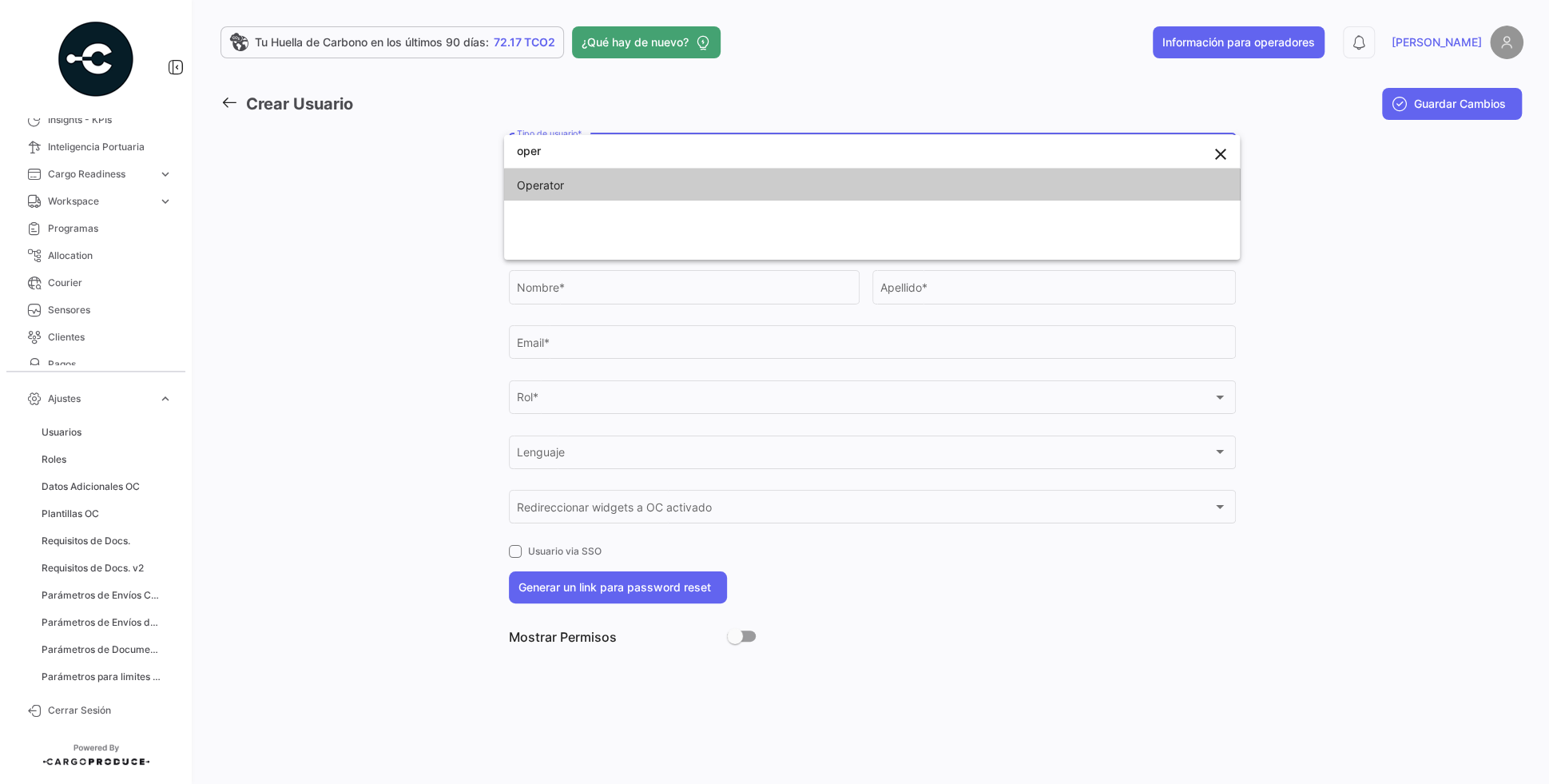
type input "oper"
click at [637, 179] on span "Operator" at bounding box center [628, 185] width 224 height 34
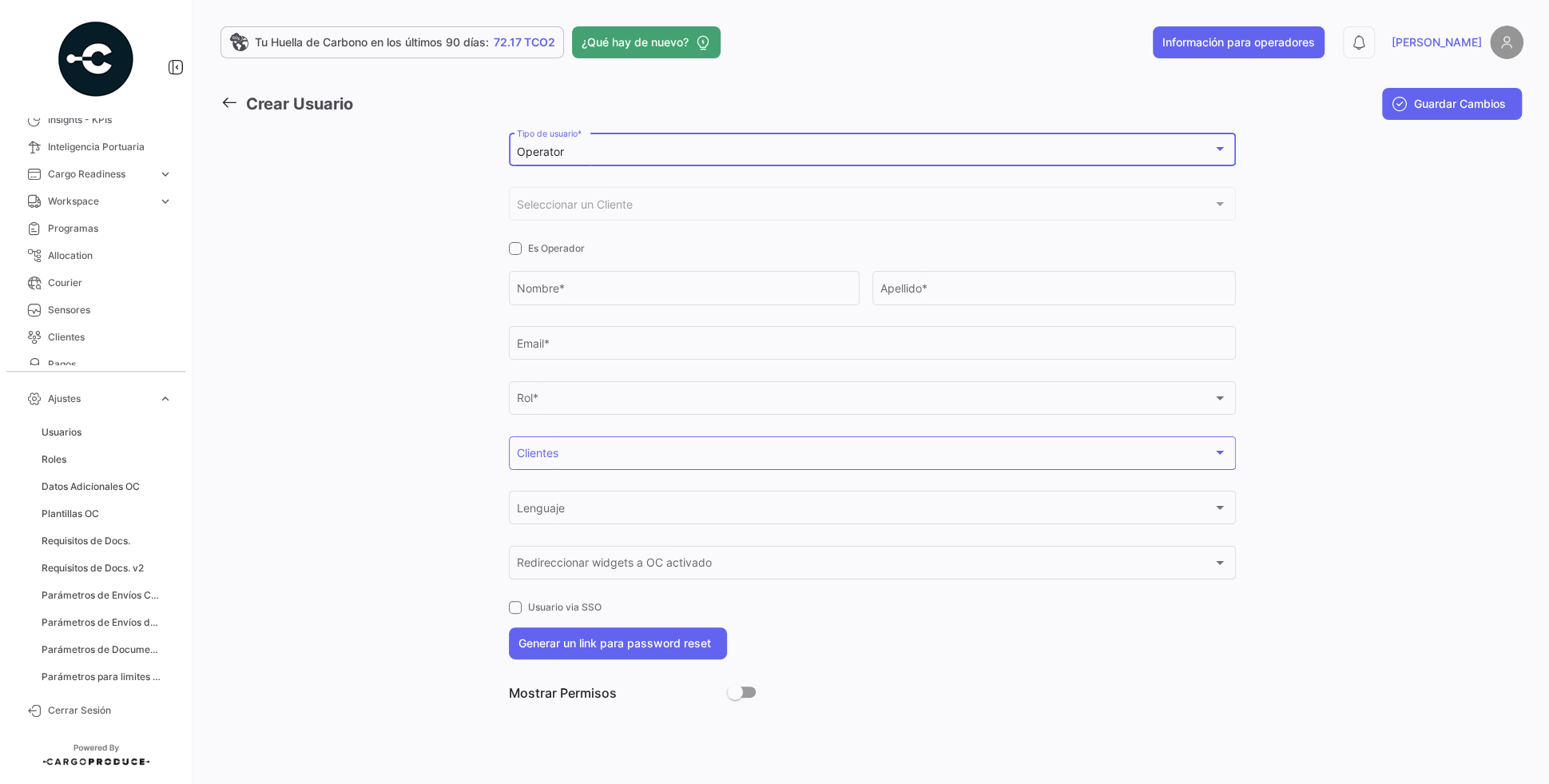
click at [413, 164] on div at bounding box center [431, 421] width 156 height 584
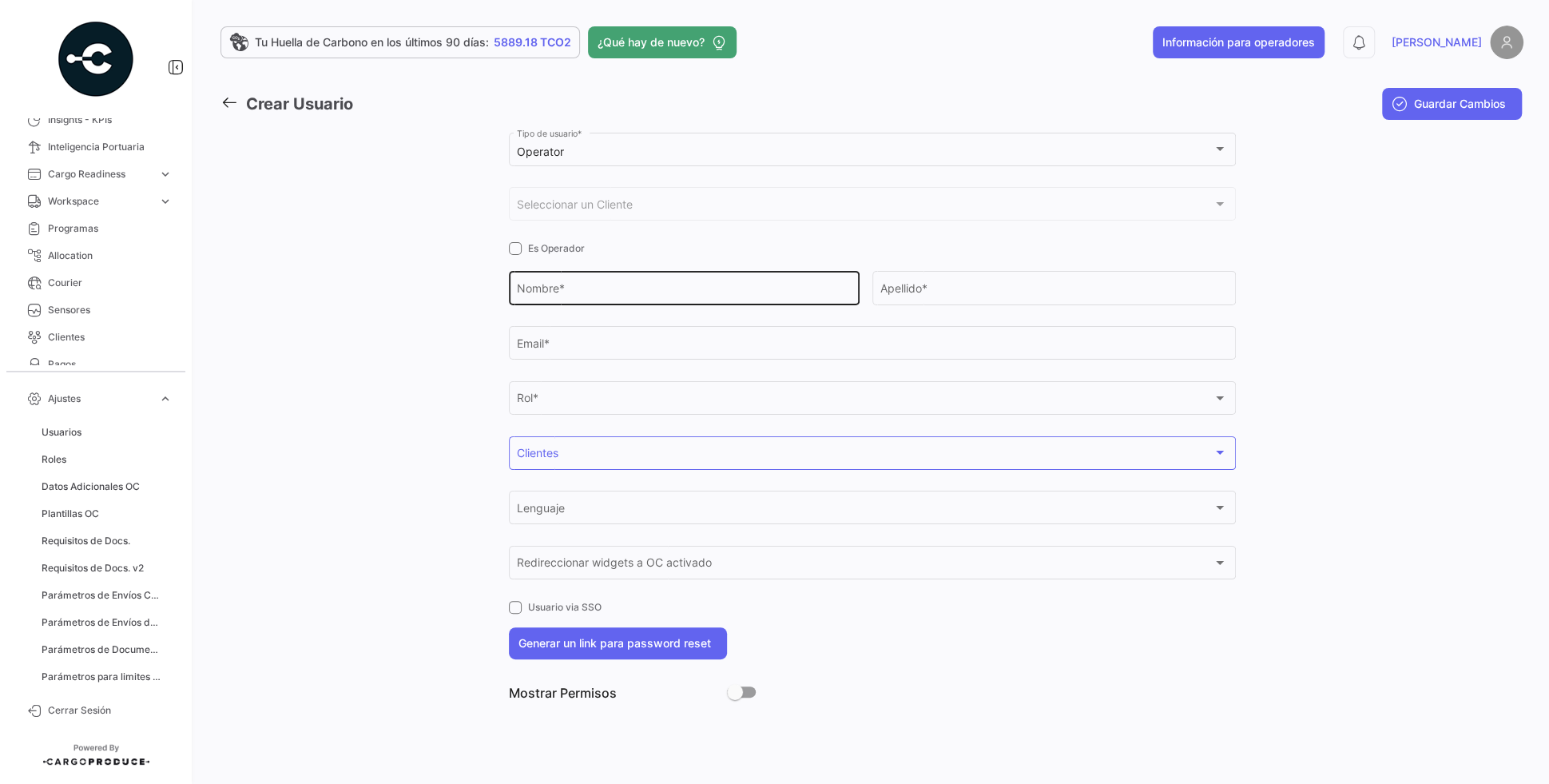
click at [639, 277] on div "Nombre *" at bounding box center [683, 286] width 334 height 36
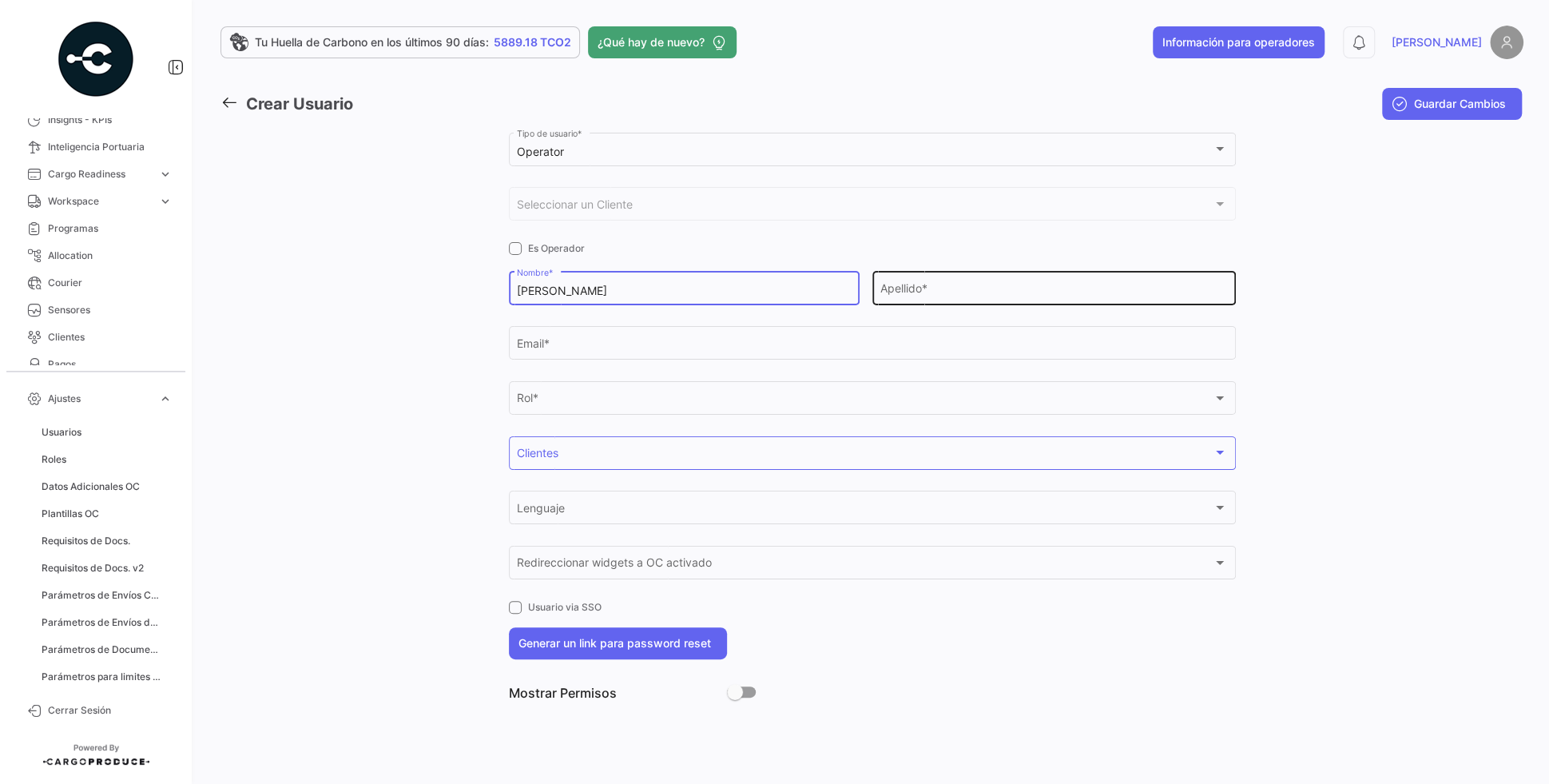
type input "Nikolas"
click at [940, 281] on div "Apellido *" at bounding box center [1053, 286] width 347 height 36
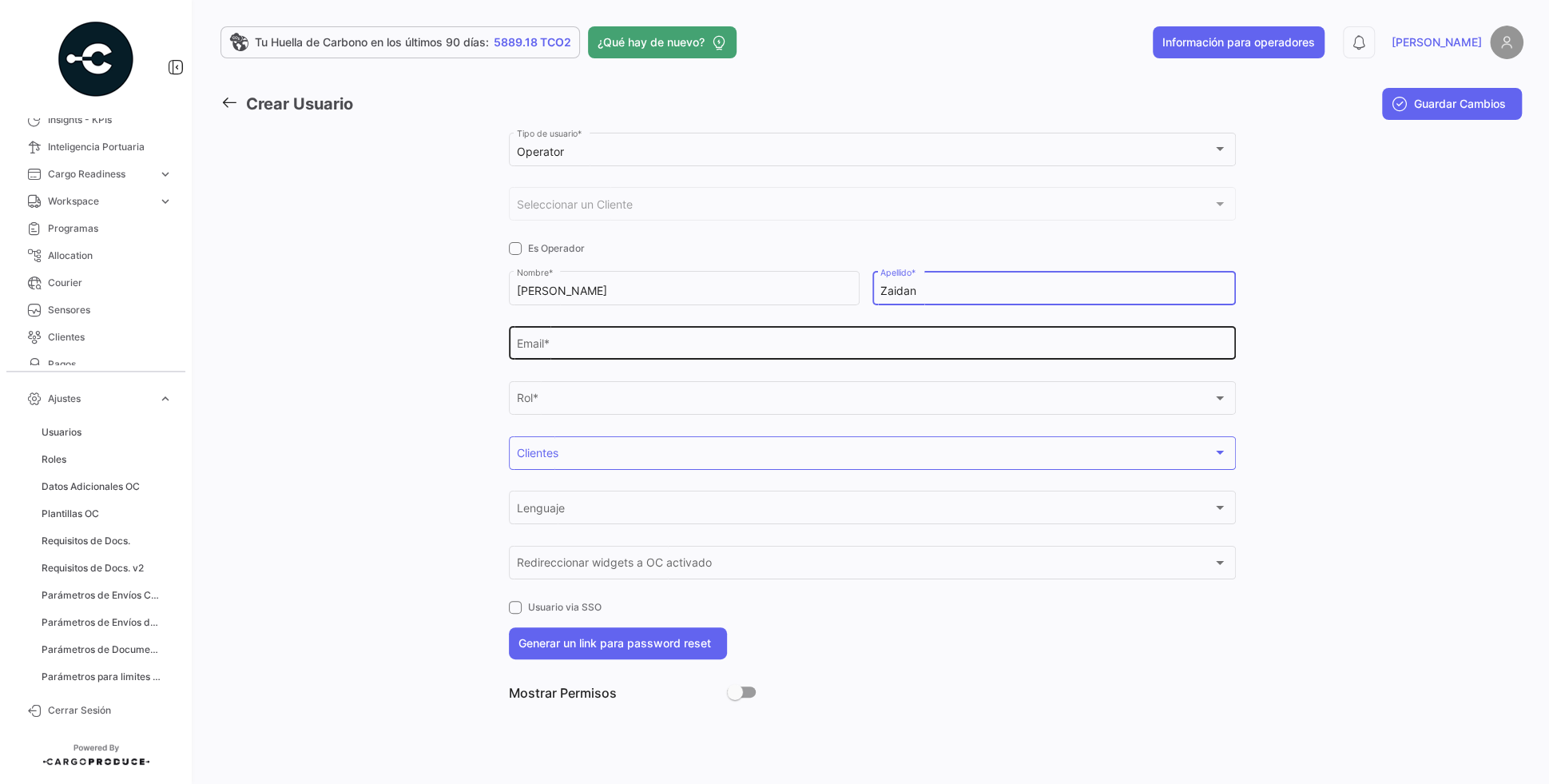
type input "Zaidan"
click at [758, 342] on input "Email *" at bounding box center [872, 346] width 710 height 13
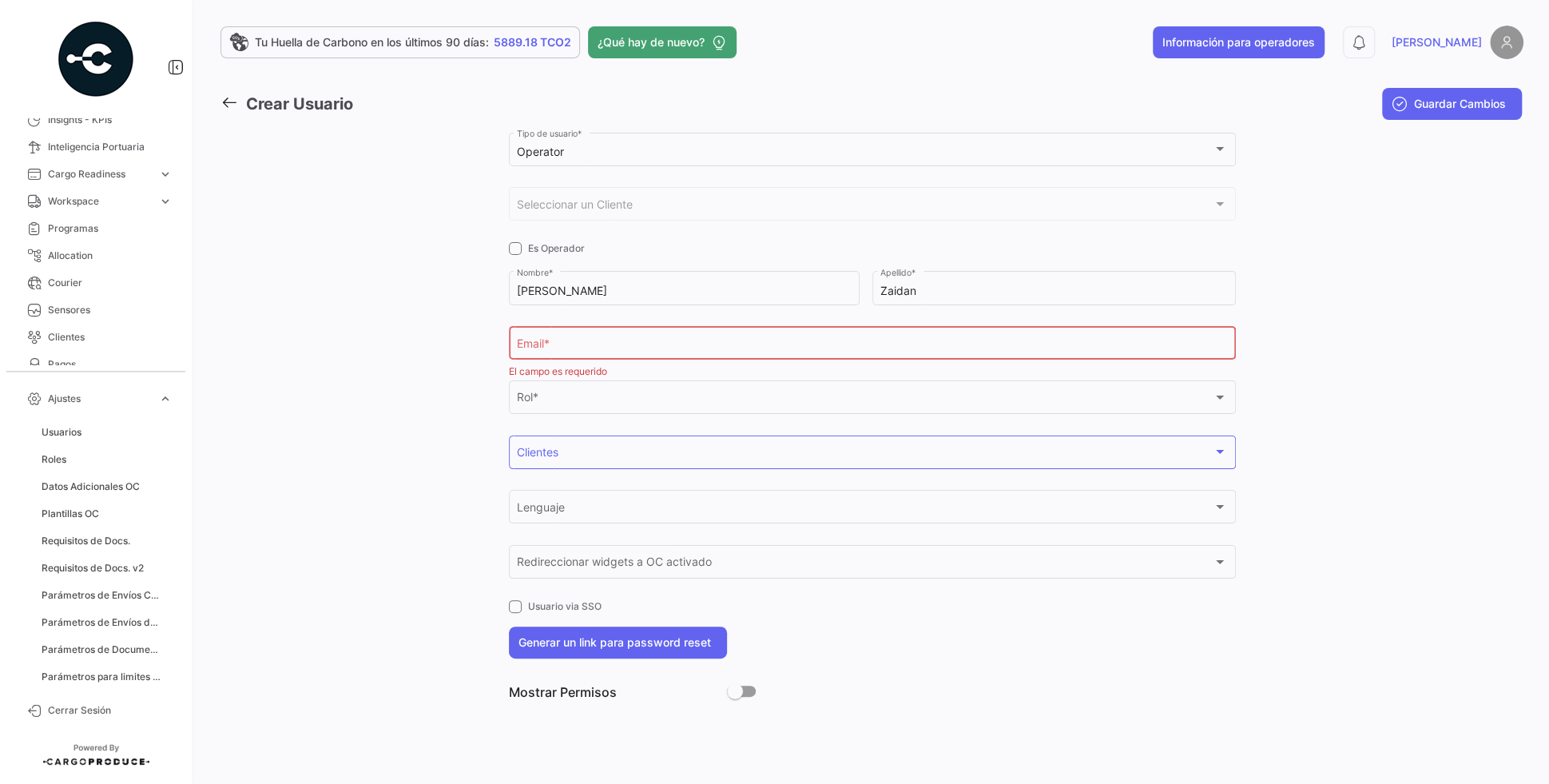
click at [657, 355] on div "Email *" at bounding box center [872, 342] width 710 height 36
click at [657, 351] on input "Email *" at bounding box center [872, 346] width 710 height 13
paste input "nikolaszaidan@obengroup.com"
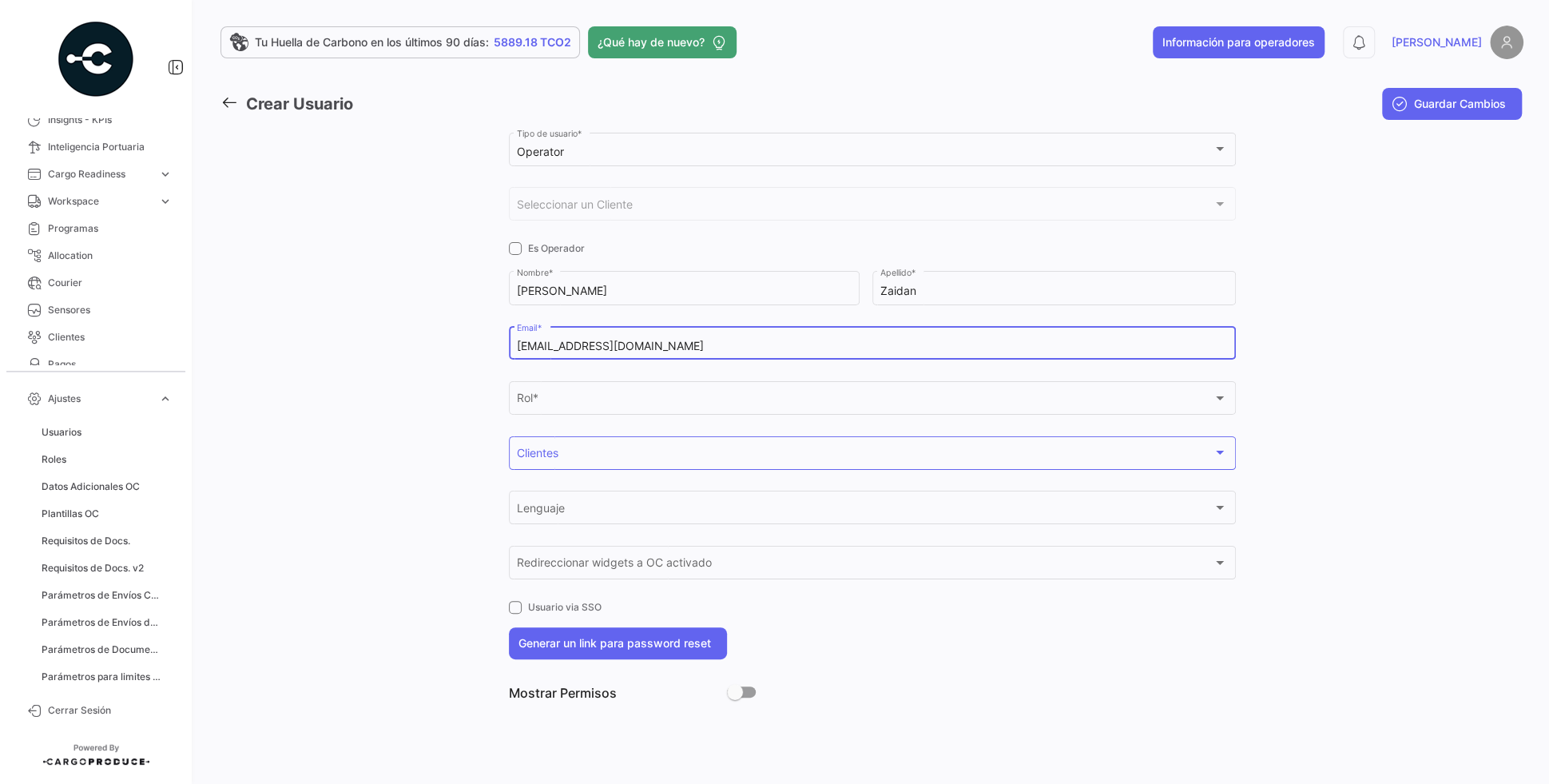
type input "nikolaszaidan@obengroup.com"
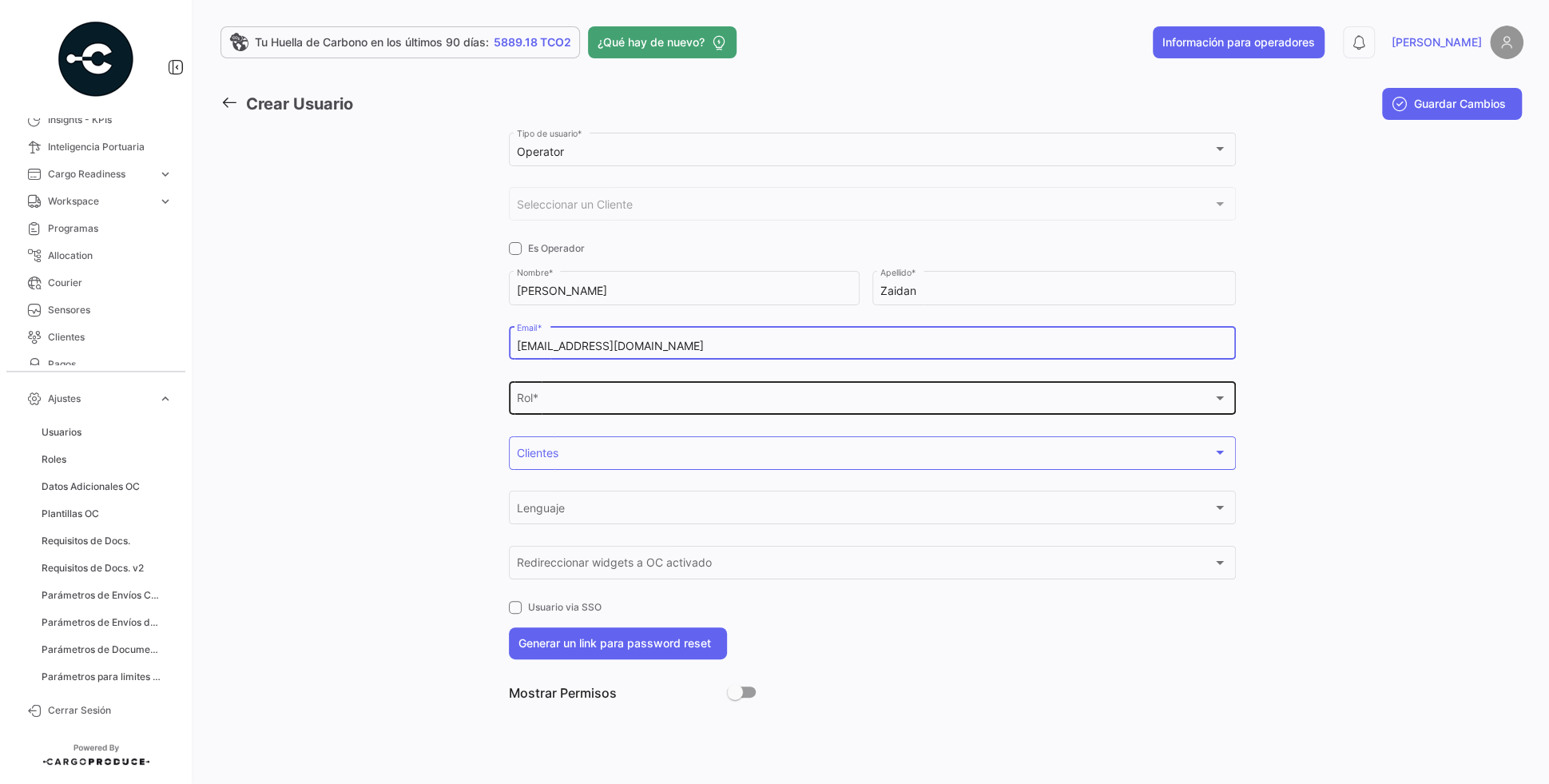
click at [653, 397] on div "Rol *" at bounding box center [864, 402] width 695 height 13
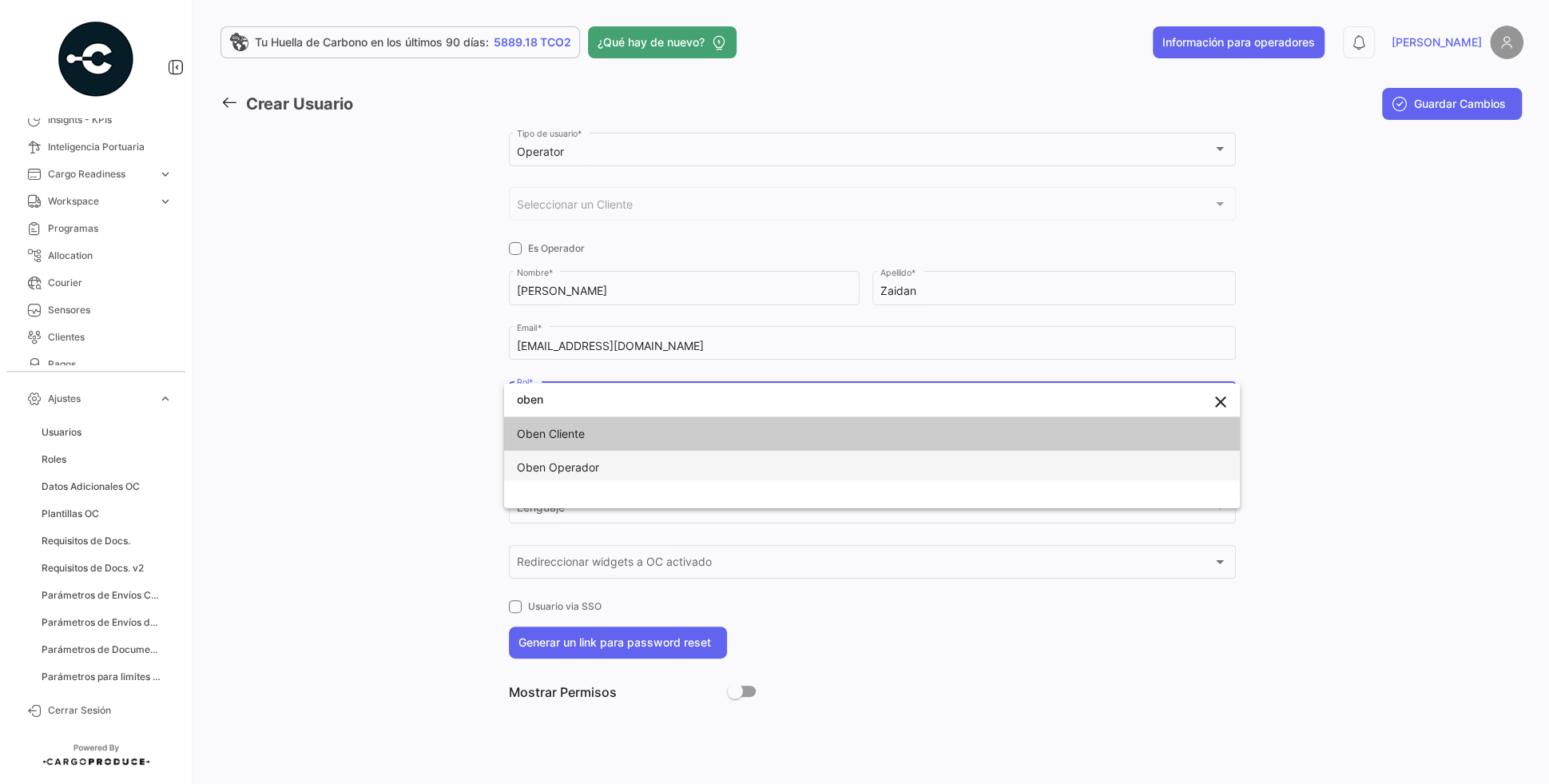
type input "oben"
click at [556, 469] on span "Oben Operador" at bounding box center [557, 467] width 82 height 13
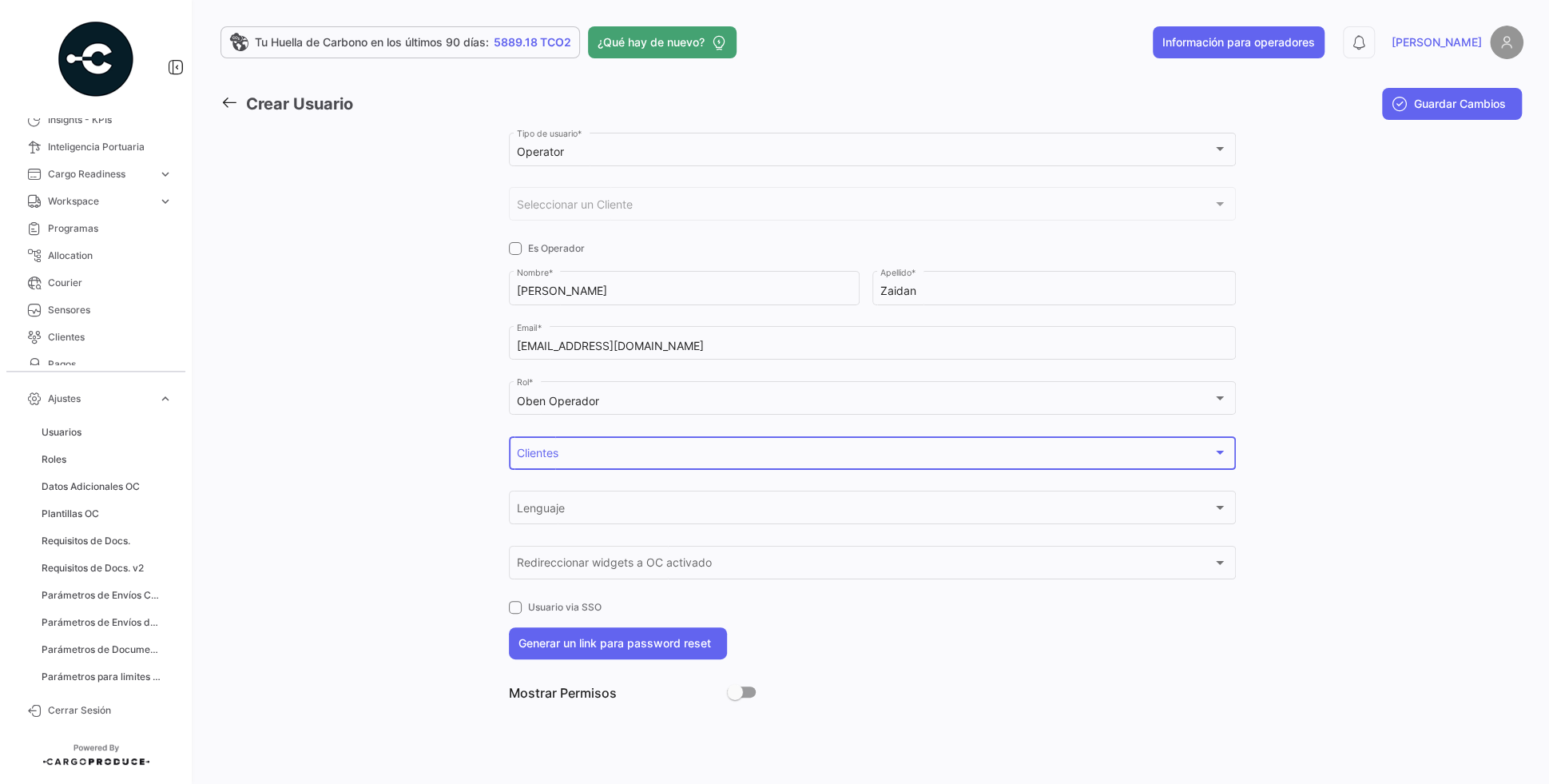
click at [676, 440] on div "Clientes Clientes" at bounding box center [872, 451] width 710 height 36
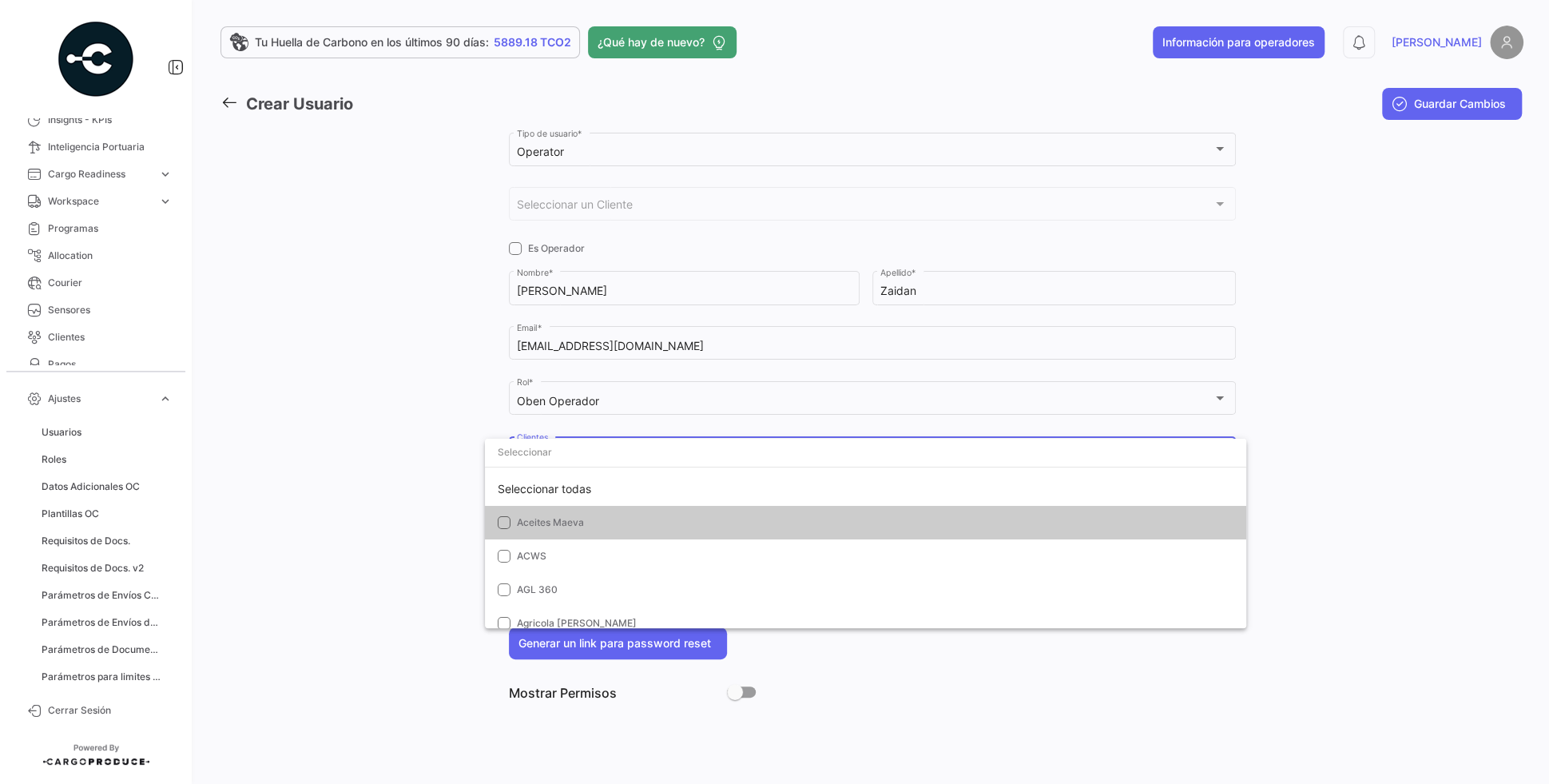
click at [666, 450] on input "dropdown search" at bounding box center [866, 452] width 762 height 29
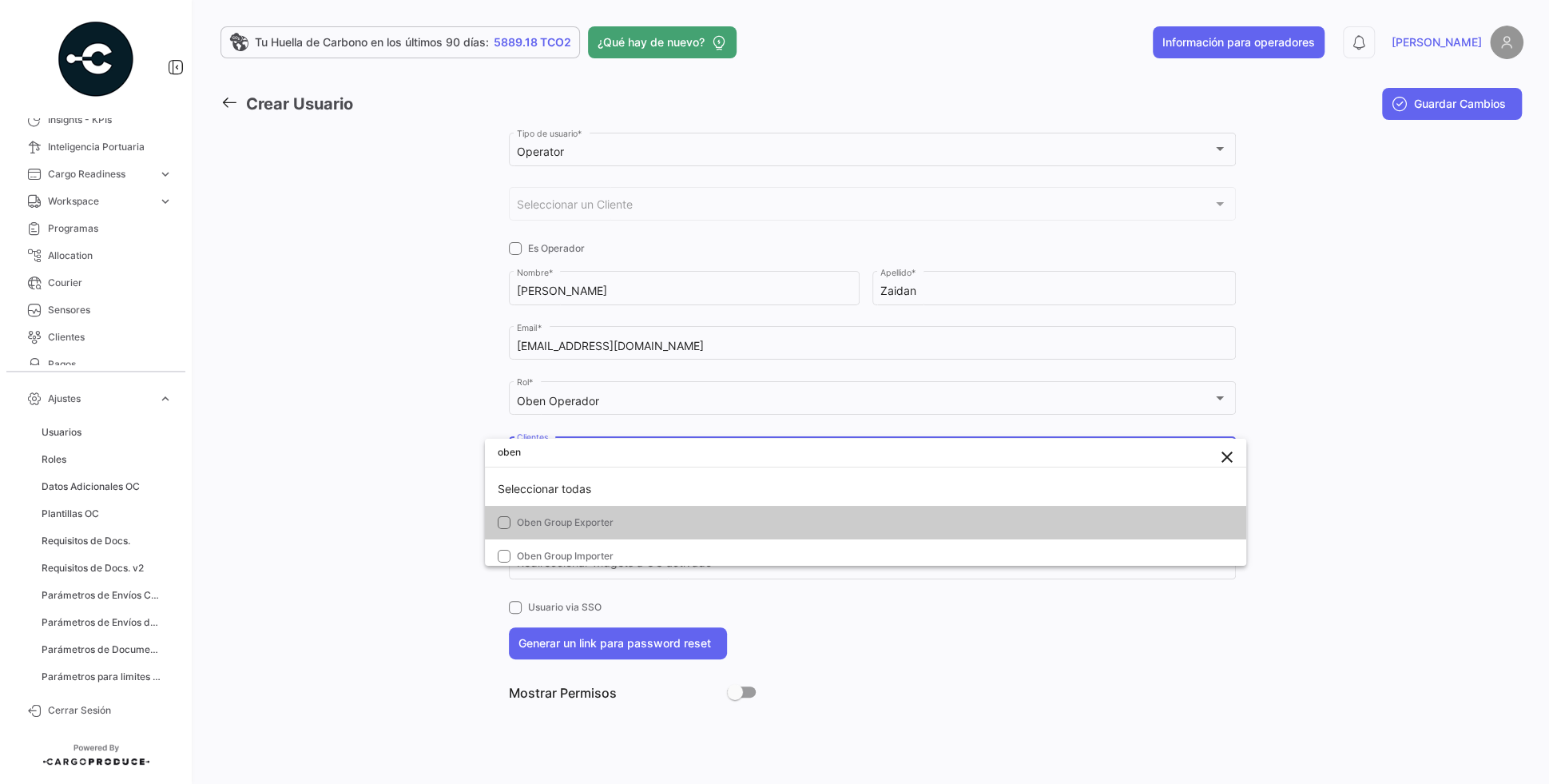
type input "oben"
click at [524, 522] on span "Oben Group Exporter" at bounding box center [565, 522] width 97 height 12
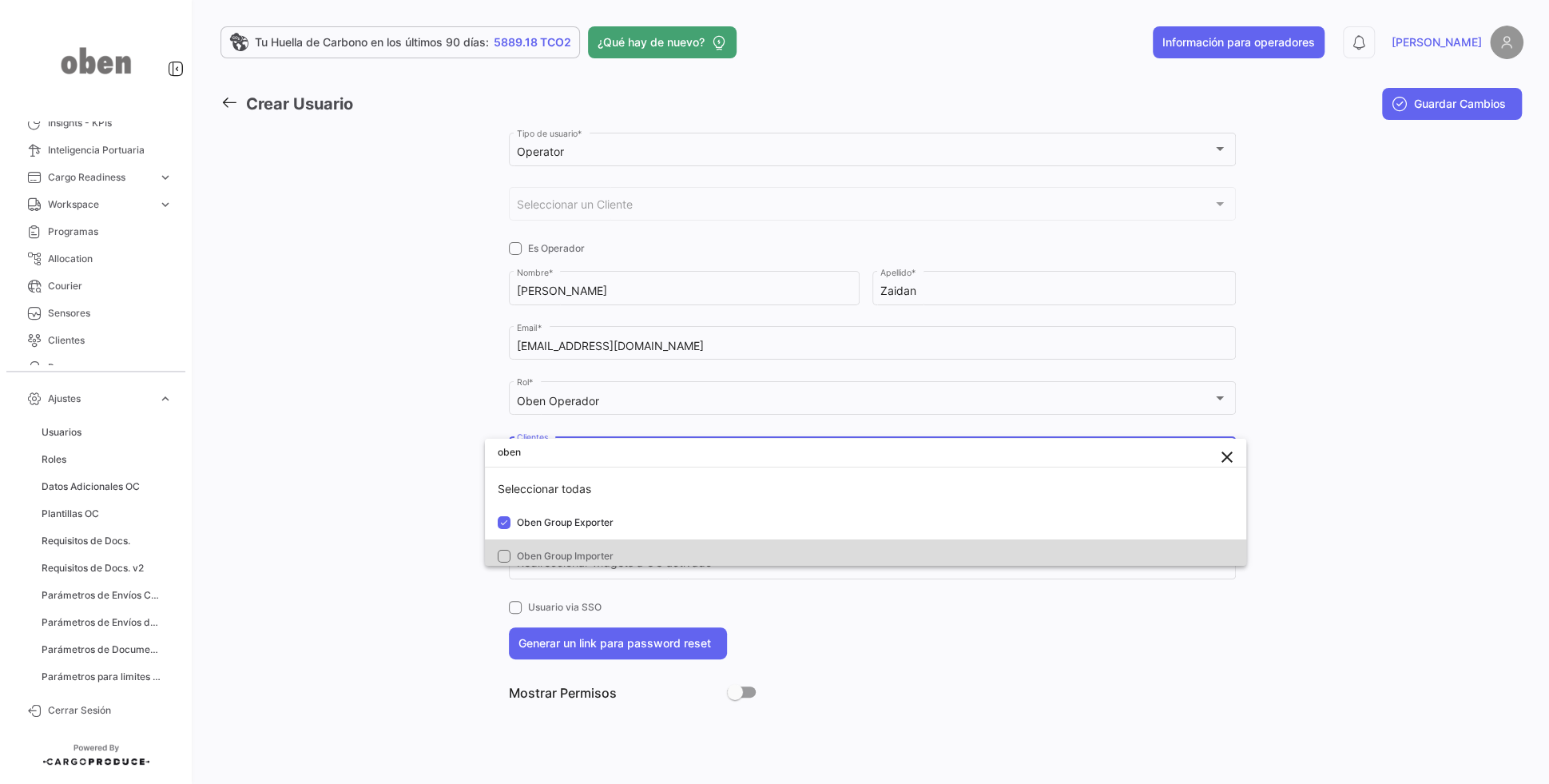
click at [509, 543] on mat-option "Oben Group Importer" at bounding box center [866, 556] width 762 height 34
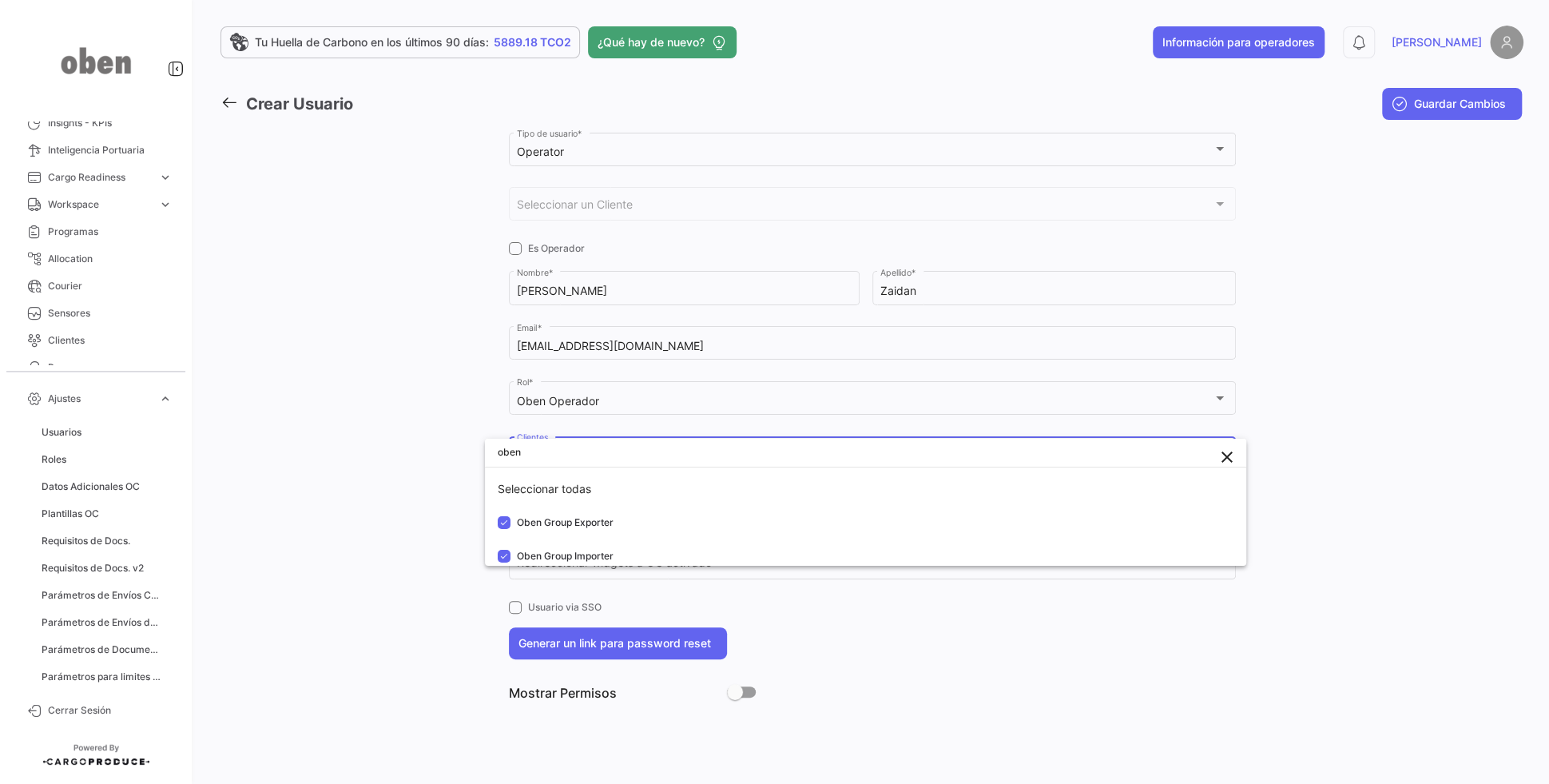
click at [431, 474] on div at bounding box center [774, 392] width 1549 height 784
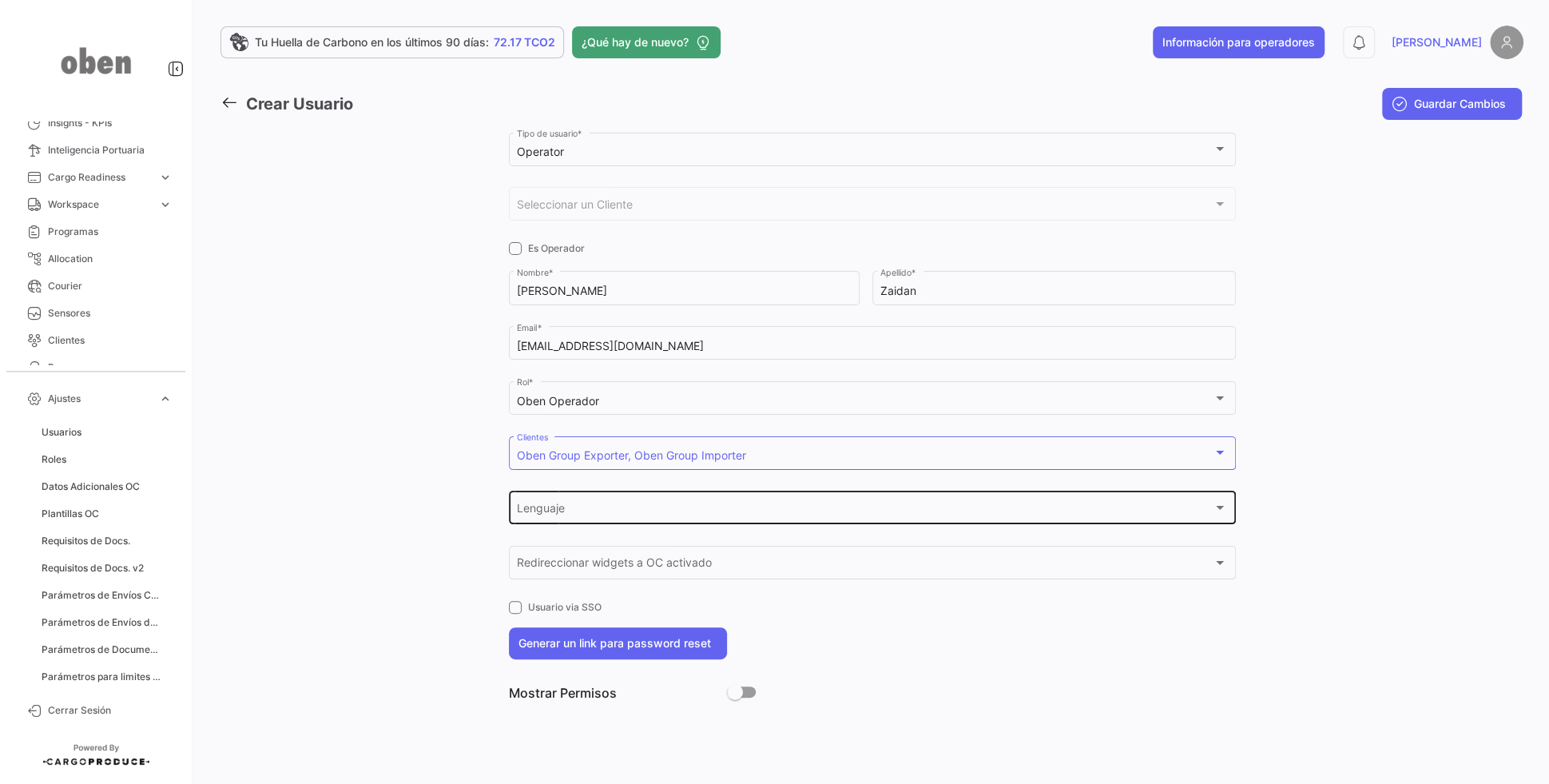
click at [575, 513] on div "Lenguaje" at bounding box center [864, 511] width 695 height 13
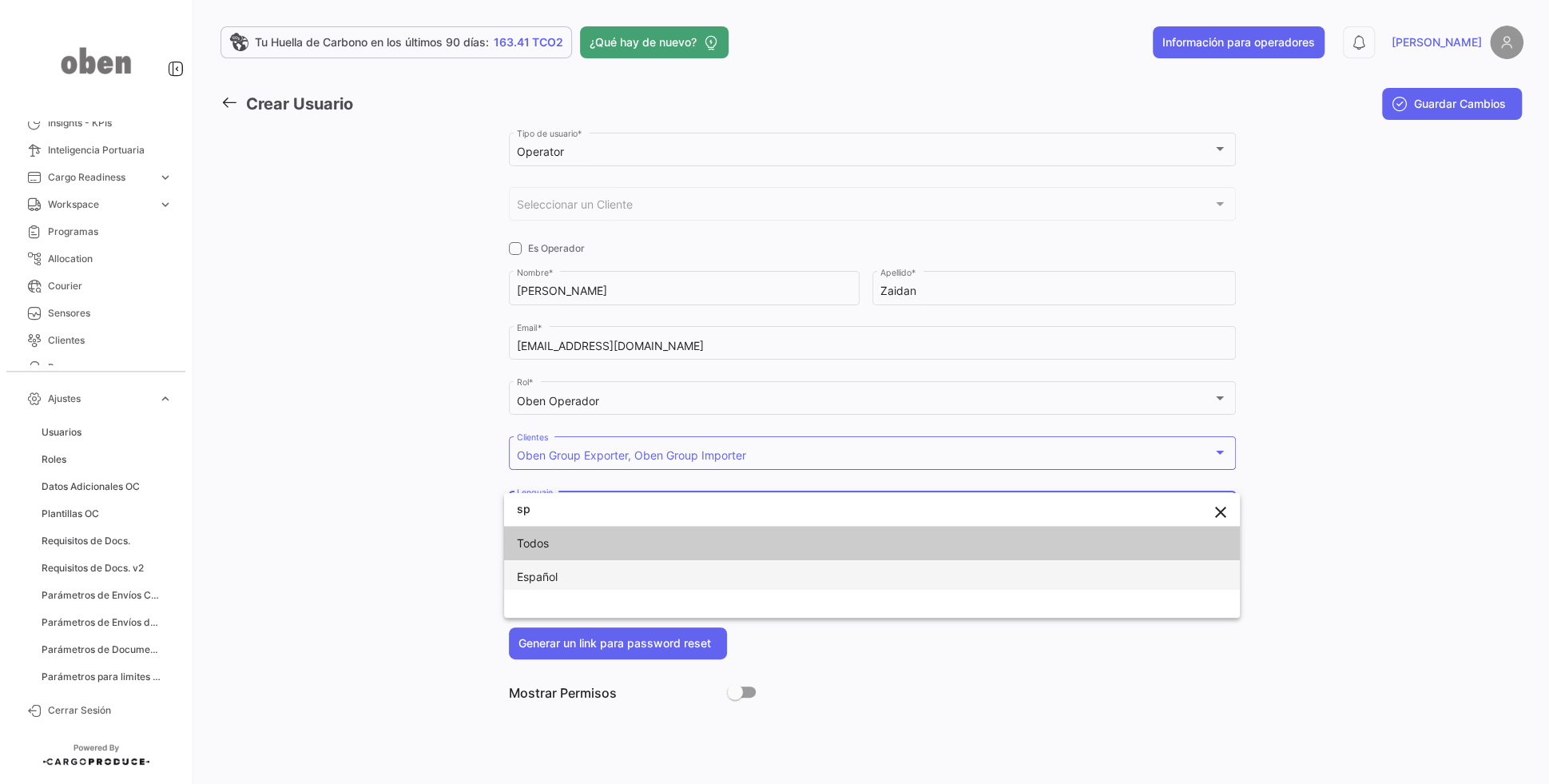
type input "sp"
click at [546, 576] on span "Español" at bounding box center [536, 576] width 41 height 13
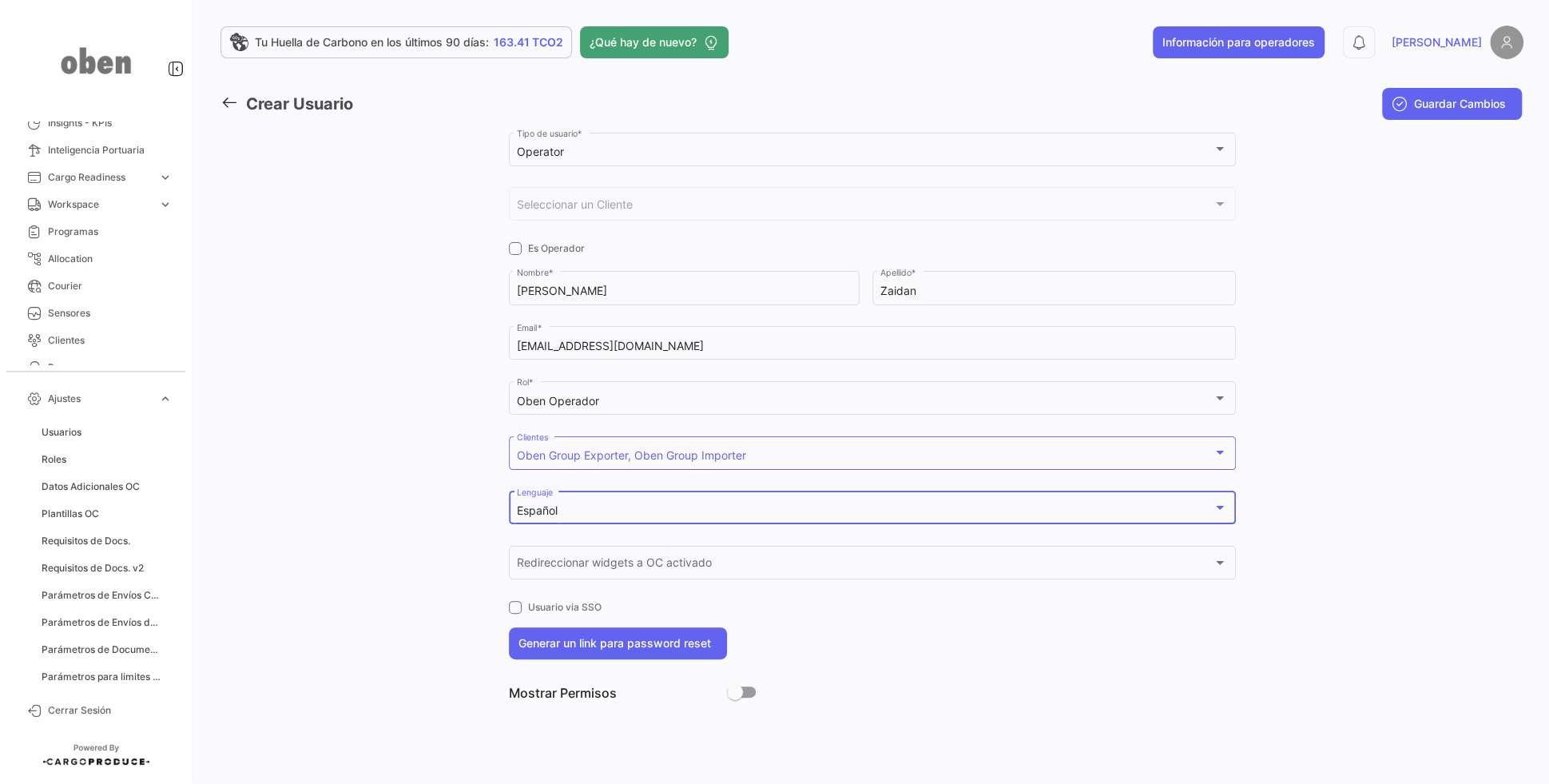
click at [423, 530] on div at bounding box center [431, 421] width 156 height 584
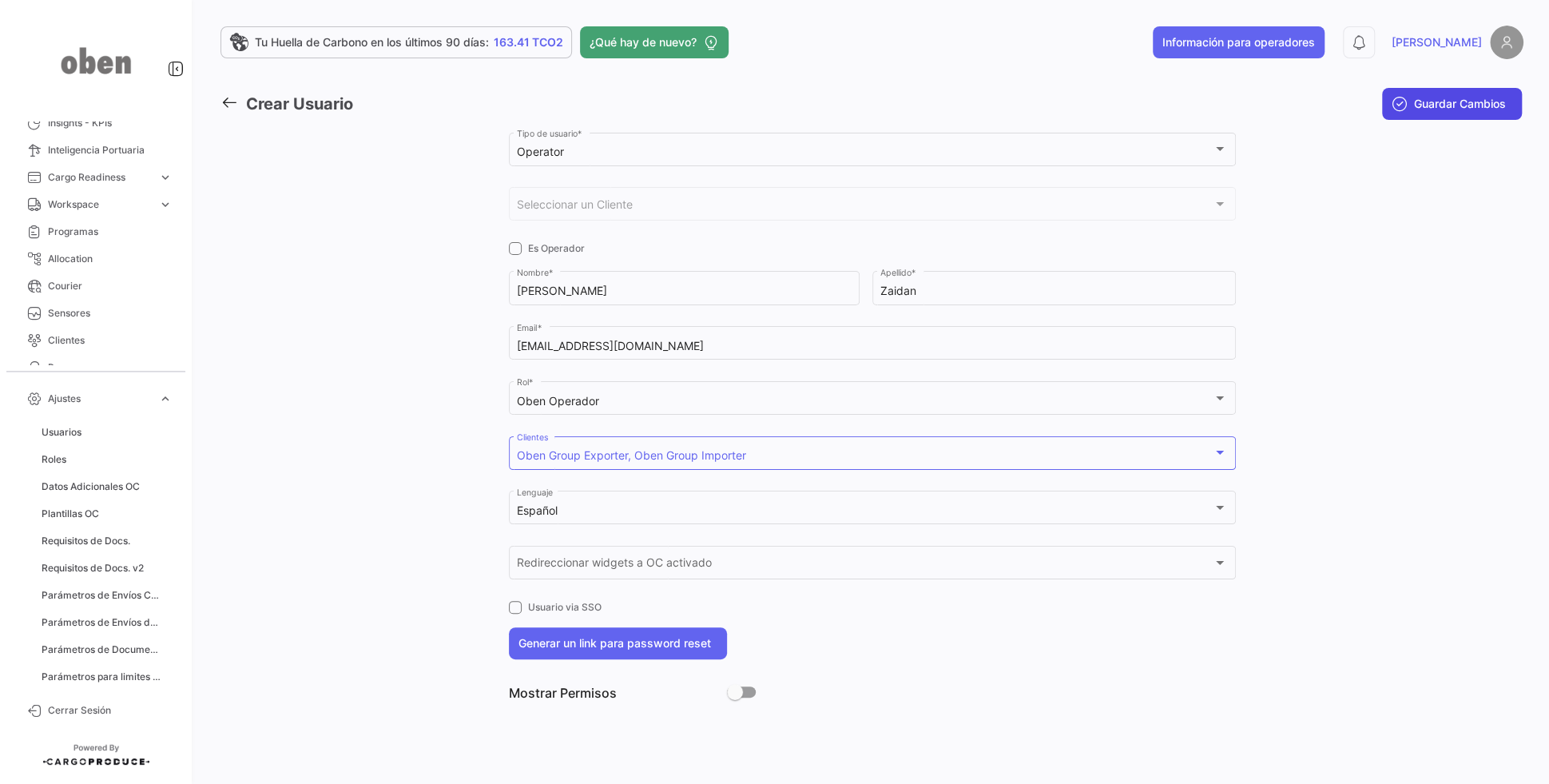
click at [1454, 108] on span "Guardar Cambios" at bounding box center [1460, 103] width 92 height 16
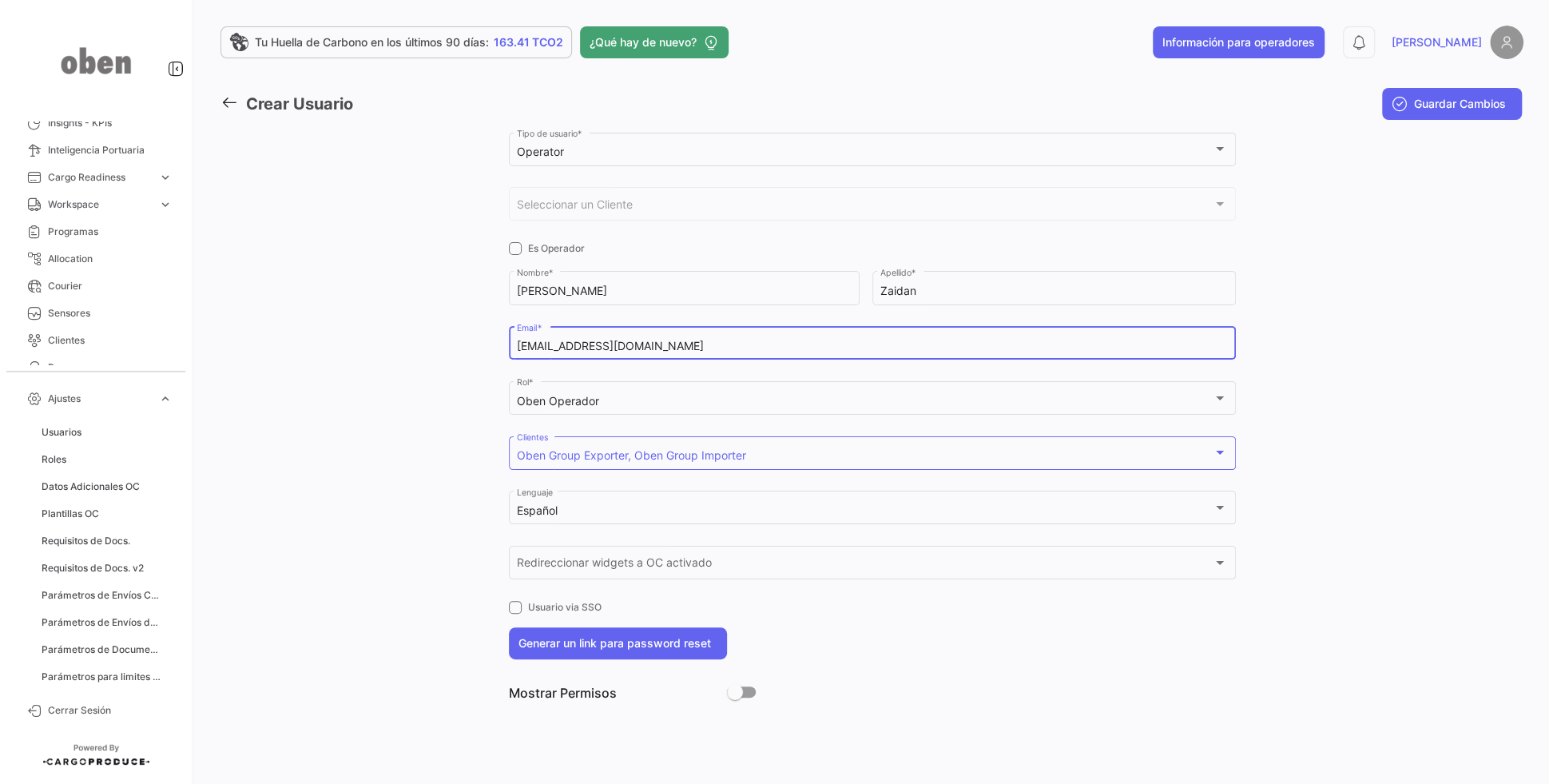
drag, startPoint x: 734, startPoint y: 348, endPoint x: 338, endPoint y: 347, distance: 396.0
click at [338, 347] on div "Operator Tipo de usuario * Seleccionar un Cliente Seleccionar un Cliente Es Ope…" at bounding box center [872, 421] width 1303 height 584
click at [77, 430] on span "Usuarios" at bounding box center [61, 431] width 40 height 14
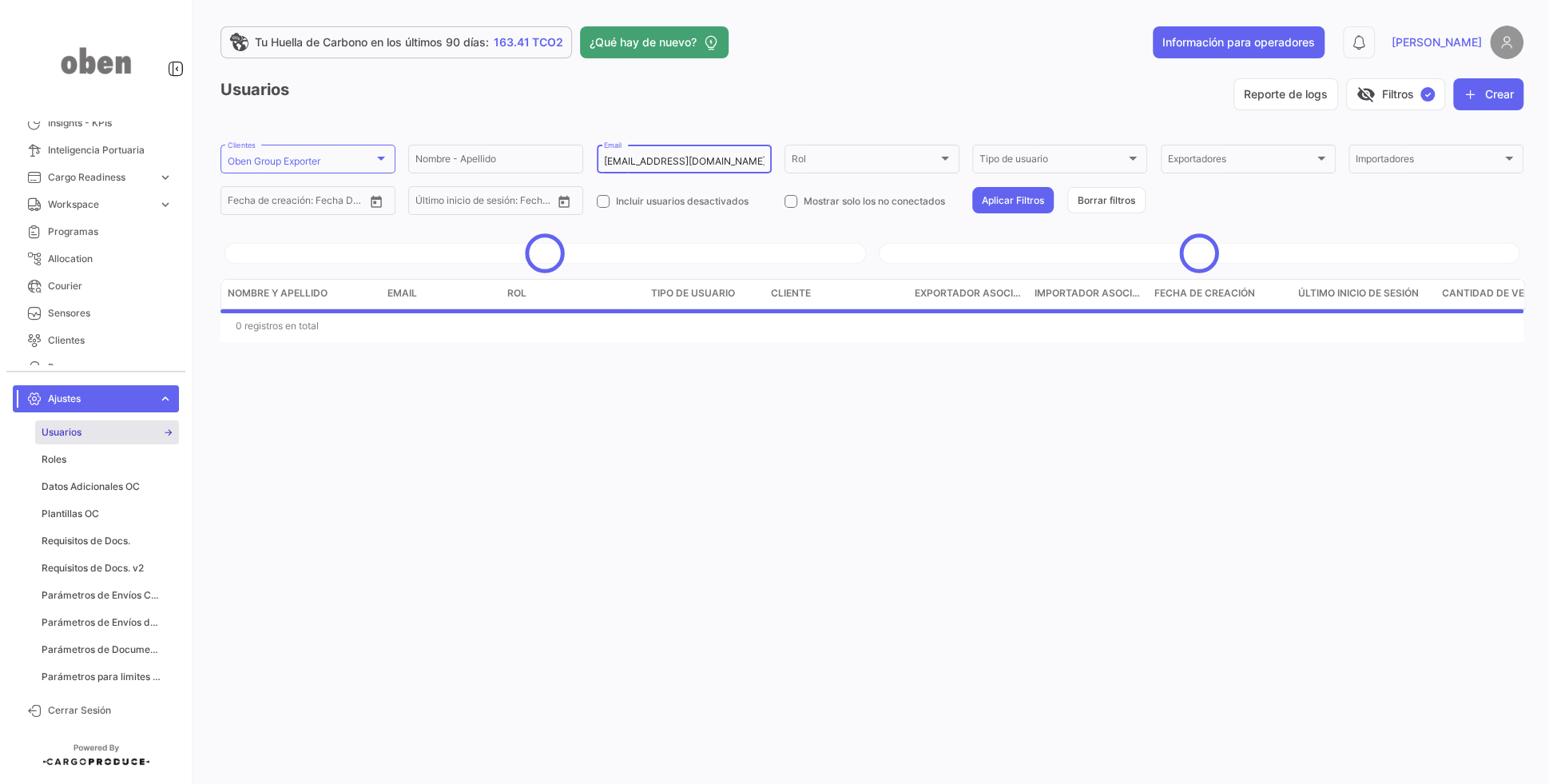
click at [700, 164] on input "nikolaszaidan@obengroup.com" at bounding box center [684, 161] width 161 height 12
click at [281, 151] on div "Oben Group Exporter Clientes" at bounding box center [308, 158] width 161 height 31
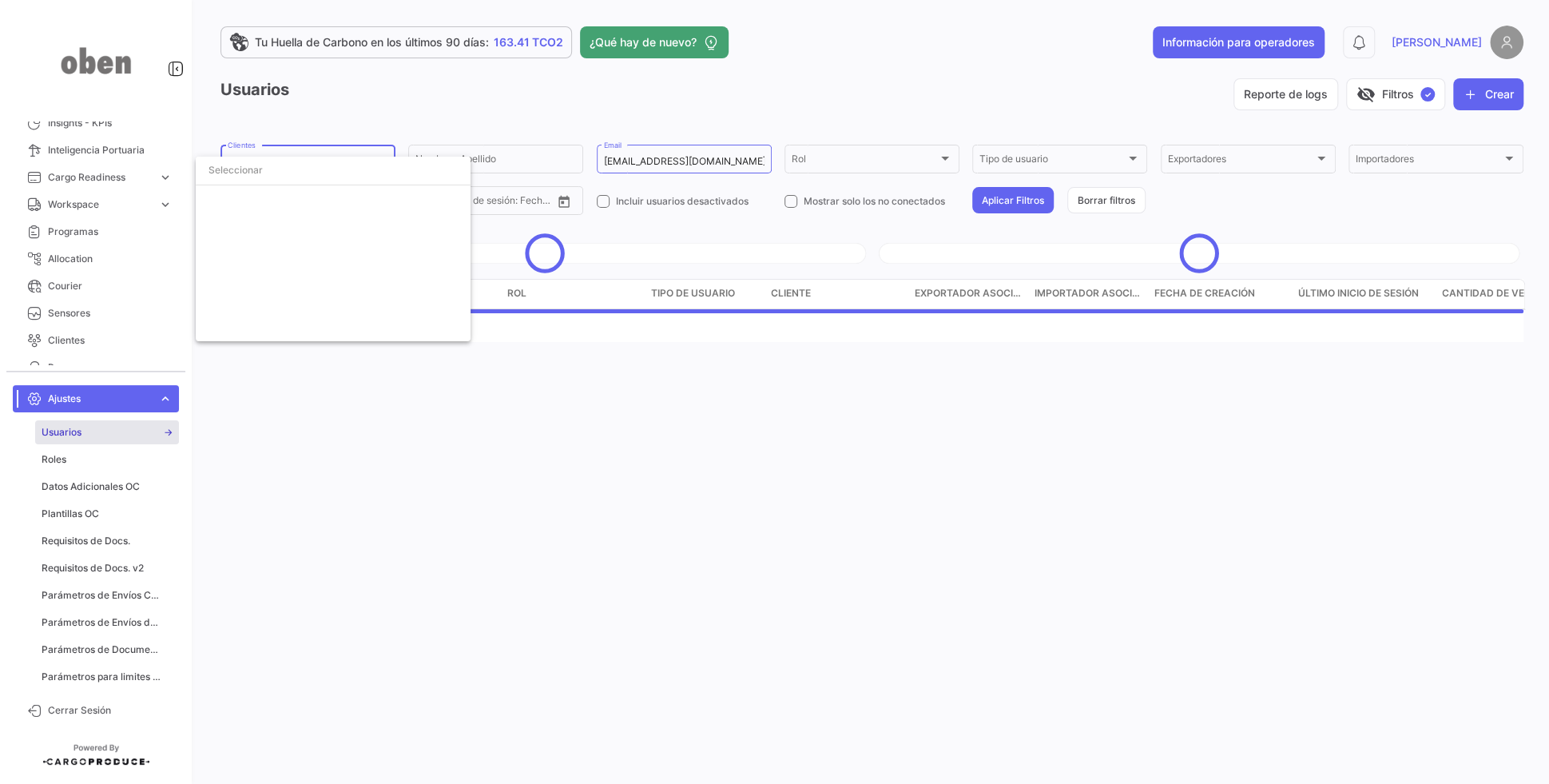
scroll to position [4923, 0]
click at [284, 200] on span "Oben Group Exporter" at bounding box center [276, 201] width 97 height 12
click at [362, 114] on div at bounding box center [774, 392] width 1549 height 784
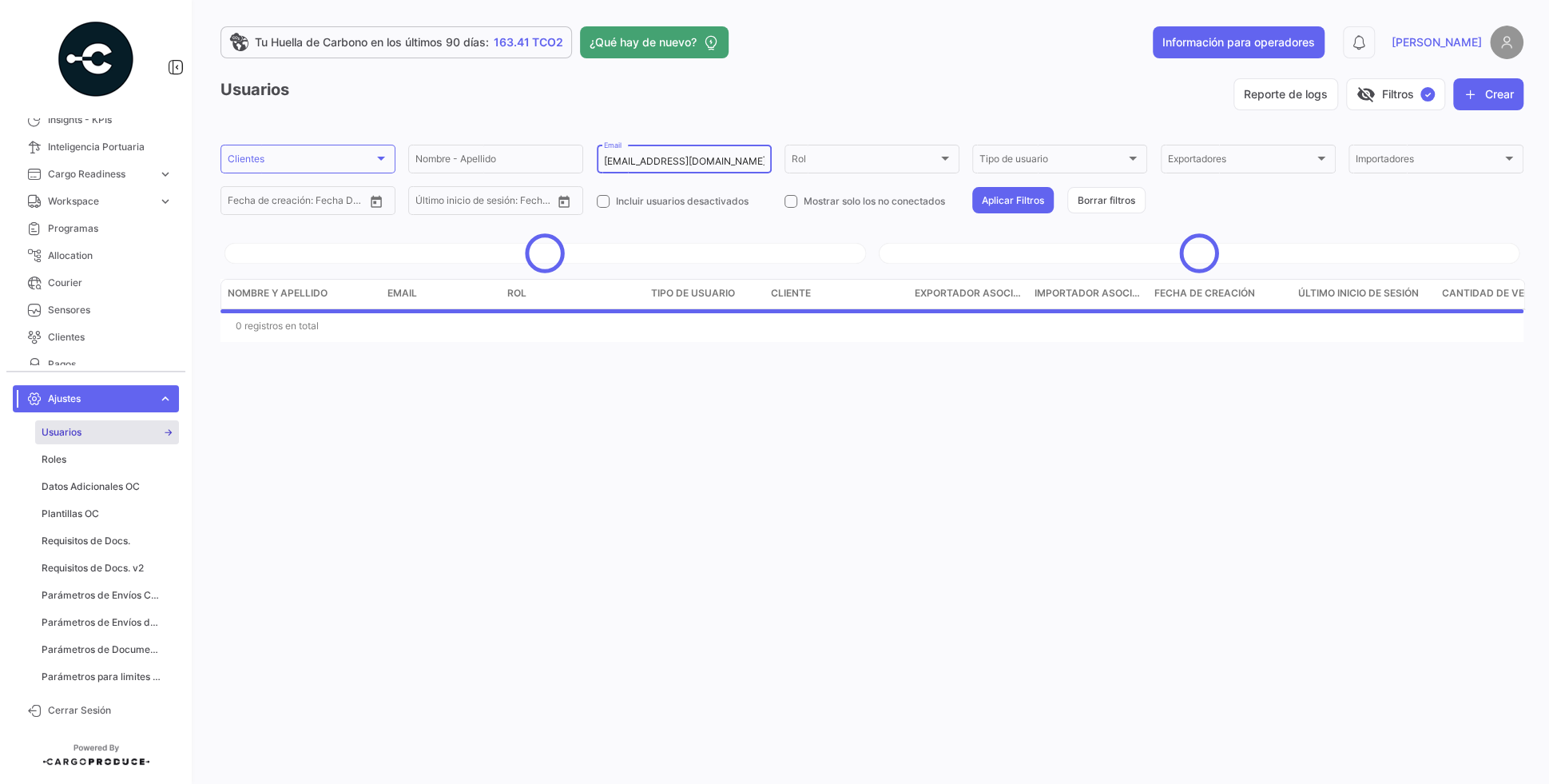
click at [700, 156] on input "nikolaszaidan@obengroup.com" at bounding box center [684, 161] width 161 height 12
paste input "gonzalobelaunde@obengroup.com"
click at [731, 164] on input "gonzalobelaunde@obengroup.com@obengroup.com" at bounding box center [684, 161] width 161 height 12
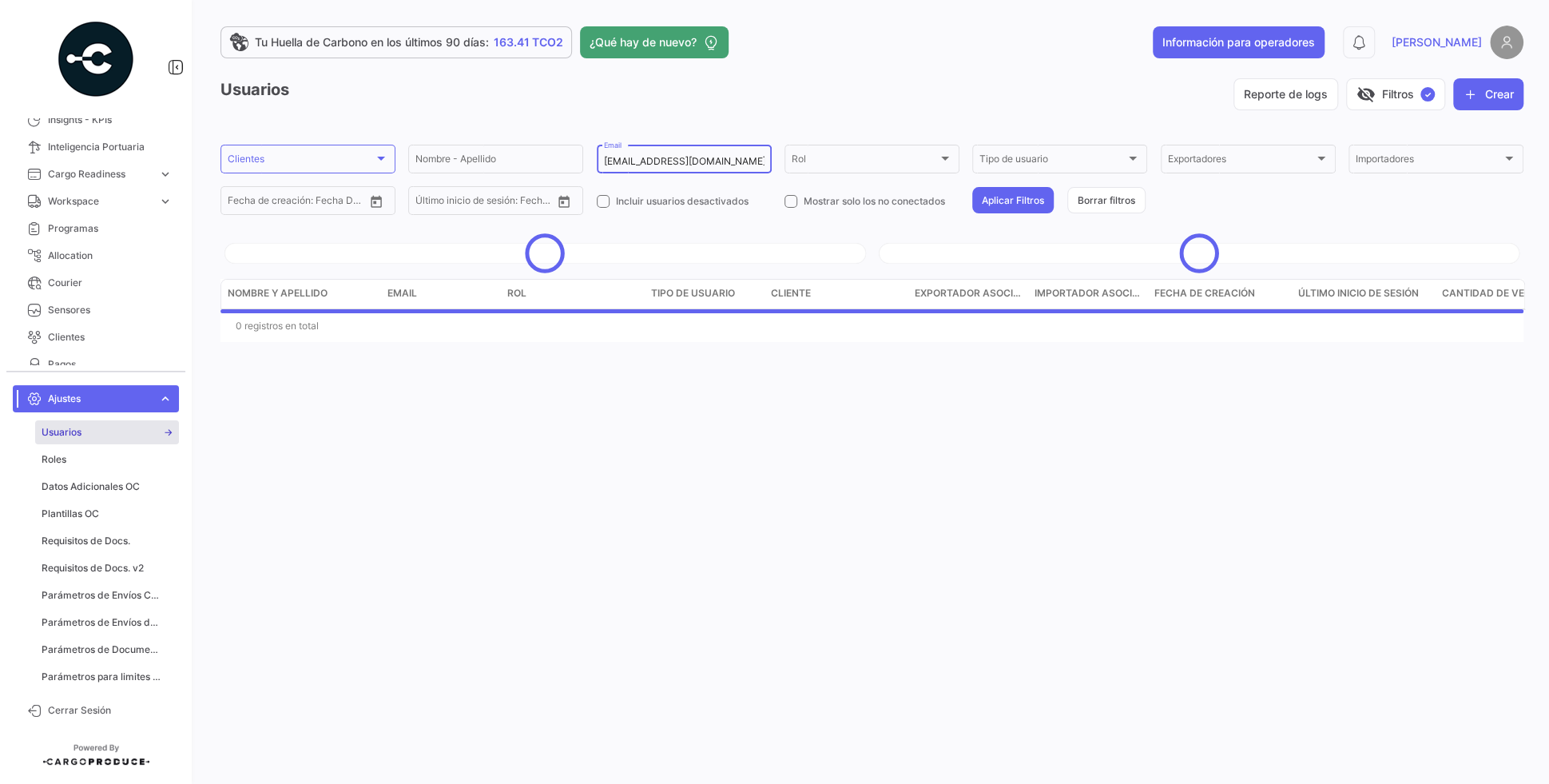
click at [731, 164] on input "gonzalobelaunde@obengroup.com@obengroup.com" at bounding box center [684, 161] width 161 height 12
paste input
type input "gonzalobelaunde@obengroup.com"
click at [1010, 195] on button "Aplicar Filtros" at bounding box center [1013, 200] width 81 height 26
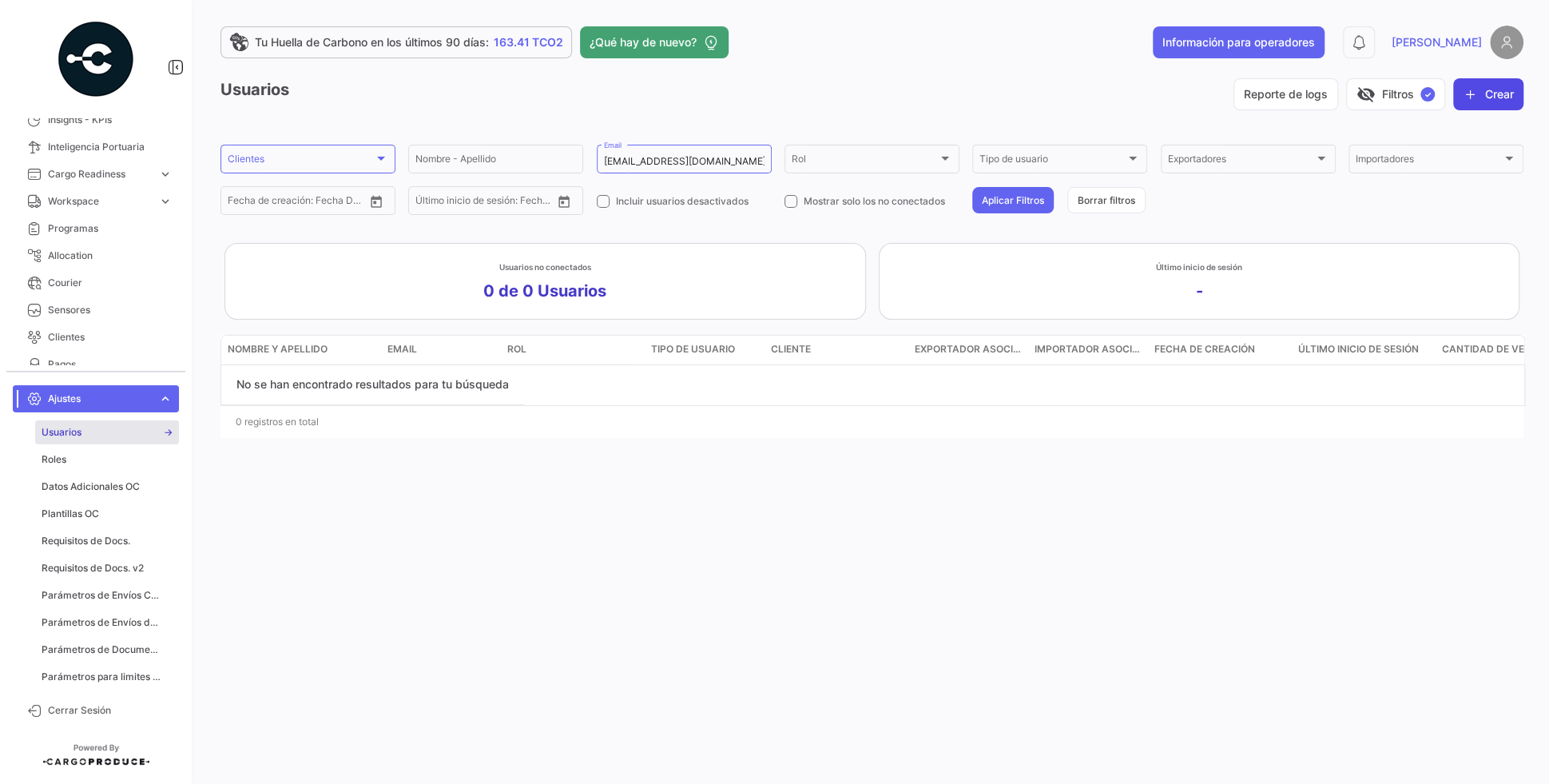
click at [1495, 99] on button "Crear" at bounding box center [1488, 94] width 70 height 32
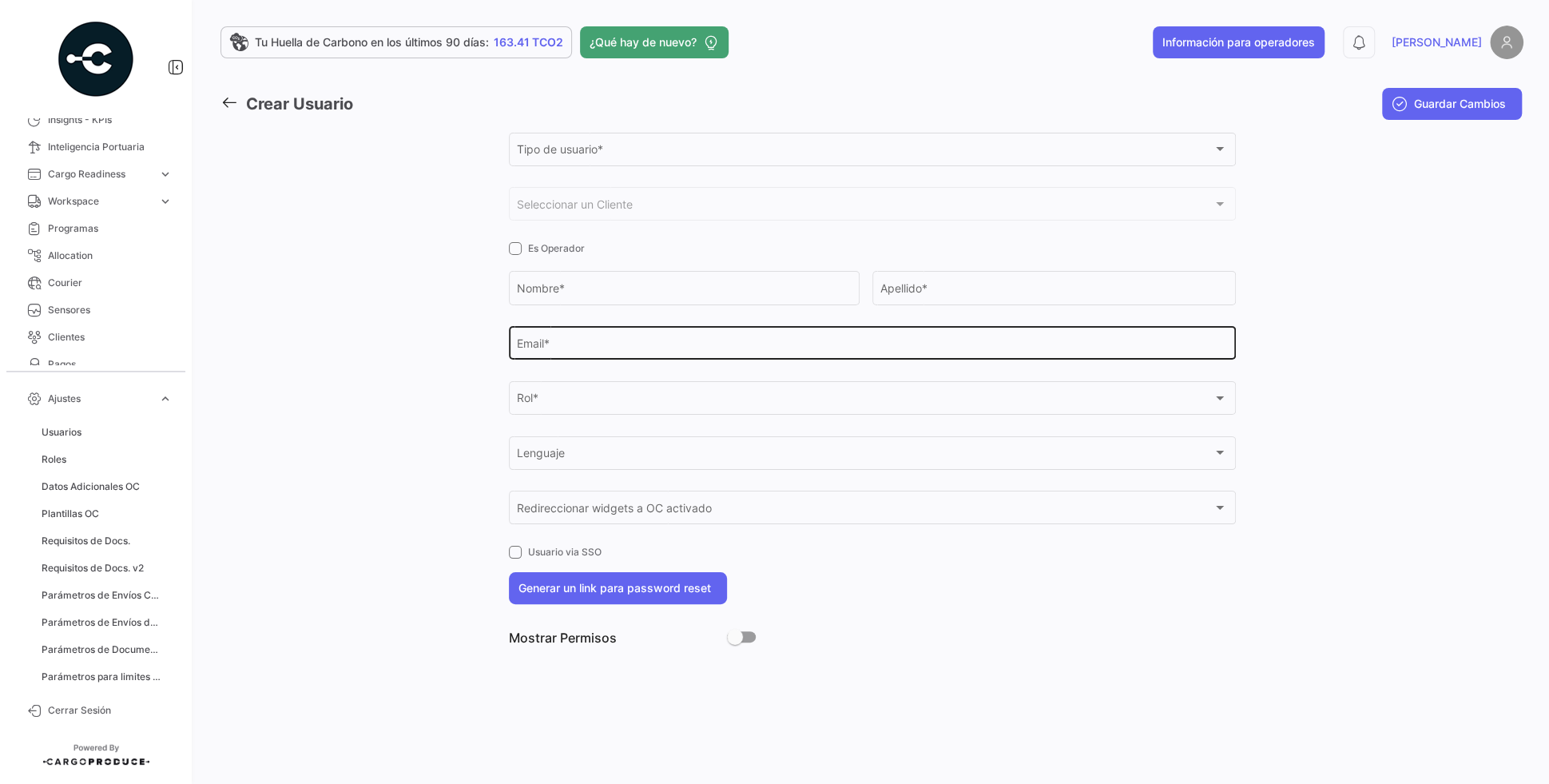
click at [589, 335] on div "Email *" at bounding box center [872, 342] width 710 height 36
paste input "gonzalobelaunde@obengroup.com"
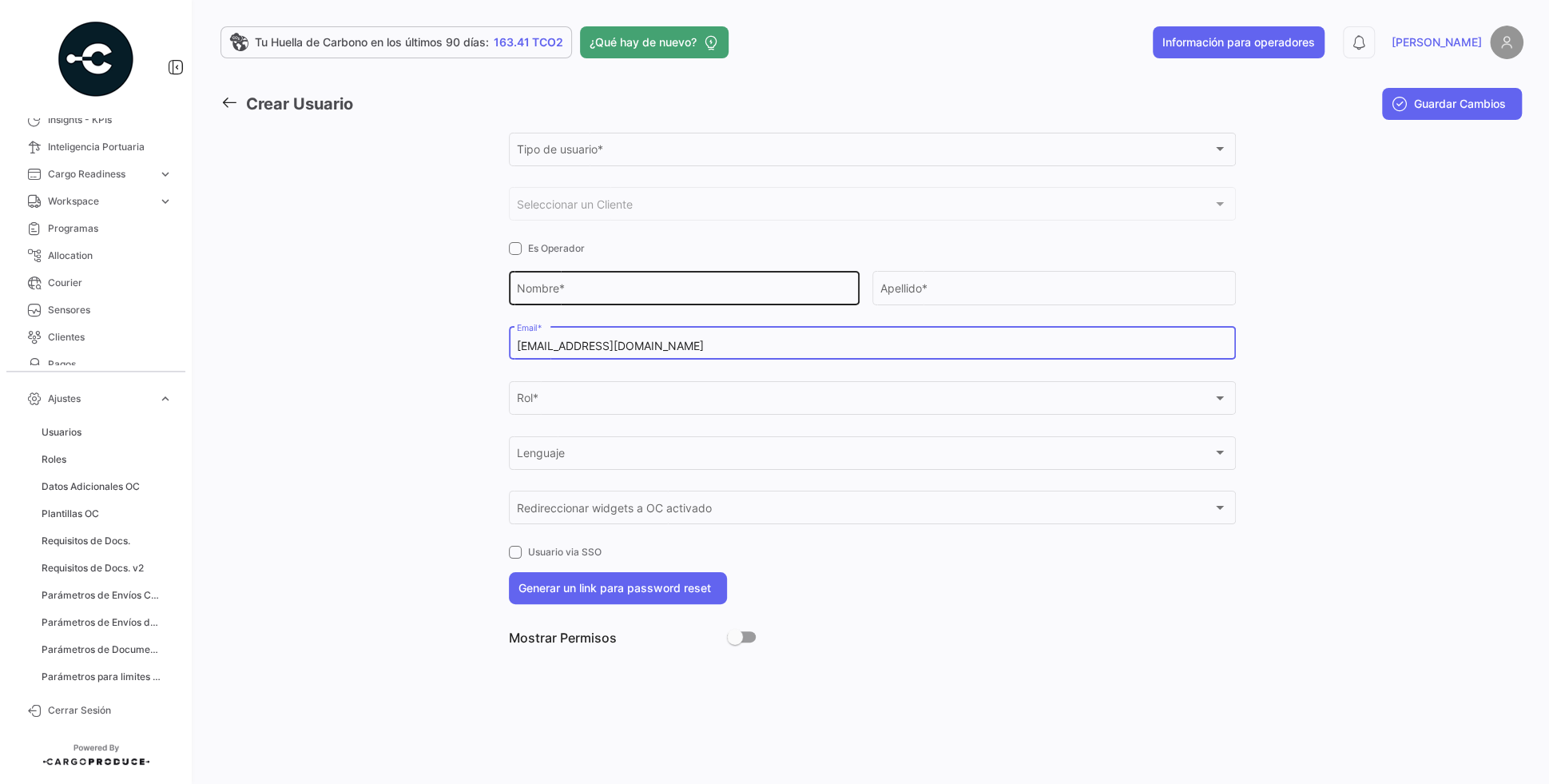
type input "gonzalobelaunde@obengroup.com"
click at [665, 288] on input "Nombre *" at bounding box center [683, 291] width 334 height 13
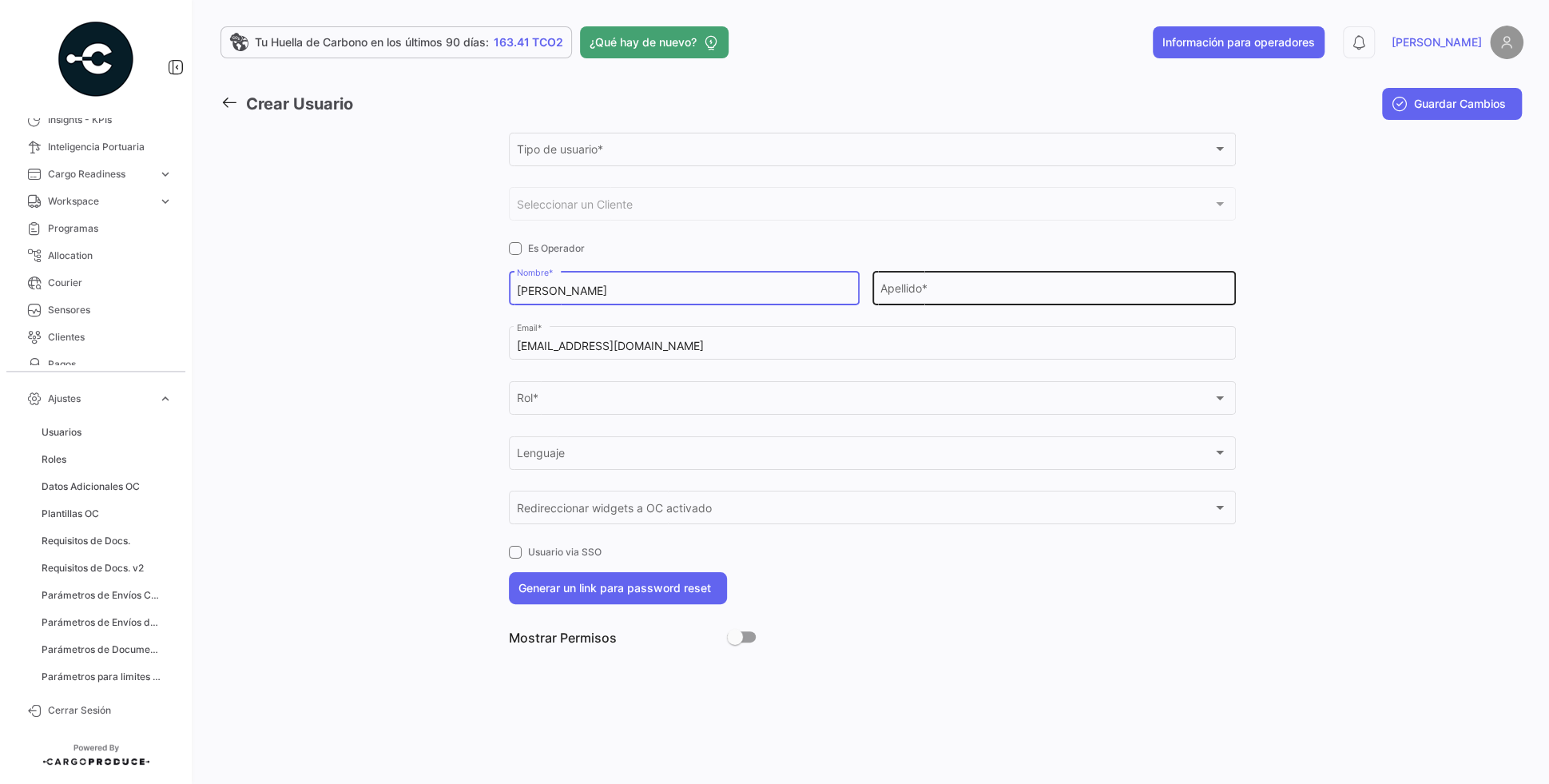
type input "Gonzalo"
click at [963, 285] on input "Apellido *" at bounding box center [1053, 291] width 347 height 13
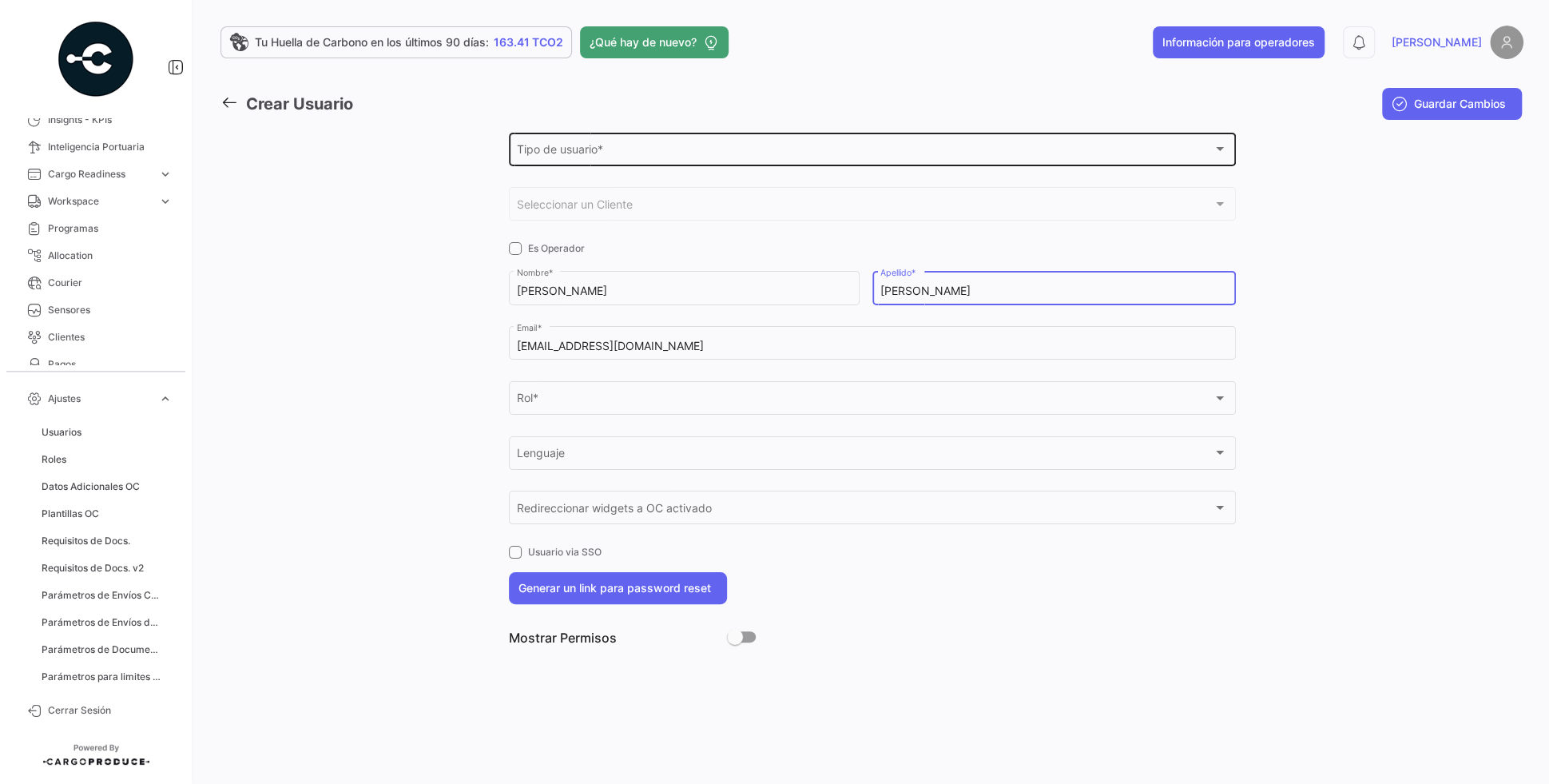
type input "Belaunde"
click at [630, 142] on div "Tipo de usuario * Tipo de usuario *" at bounding box center [872, 147] width 710 height 36
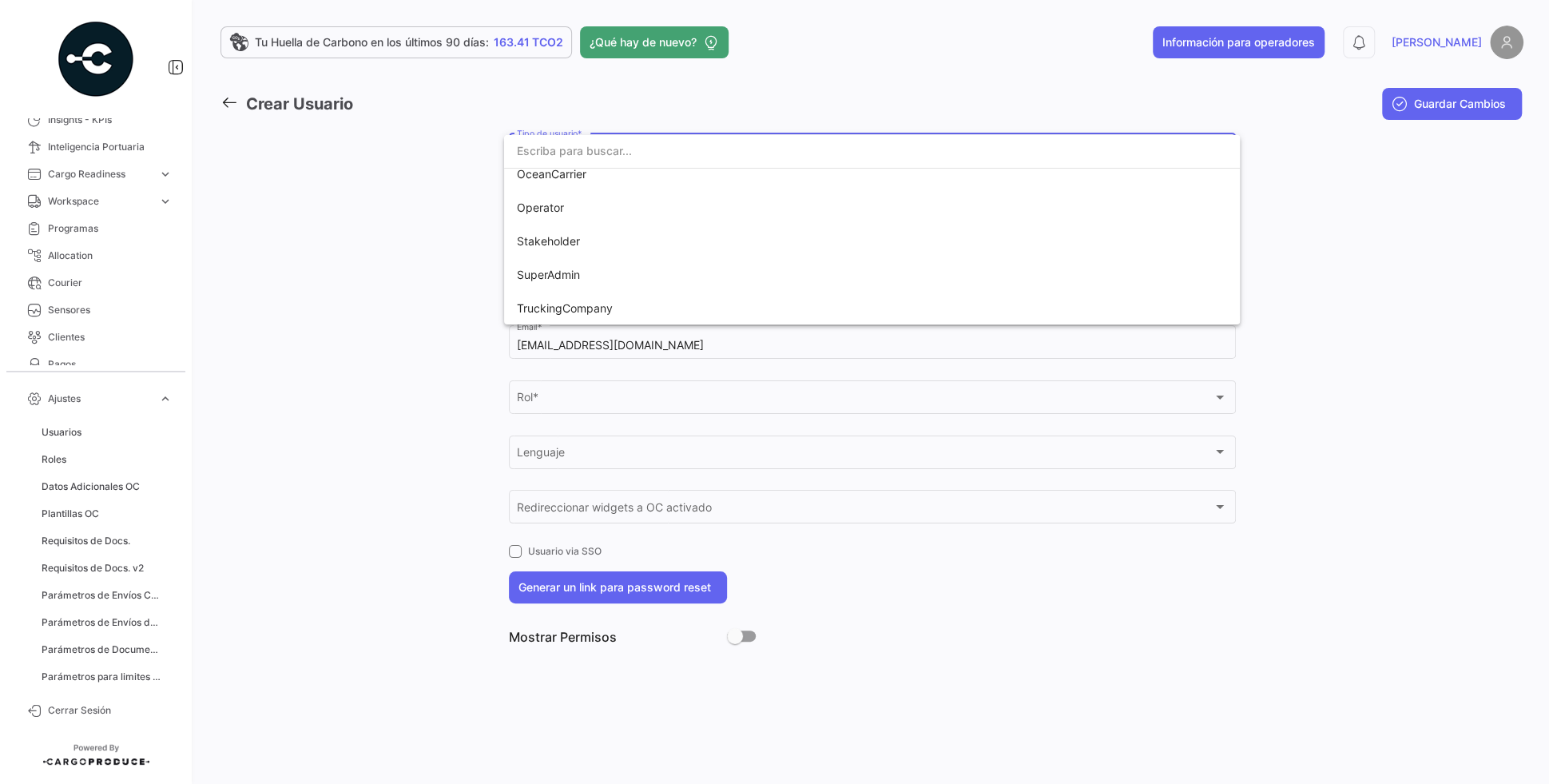
scroll to position [113, 0]
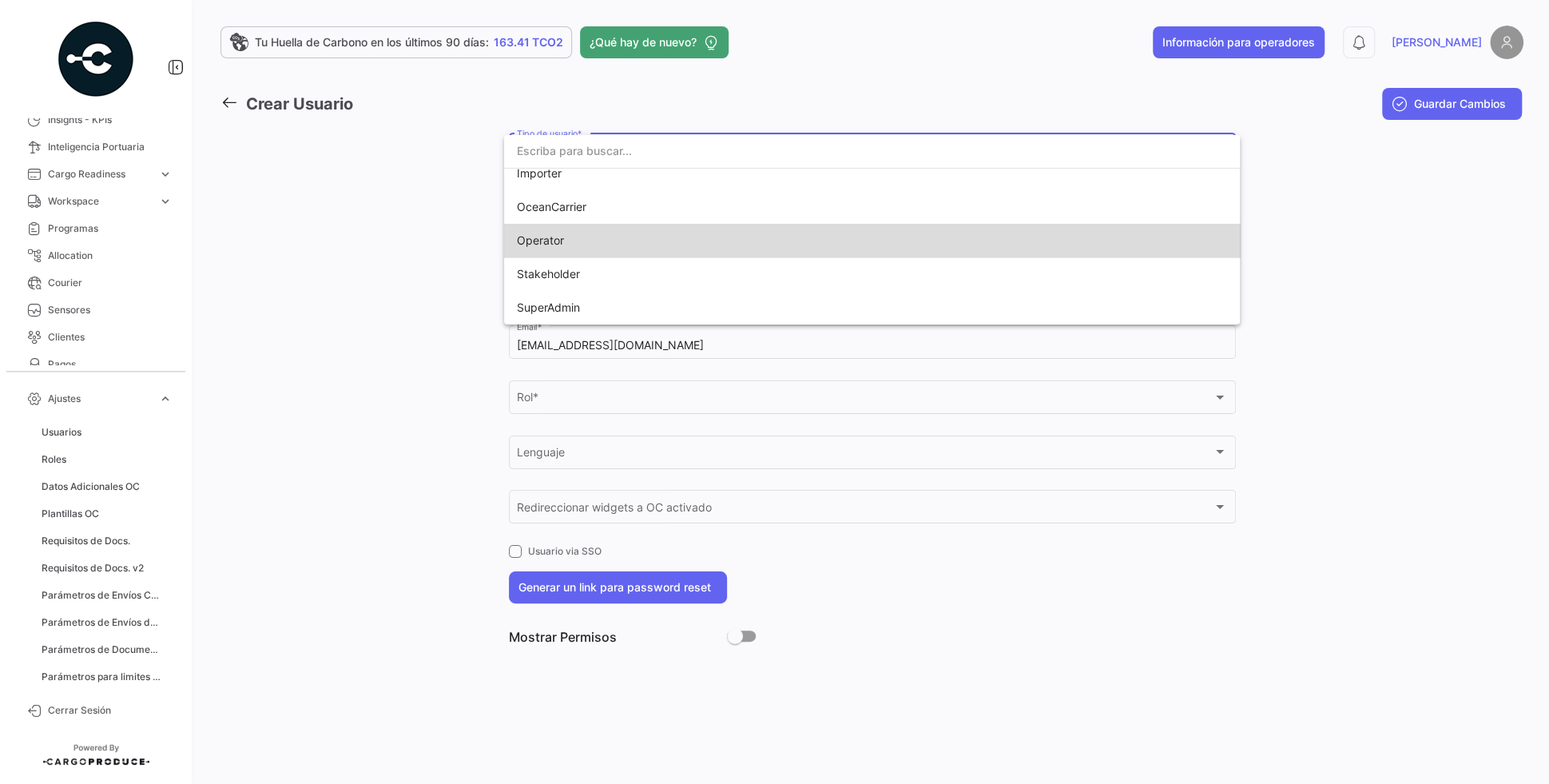
click at [586, 231] on span "Operator" at bounding box center [628, 240] width 224 height 34
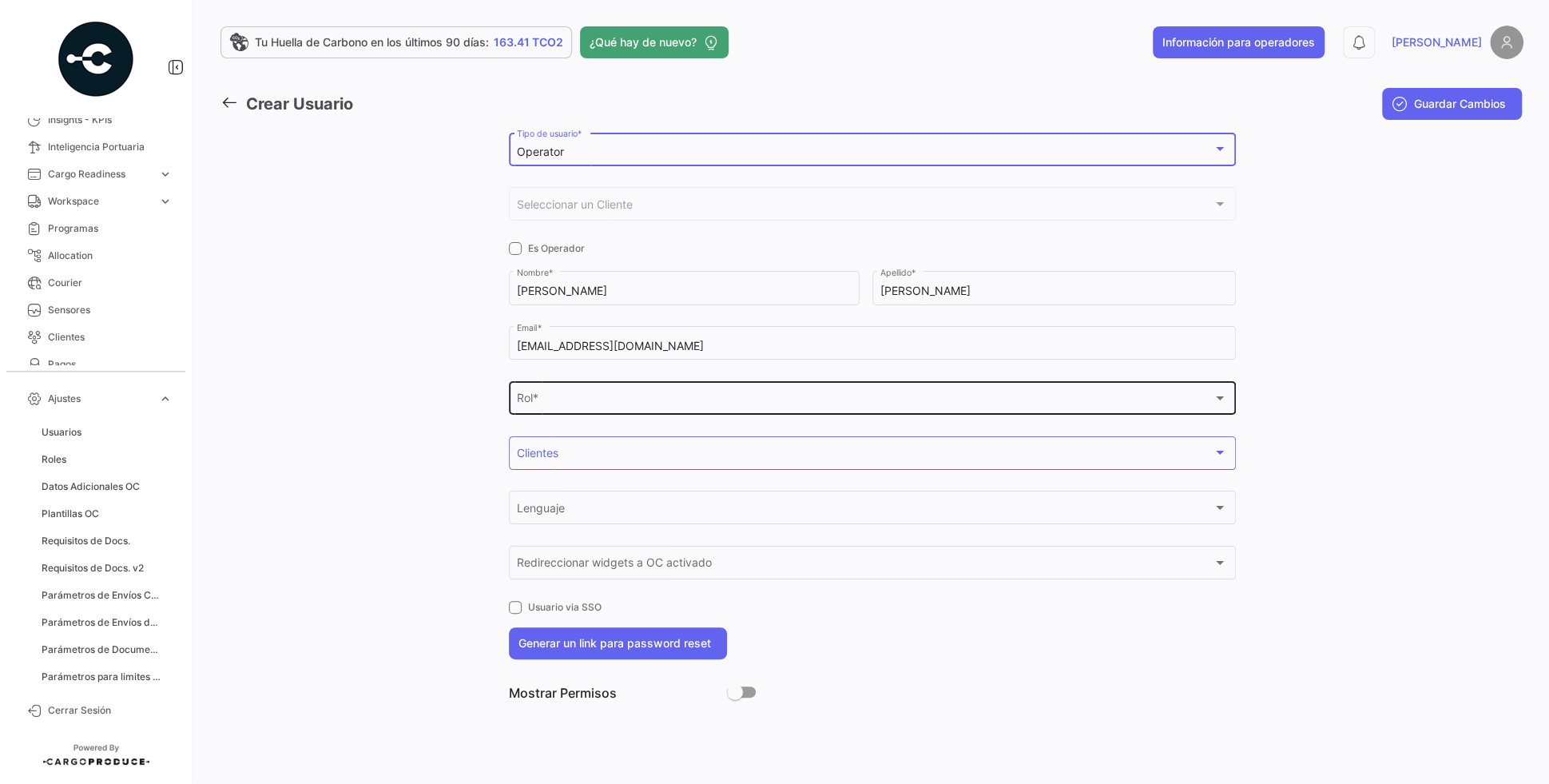
click at [557, 406] on div "Rol *" at bounding box center [864, 402] width 695 height 13
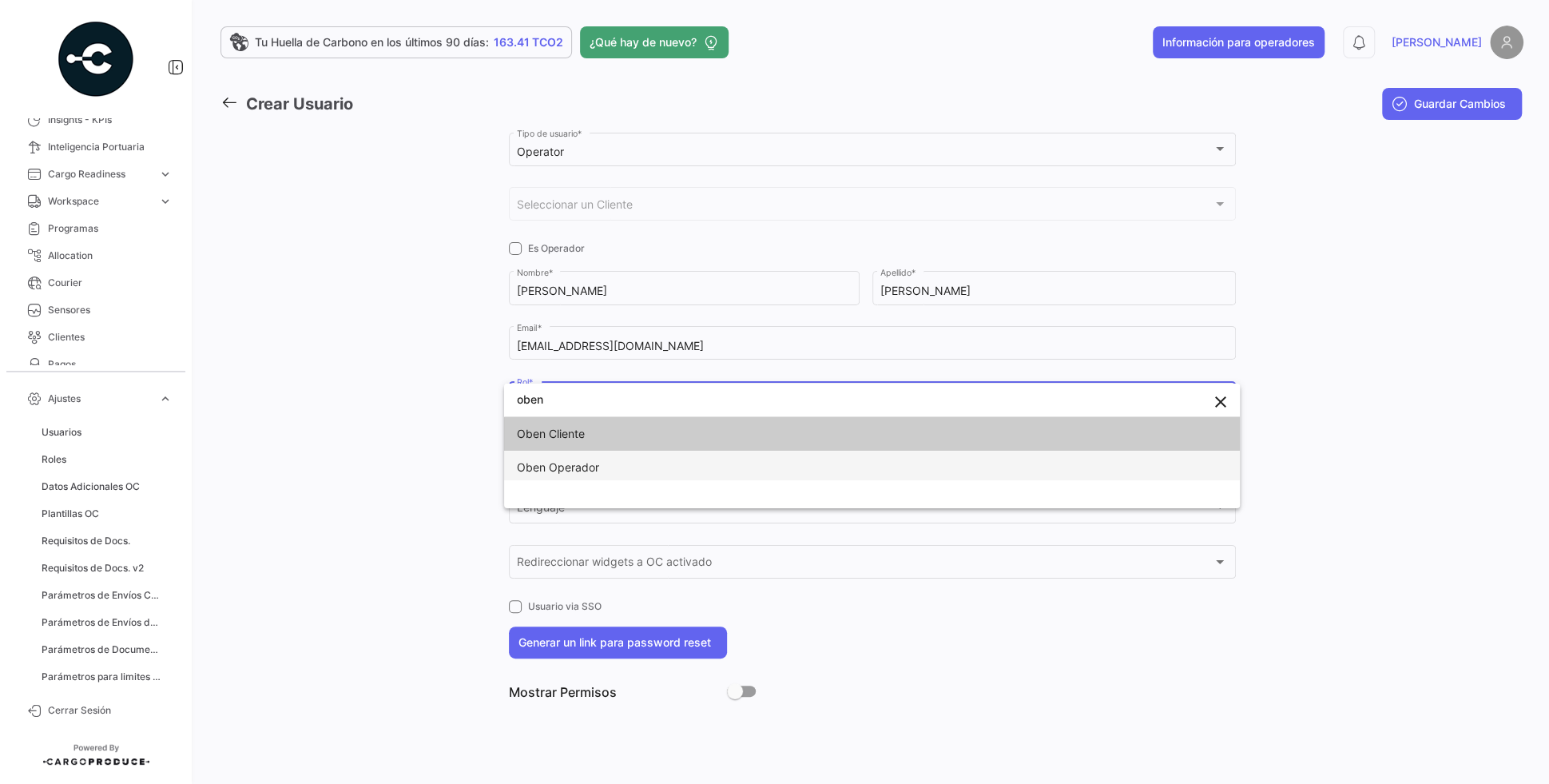
type input "oben"
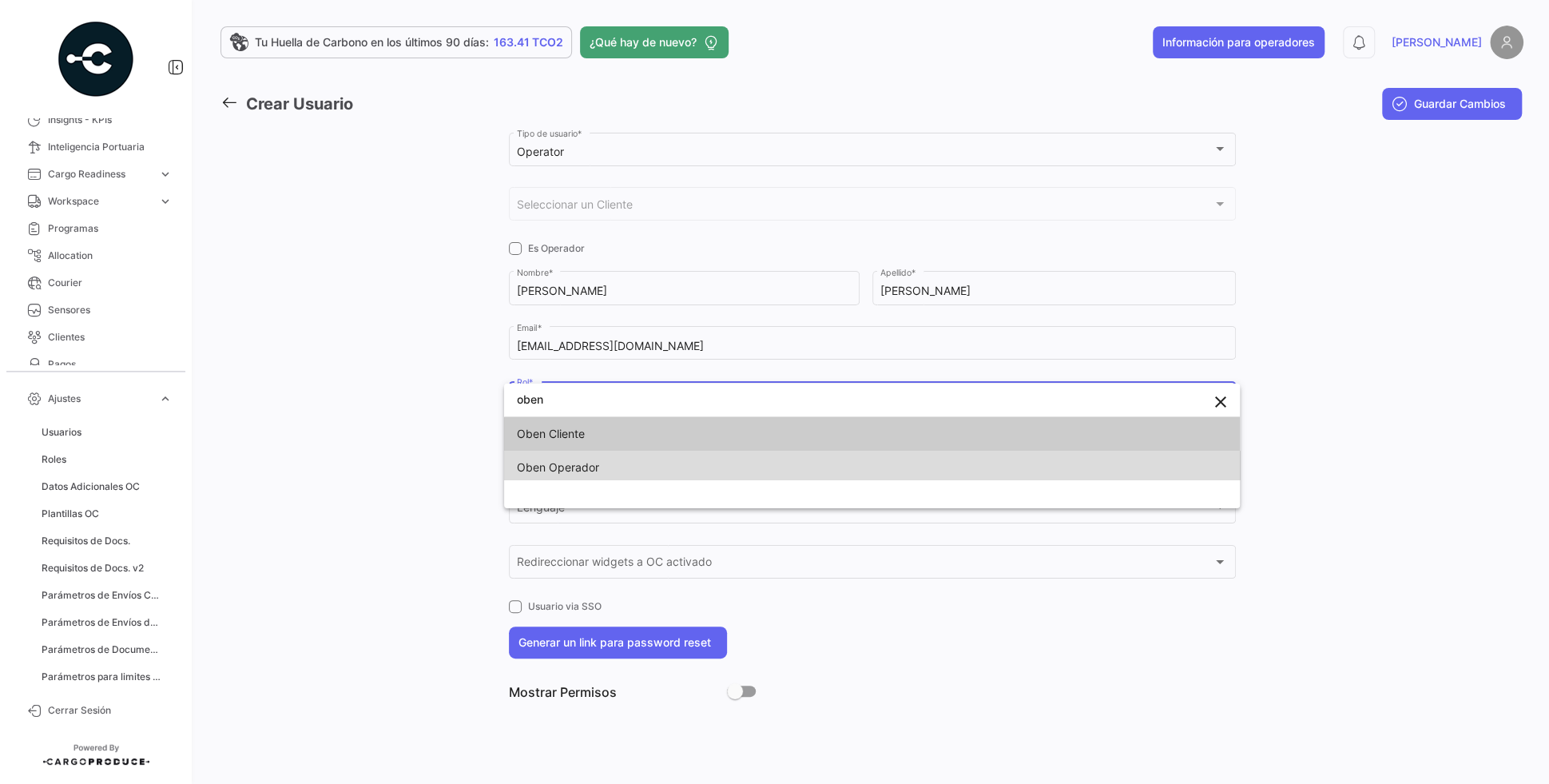
click at [570, 462] on span "Oben Operador" at bounding box center [557, 467] width 82 height 13
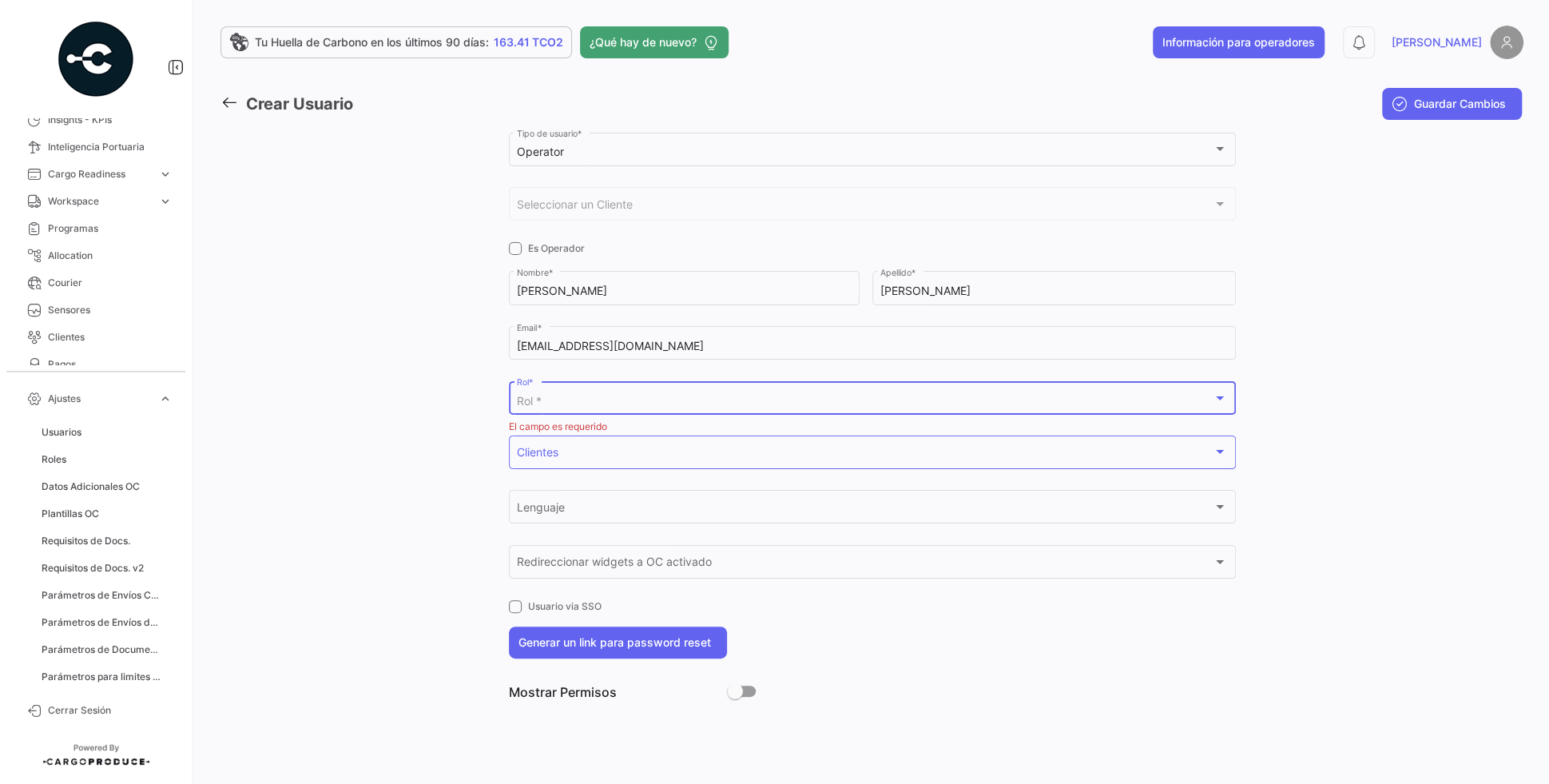
scroll to position [0, 0]
click at [440, 454] on div at bounding box center [431, 421] width 156 height 584
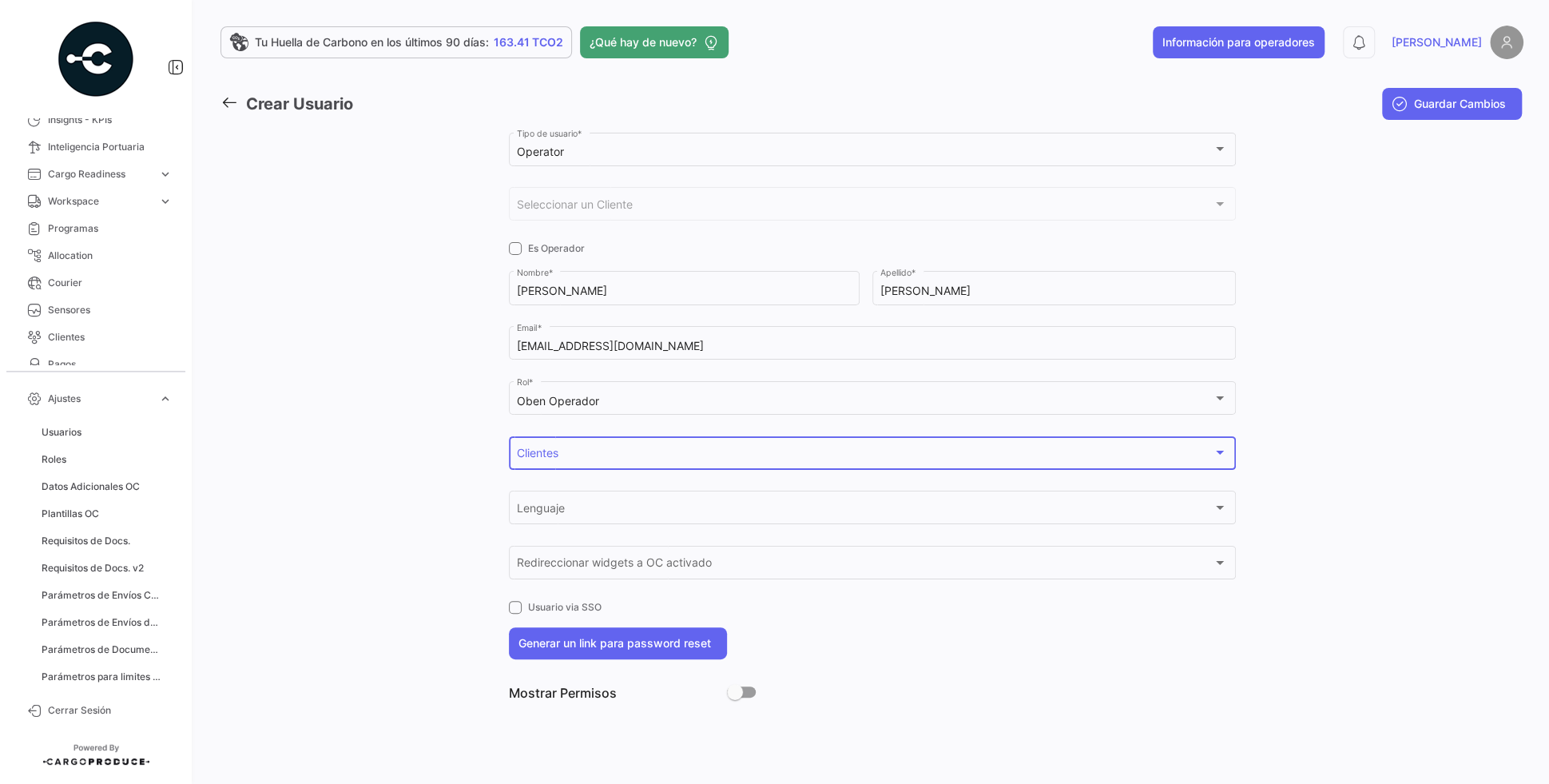
click at [628, 459] on div "Clientes" at bounding box center [864, 455] width 695 height 13
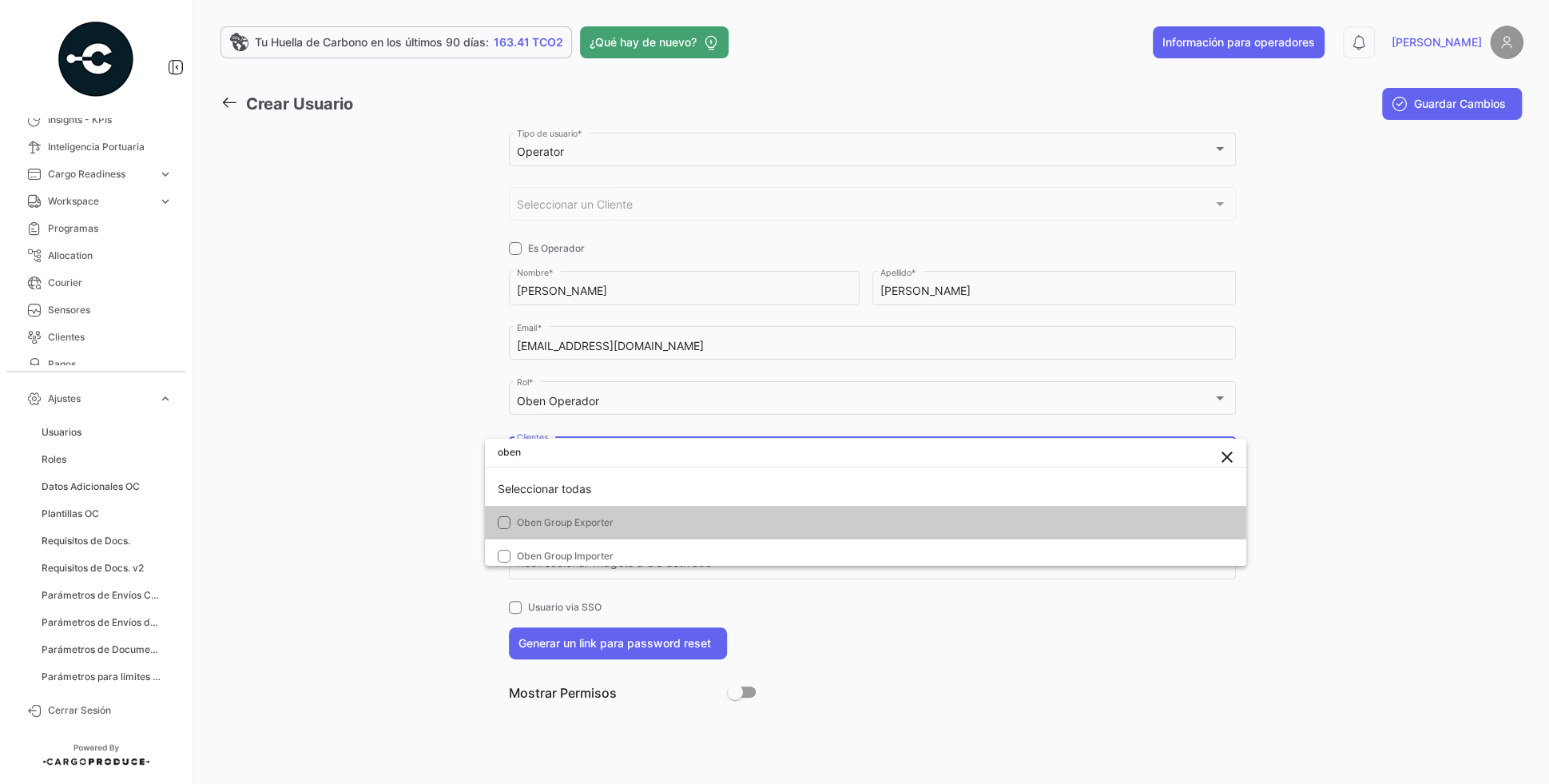
type input "oben"
click at [614, 521] on span "Oben Group Exporter" at bounding box center [628, 522] width 224 height 14
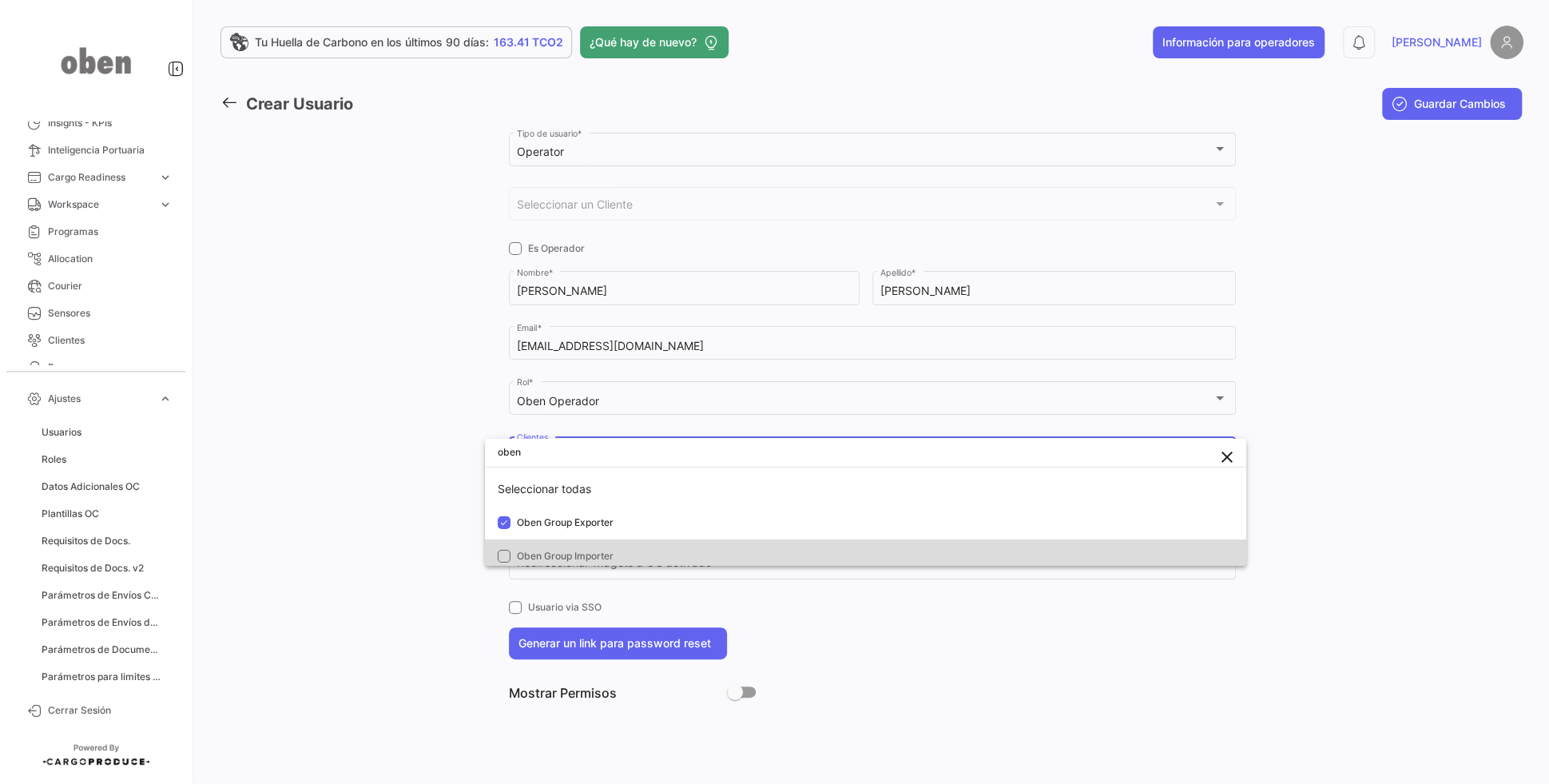
click at [593, 544] on mat-option "Oben Group Importer" at bounding box center [866, 556] width 762 height 34
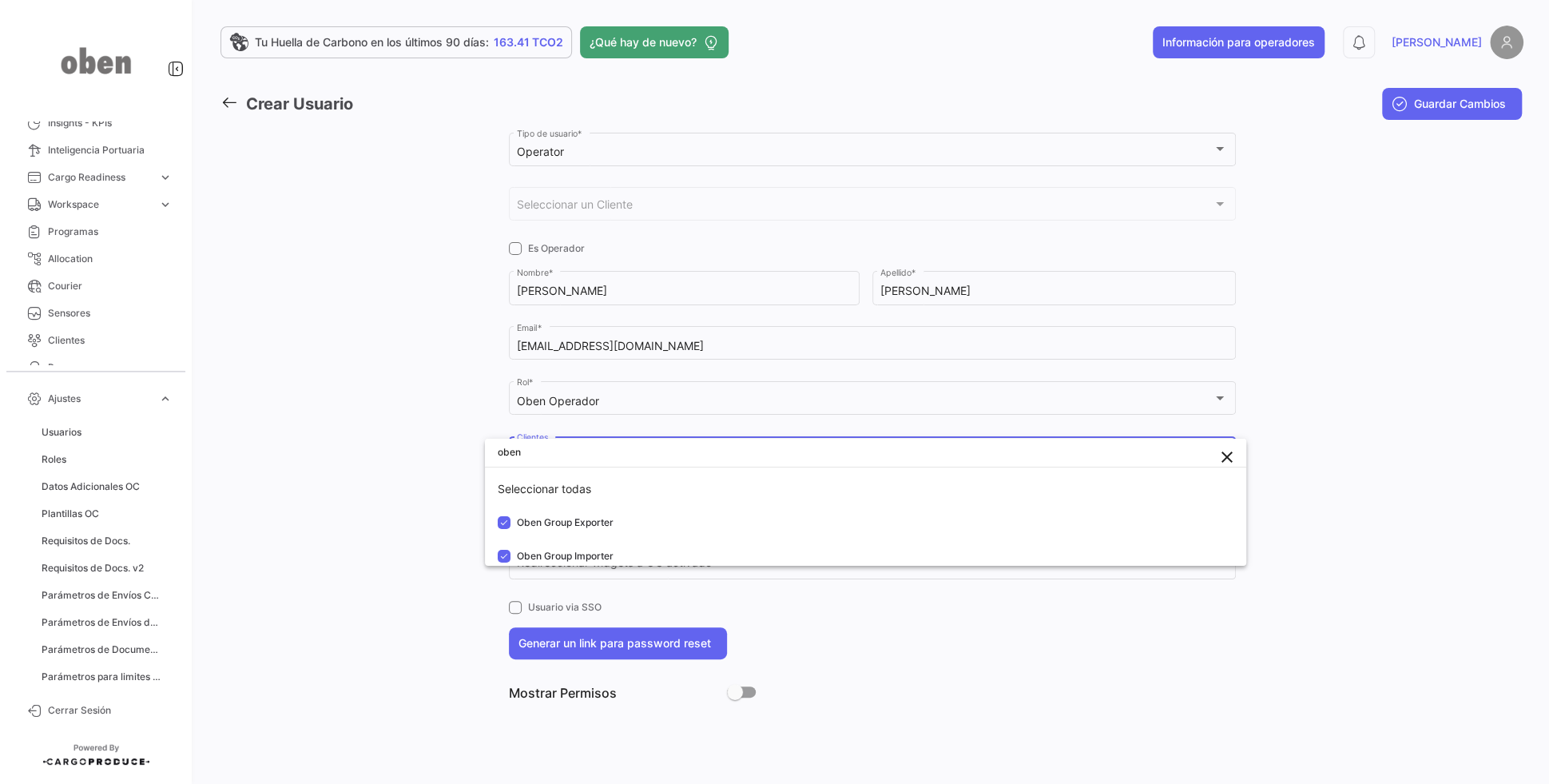
click at [390, 430] on div at bounding box center [774, 392] width 1549 height 784
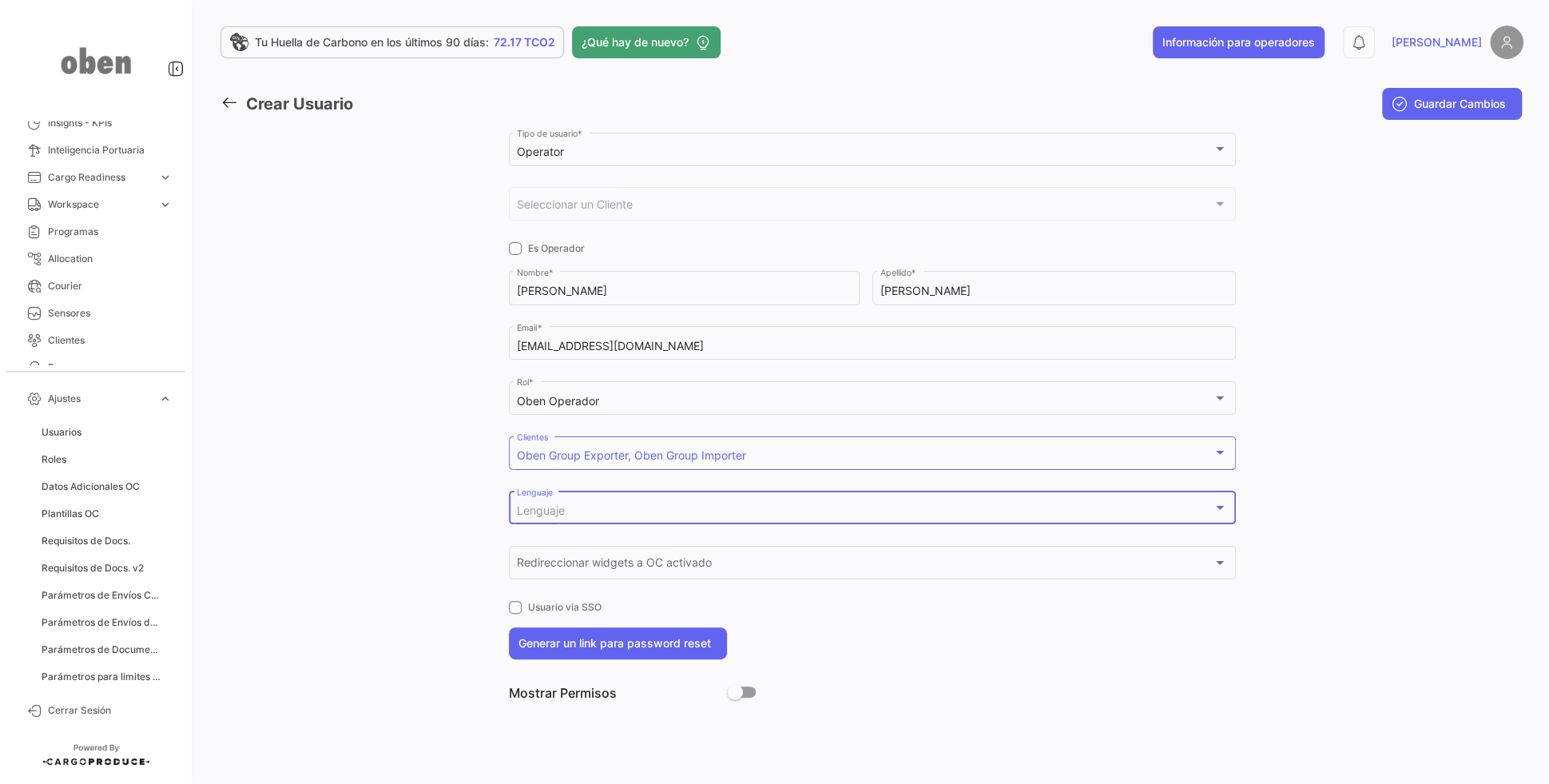
click at [600, 506] on div "Lenguaje" at bounding box center [864, 511] width 695 height 13
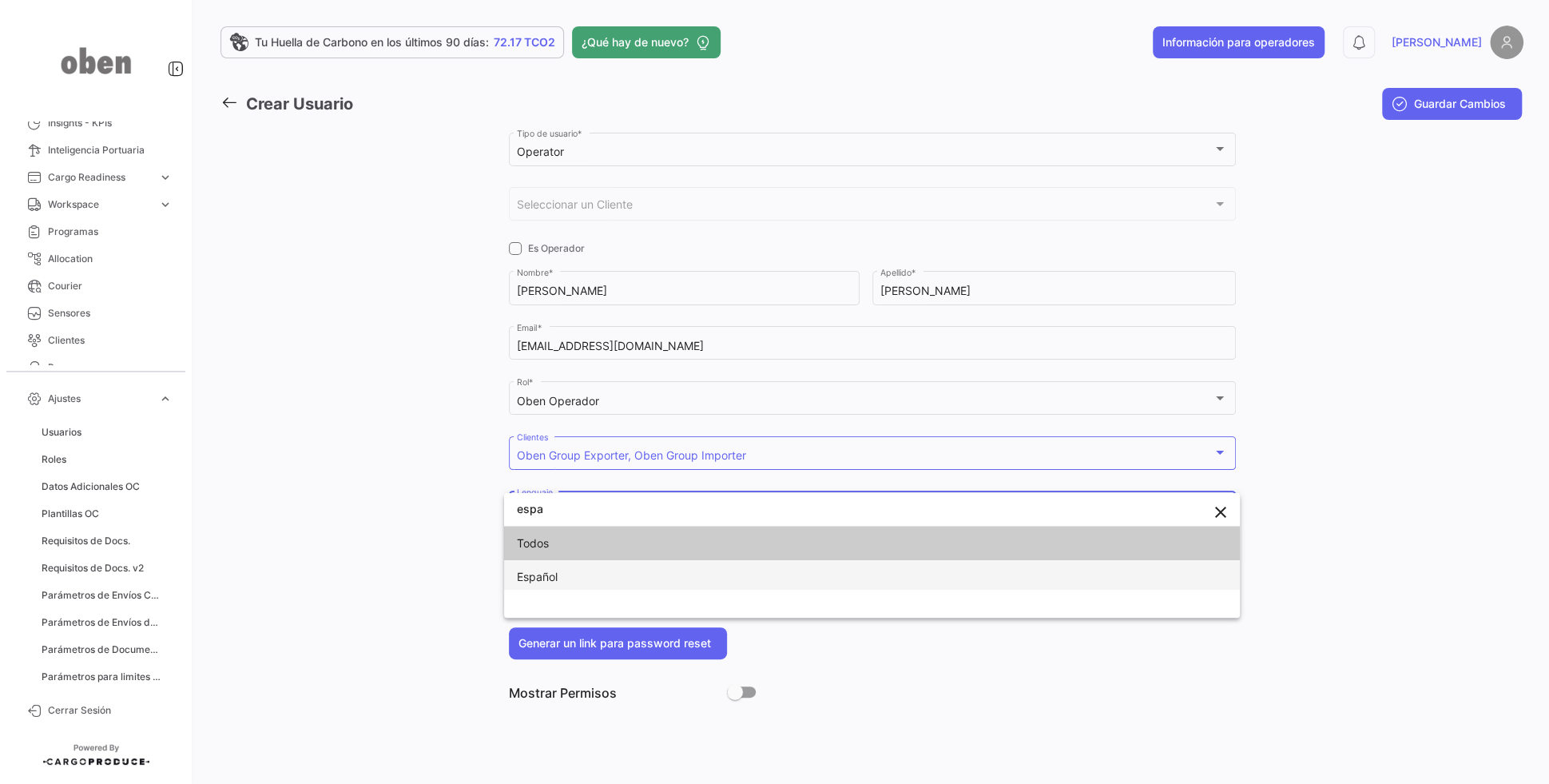
type input "espa"
click at [577, 580] on span "Español" at bounding box center [628, 576] width 224 height 34
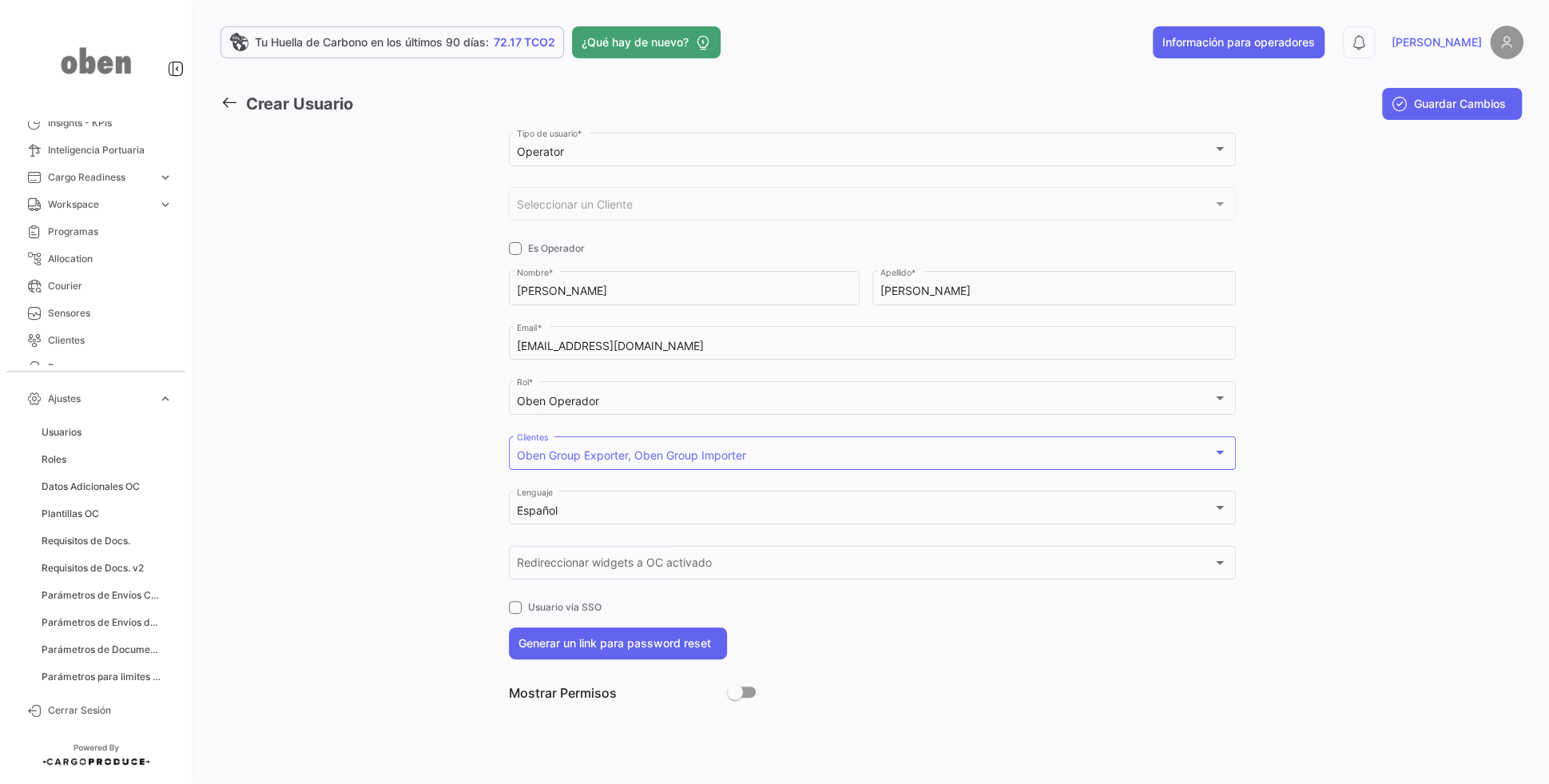
click at [442, 531] on div at bounding box center [431, 421] width 156 height 584
click at [1462, 105] on span "Guardar Cambios" at bounding box center [1460, 103] width 92 height 16
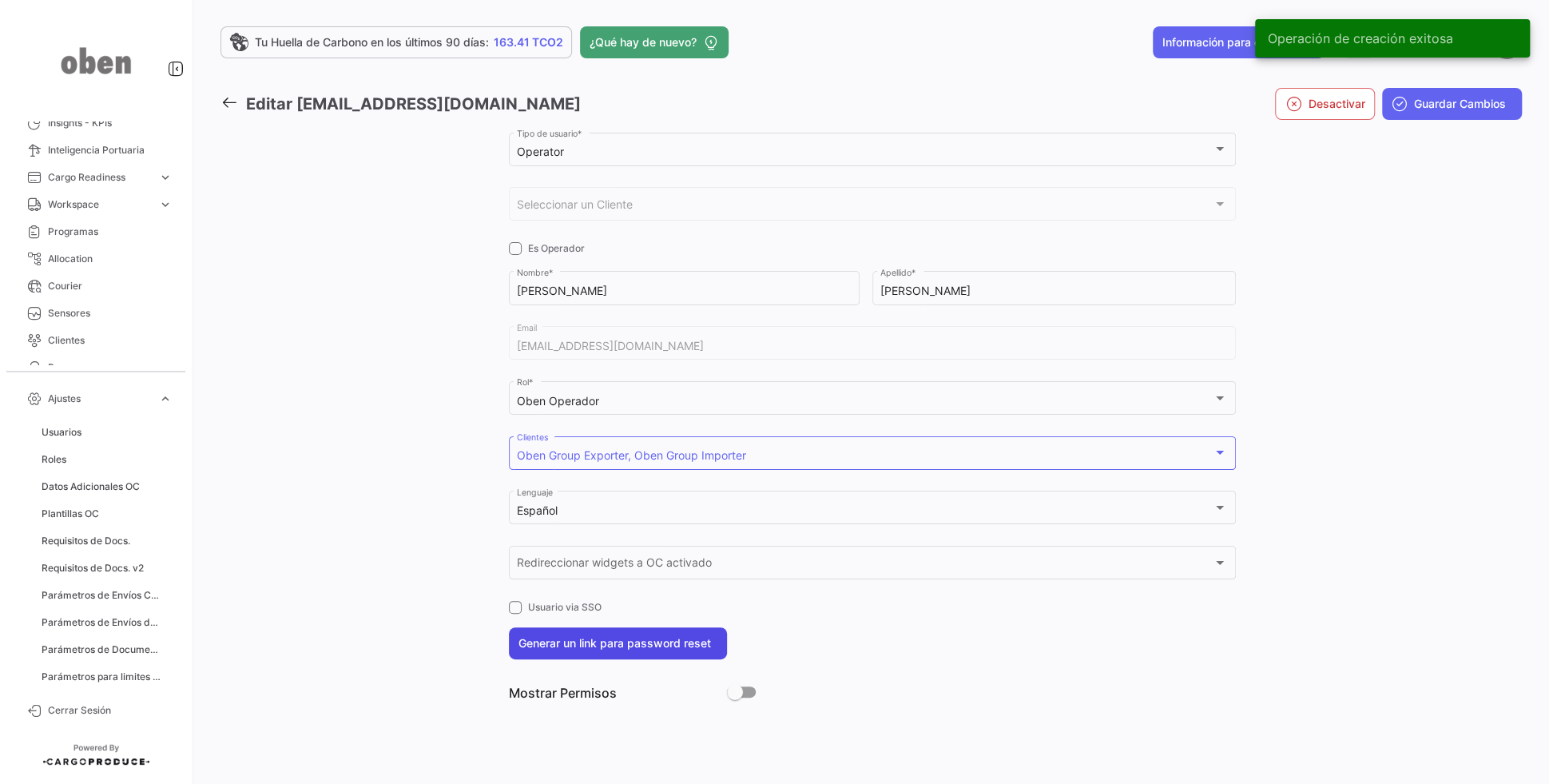
click at [633, 642] on button "Generar un link para password reset" at bounding box center [618, 642] width 218 height 32
click at [552, 679] on p "https://app.cargoproduce.com/session/new-password/4689/CfDJ8GFqA2kJBSNMv91hKeml…" at bounding box center [873, 680] width 727 height 16
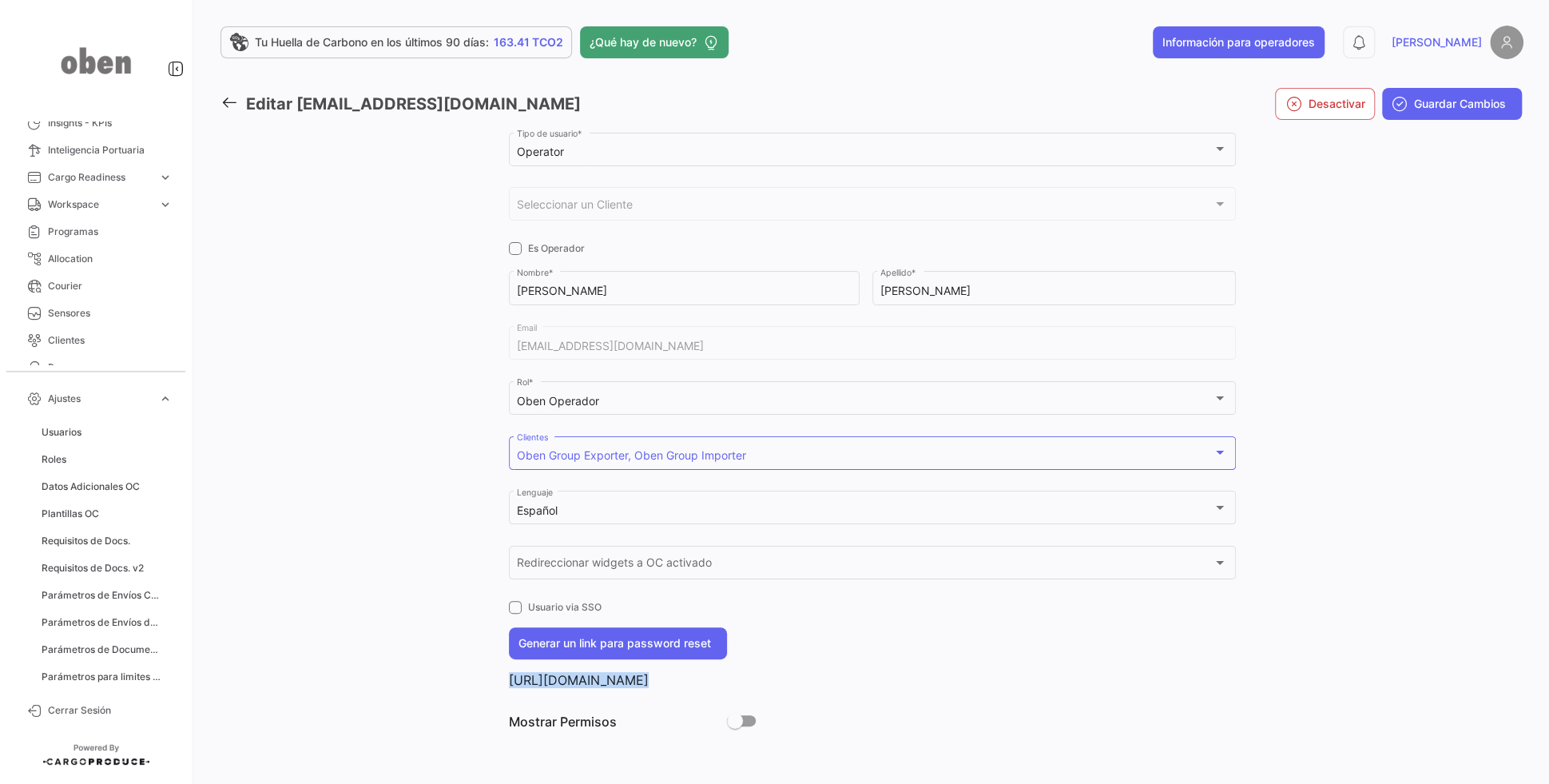
copy p "https://app.cargoproduce.com/session/new-password/4689/CfDJ8GFqA2kJBSNMv91hKeml…"
